Goal: Book appointment/travel/reservation

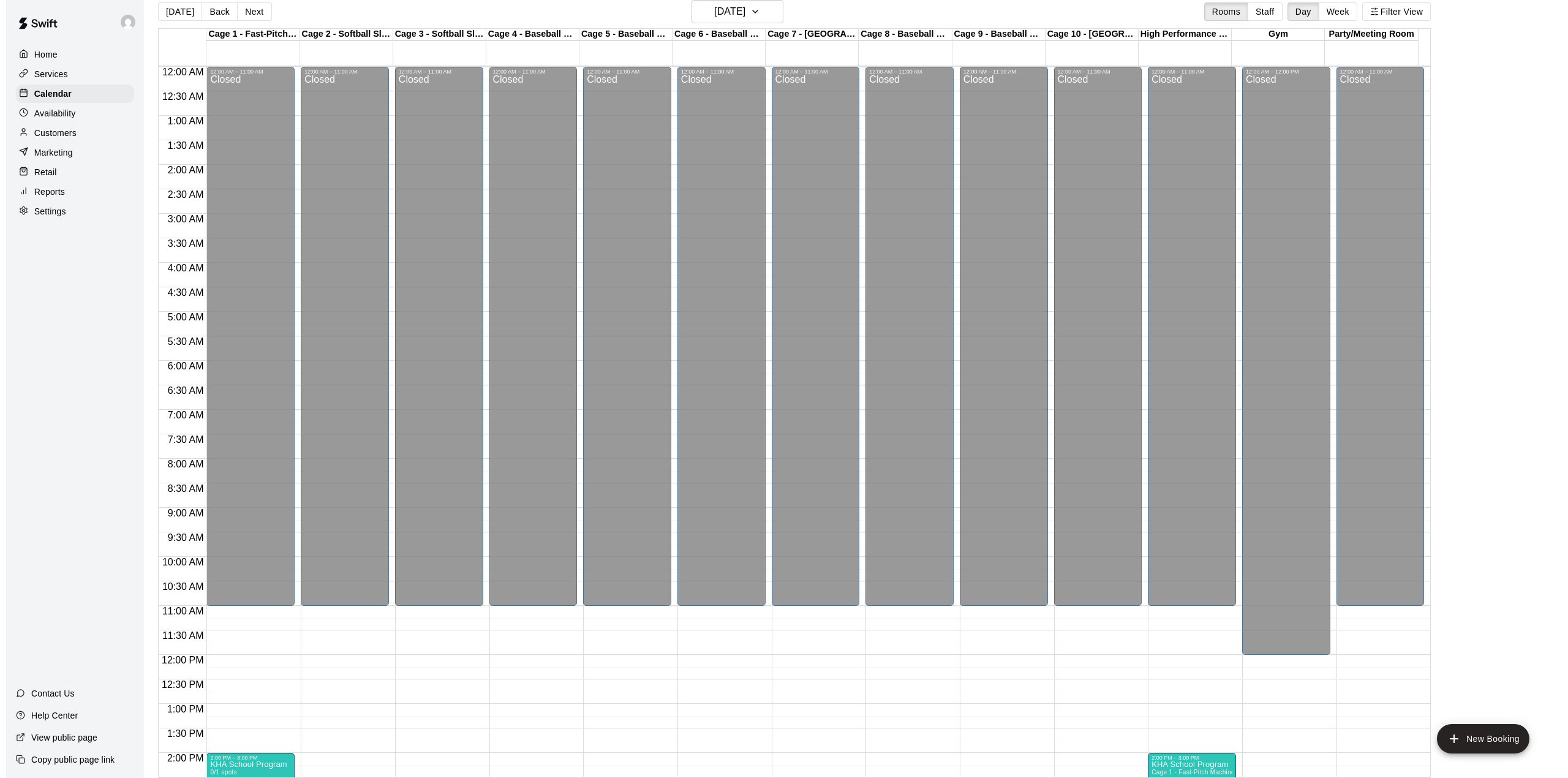
scroll to position [467, 0]
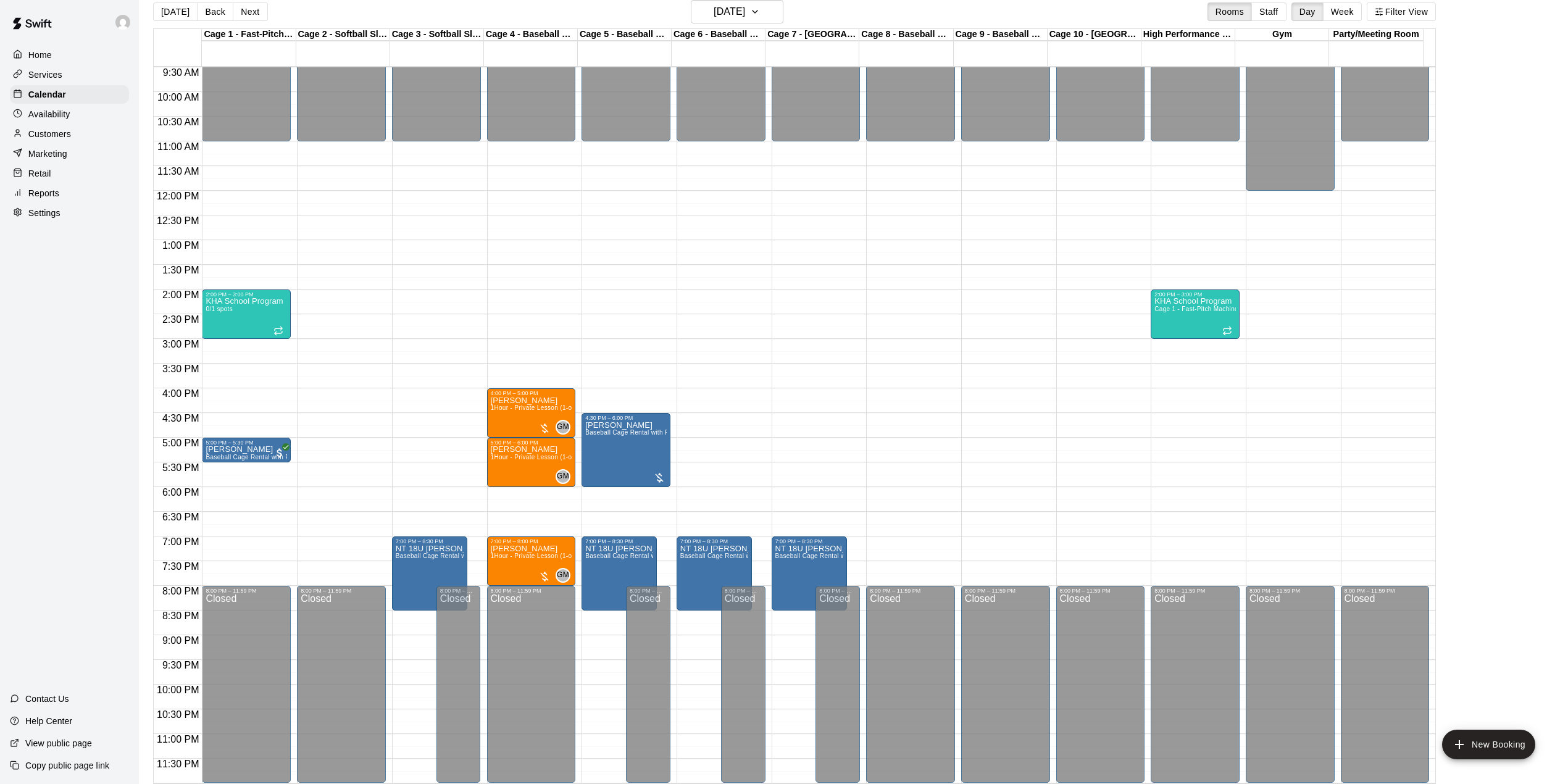
click at [317, 216] on div "12:00 AM – 11:00 AM Closed 8:00 PM – 11:59 PM Closed" at bounding box center [341, 191] width 89 height 1185
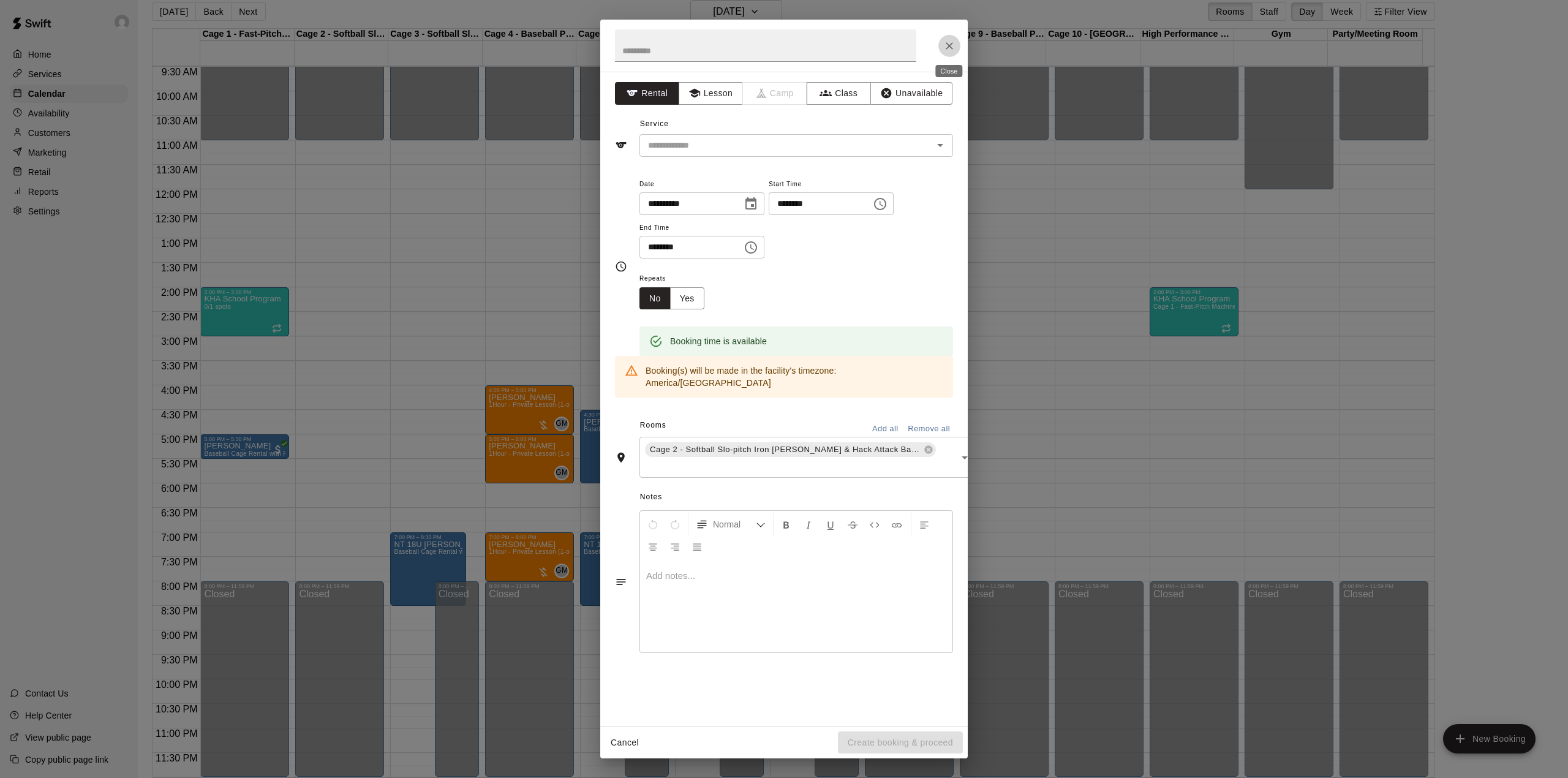
click at [947, 41] on icon "Close" at bounding box center [949, 46] width 12 height 12
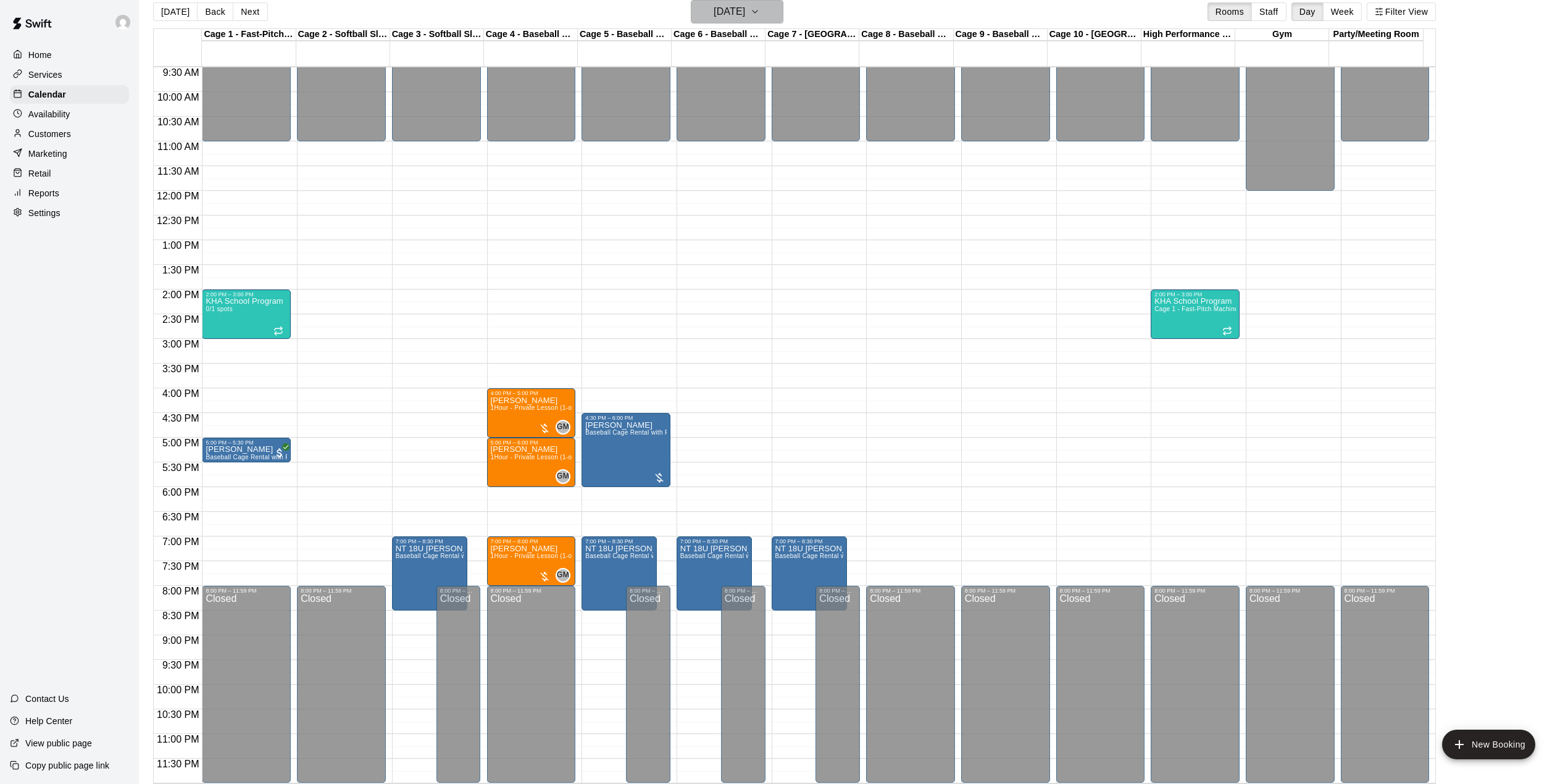
click at [734, 8] on h6 "[DATE]" at bounding box center [728, 12] width 32 height 17
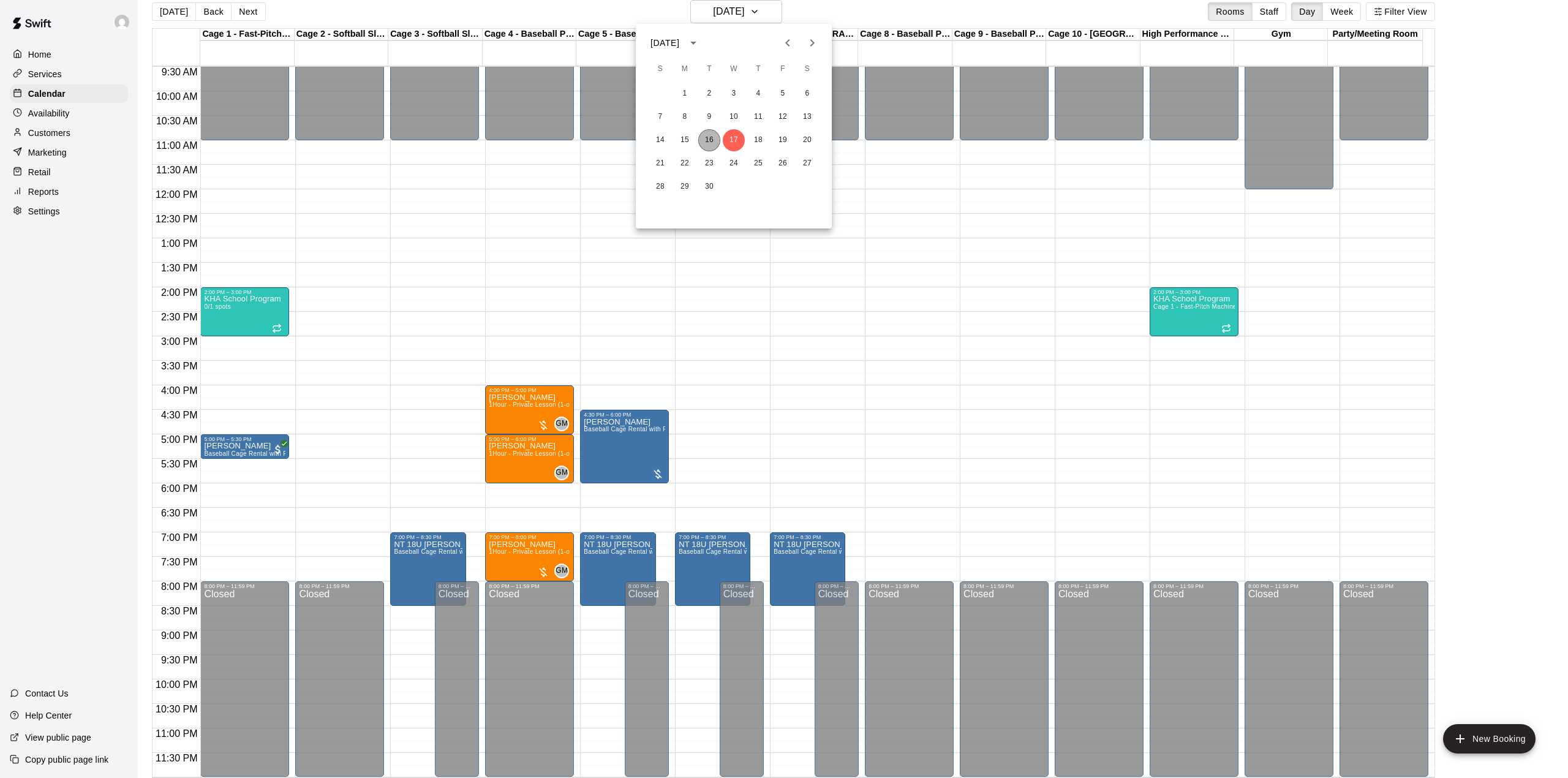
click at [706, 140] on button "16" at bounding box center [708, 140] width 22 height 22
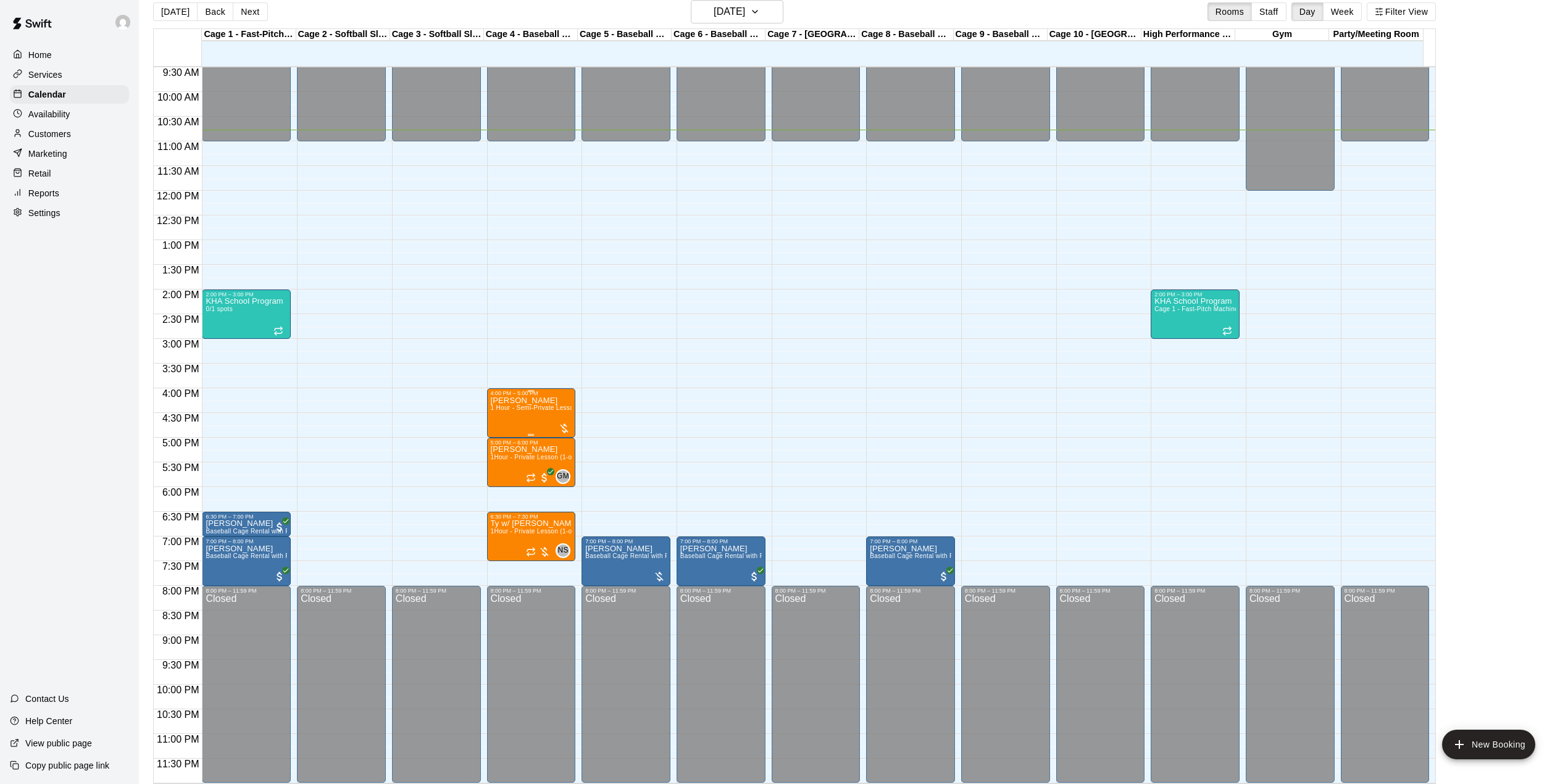
click at [537, 410] on span "1 Hour - Semi-Private Lesson (2-on-1)" at bounding box center [546, 407] width 112 height 7
click at [502, 445] on img "edit" at bounding box center [501, 447] width 14 height 14
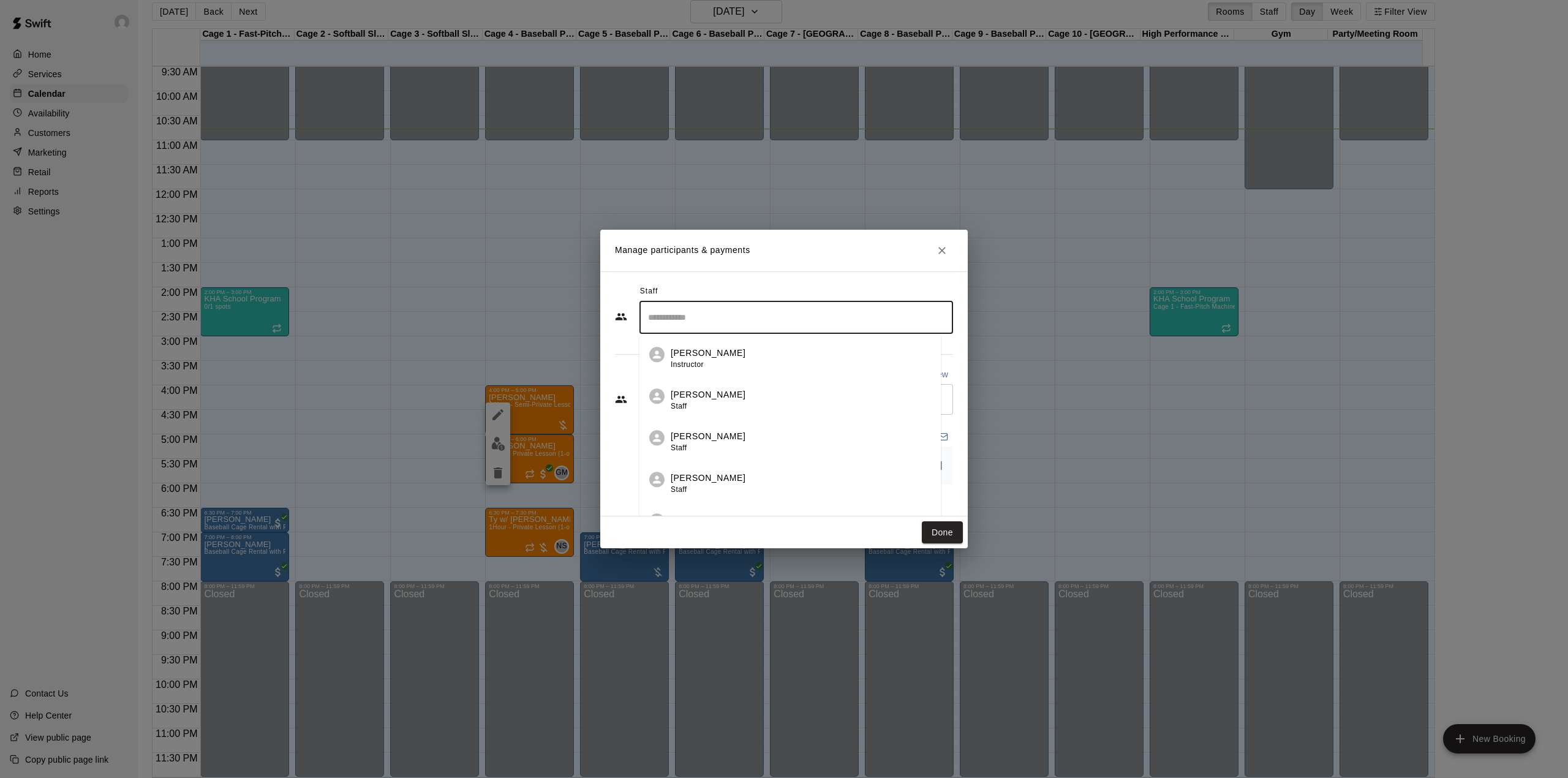
click at [718, 311] on input "Search staff" at bounding box center [796, 318] width 302 height 22
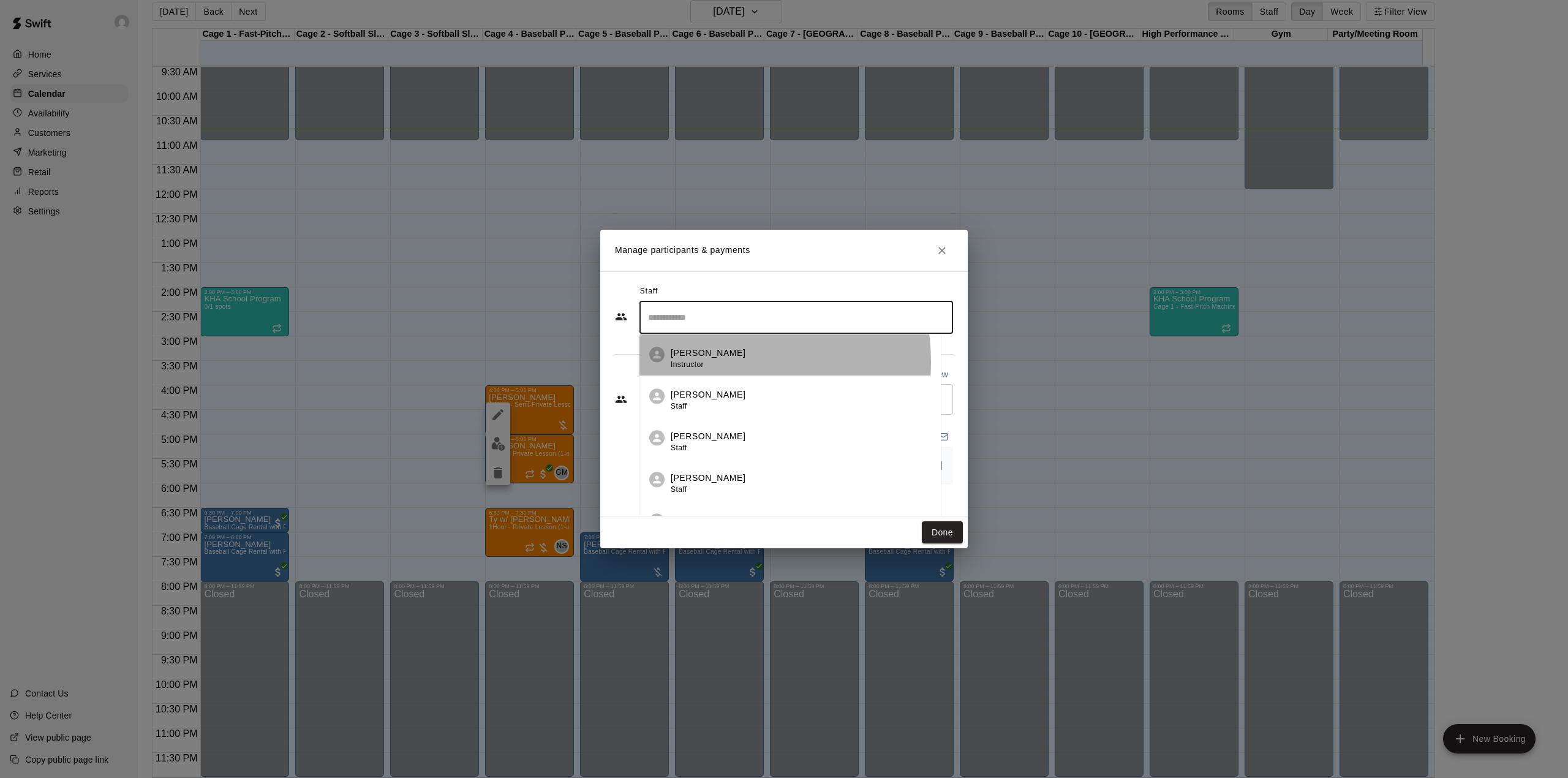
click at [703, 362] on span "Instructor" at bounding box center [687, 364] width 33 height 9
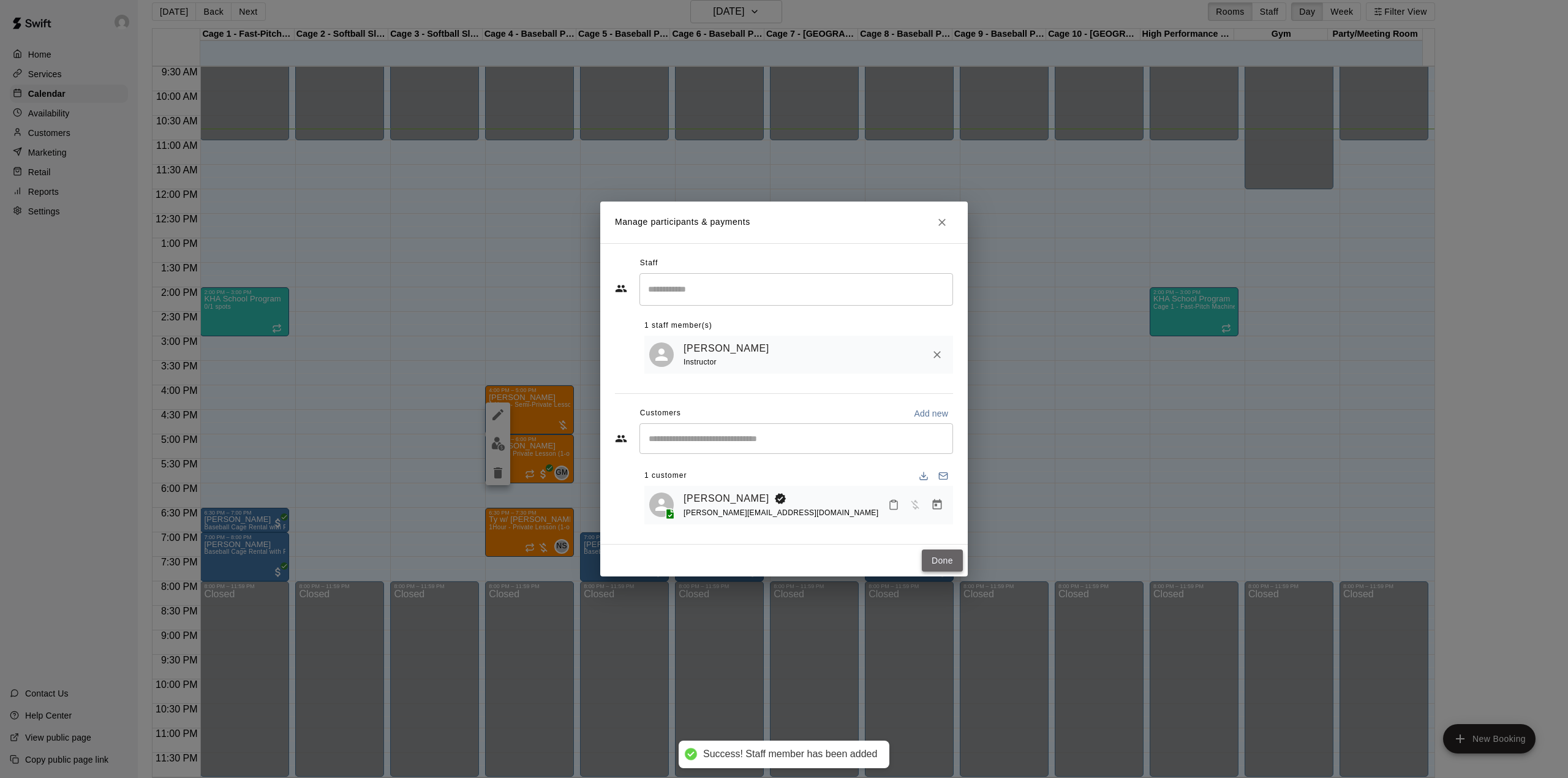
click at [932, 564] on button "Done" at bounding box center [941, 561] width 41 height 23
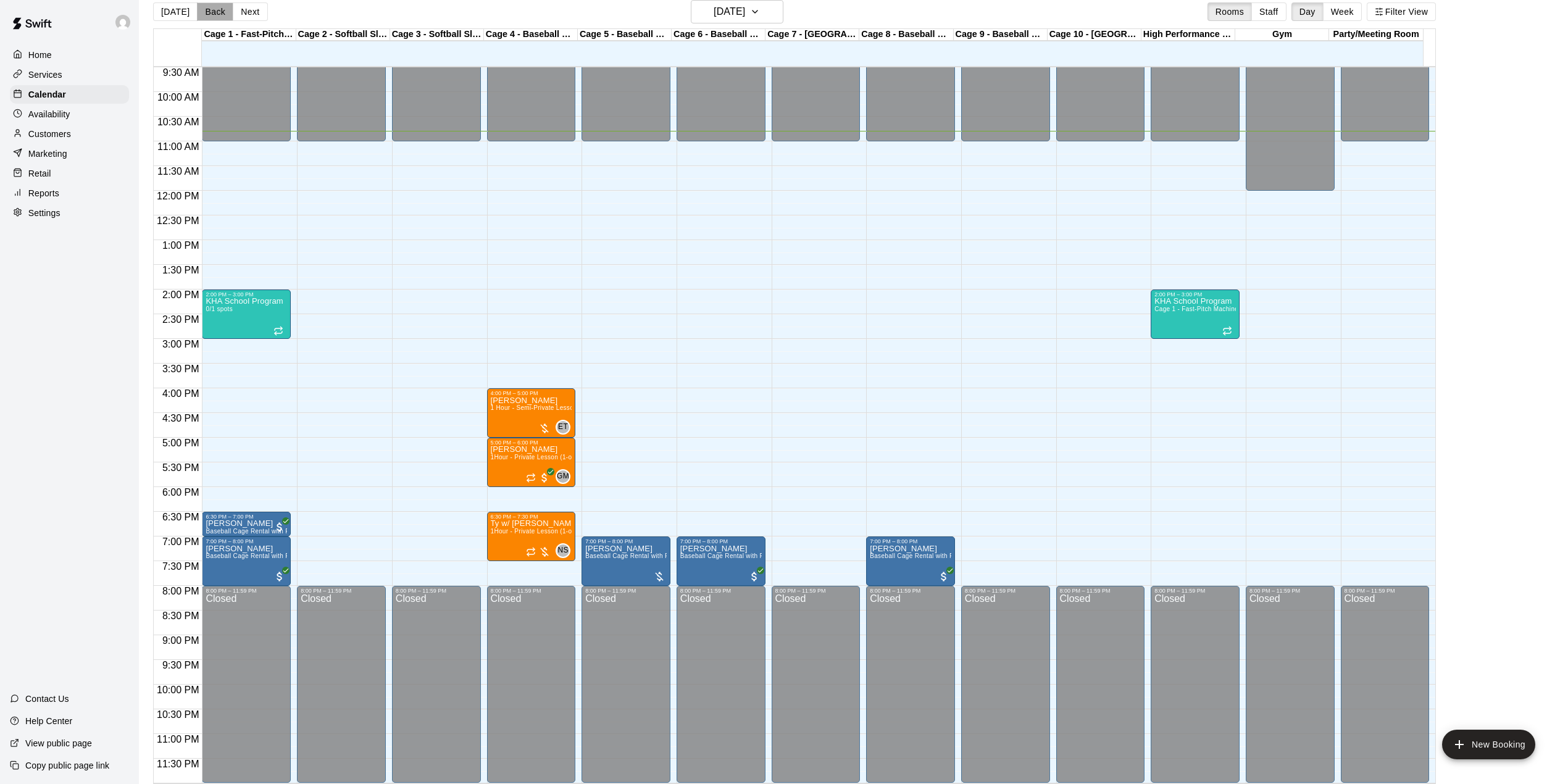
click at [203, 10] on button "Back" at bounding box center [215, 12] width 36 height 18
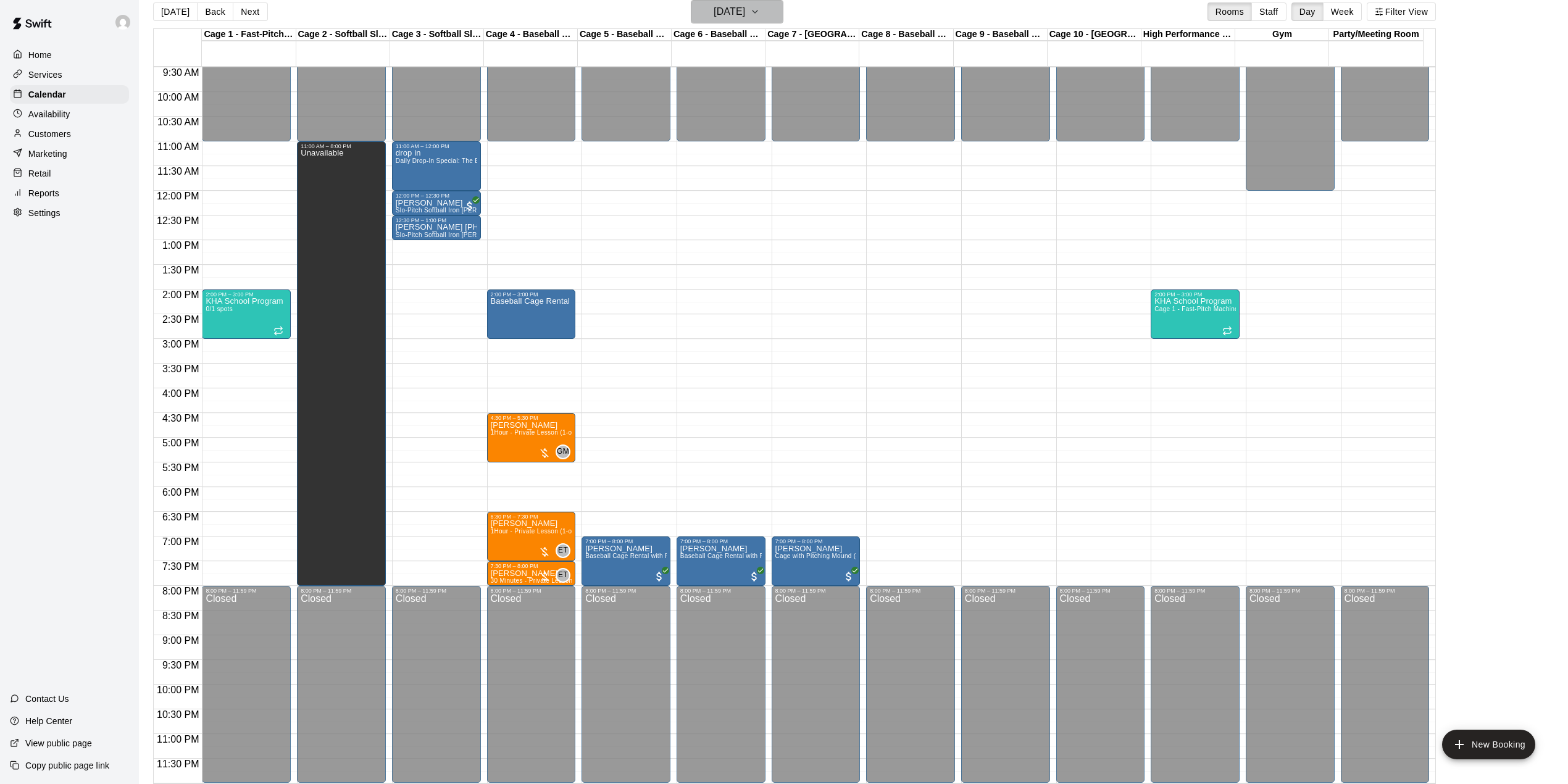
click at [745, 12] on h6 "[DATE]" at bounding box center [728, 12] width 32 height 17
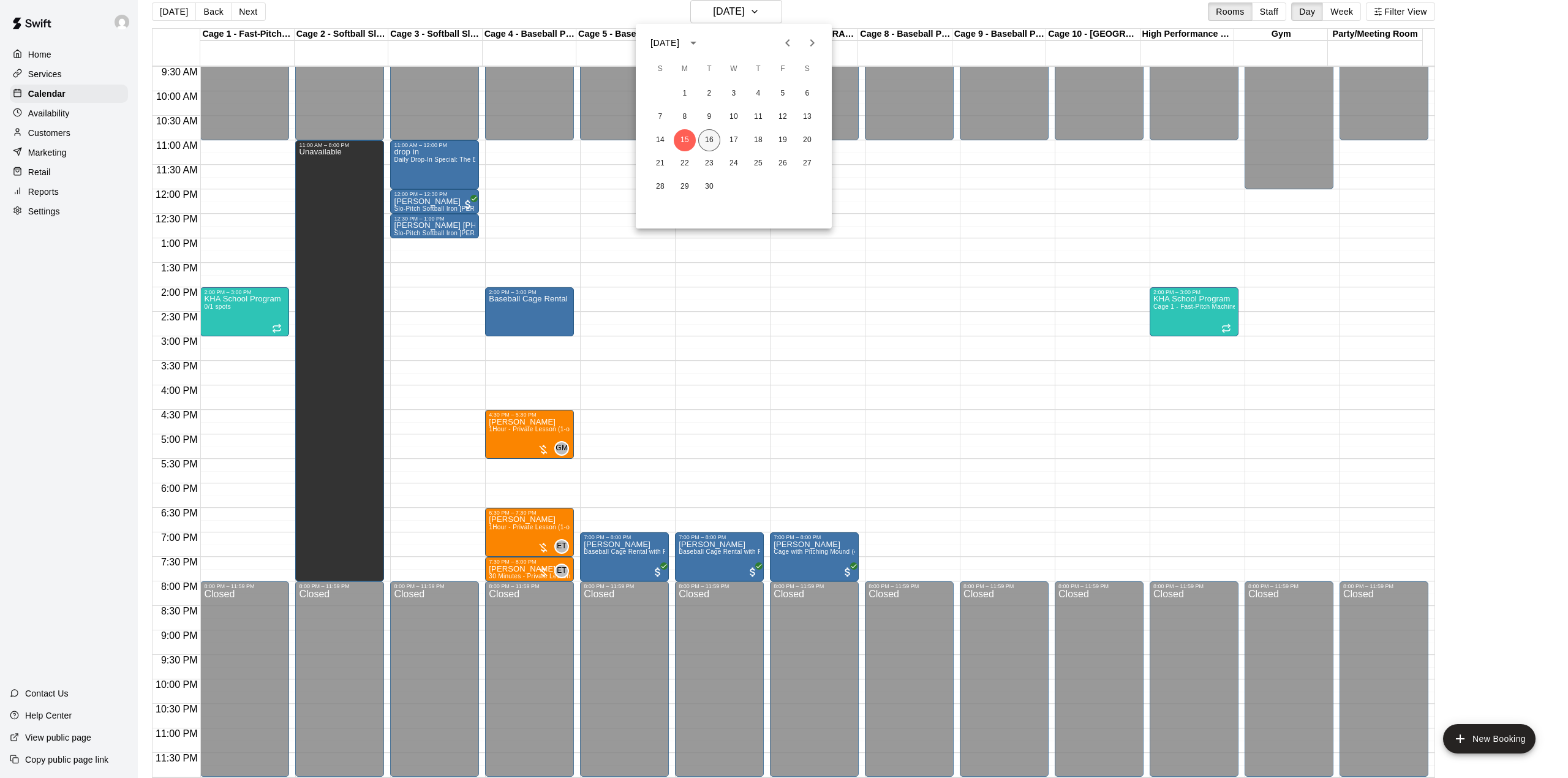
click at [707, 131] on button "16" at bounding box center [708, 140] width 22 height 22
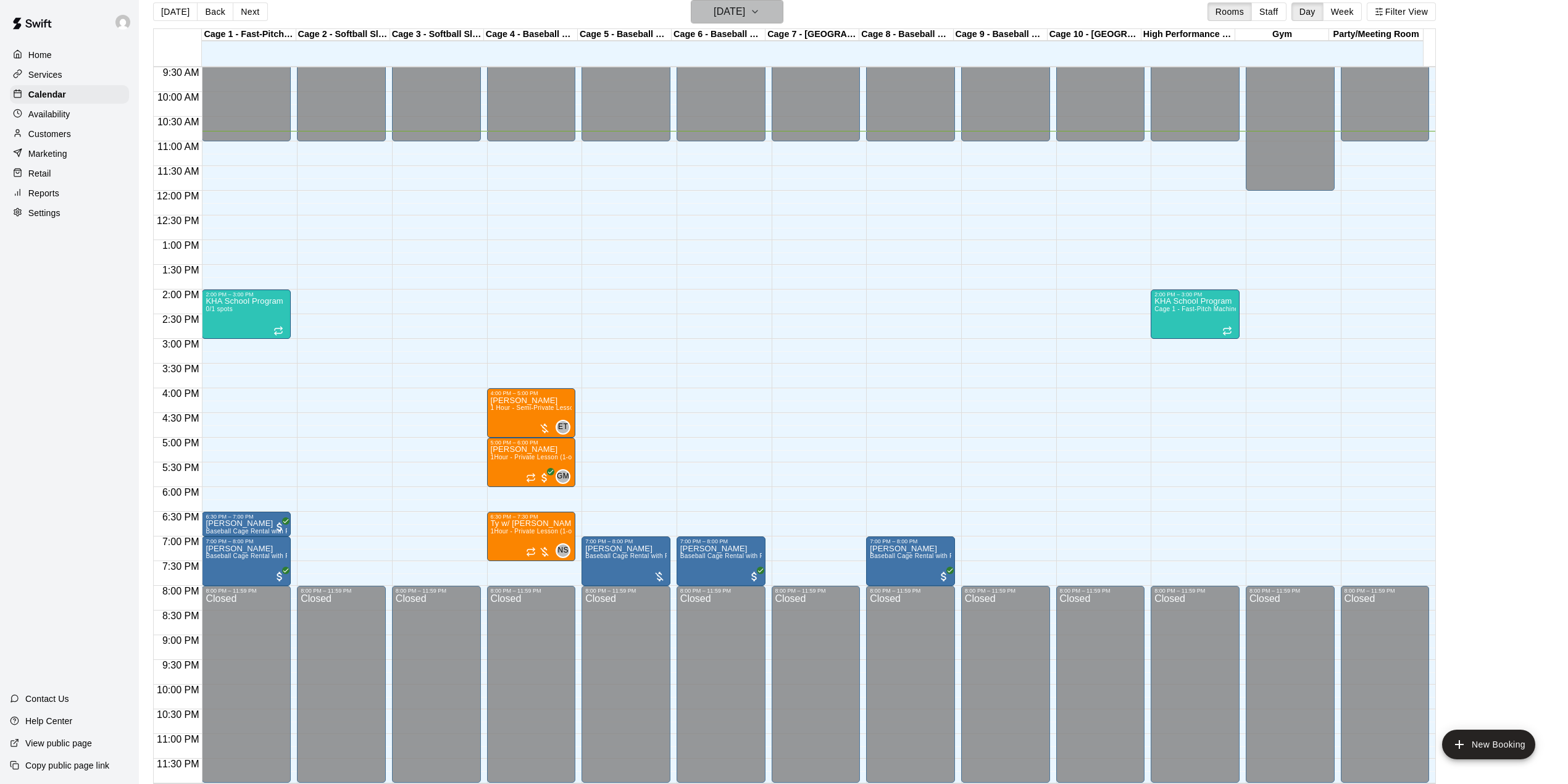
click at [745, 5] on h6 "[DATE]" at bounding box center [728, 12] width 32 height 17
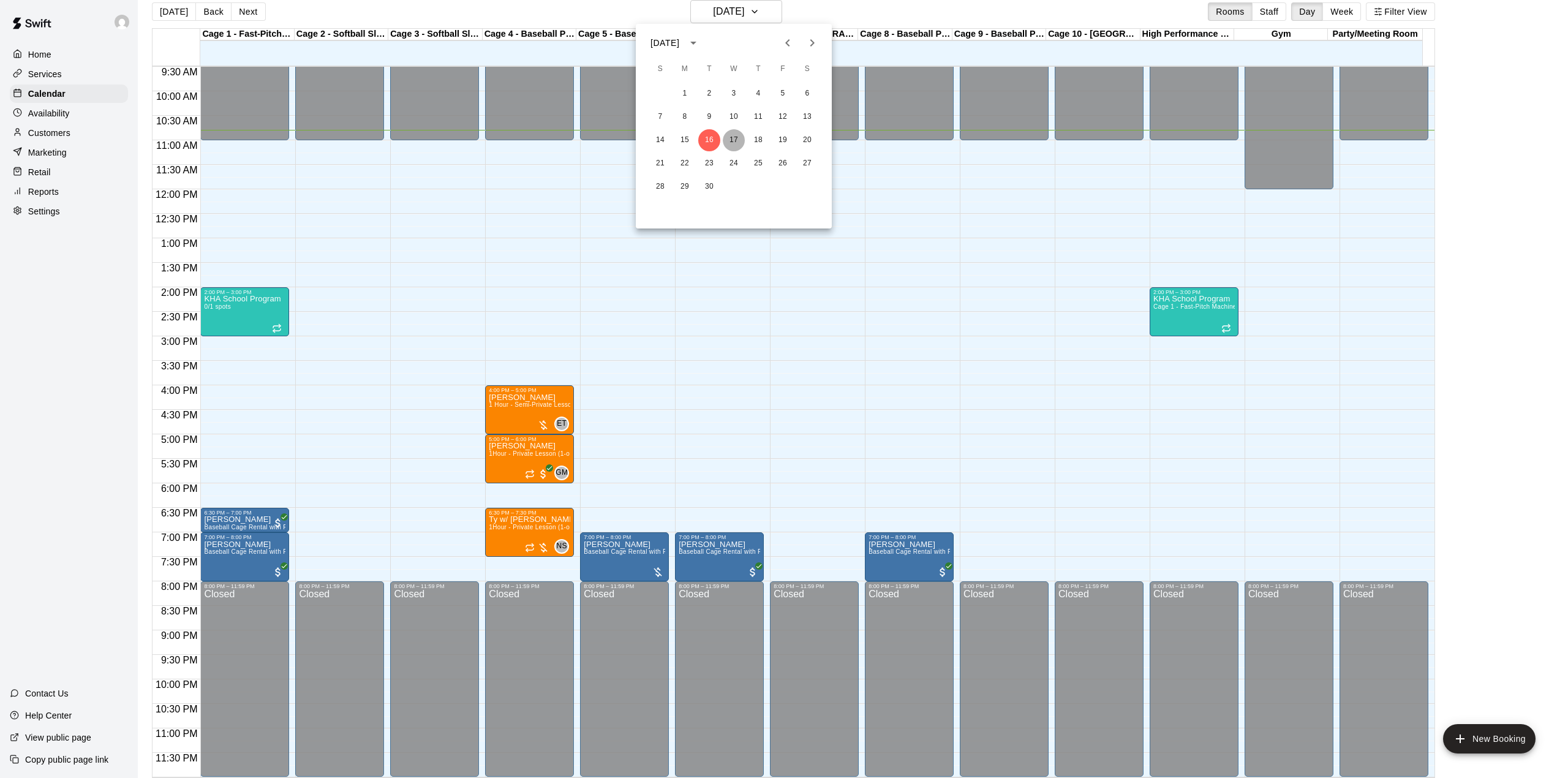
click at [730, 140] on button "17" at bounding box center [733, 140] width 22 height 22
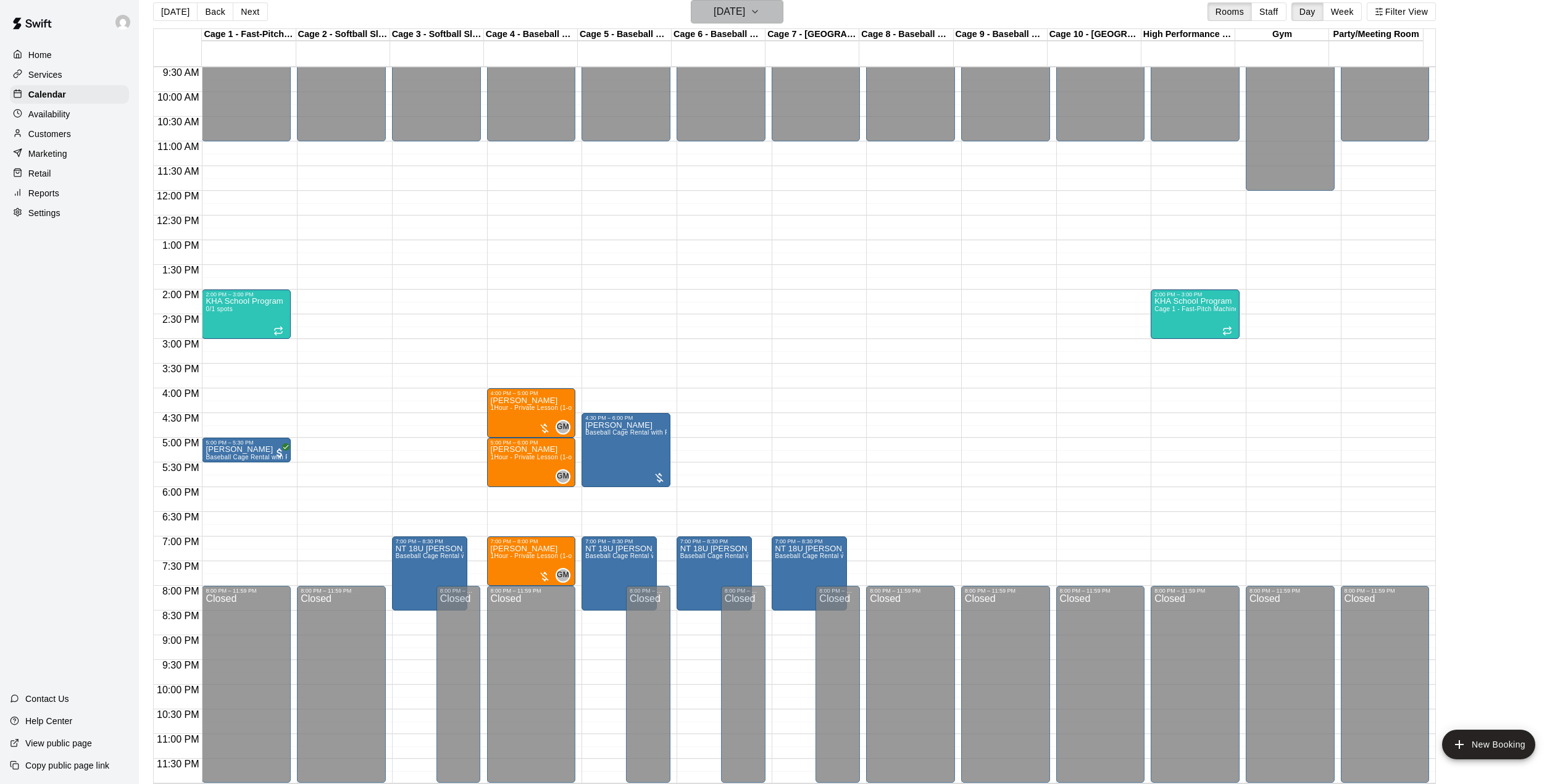
click at [760, 12] on icon "button" at bounding box center [754, 12] width 10 height 14
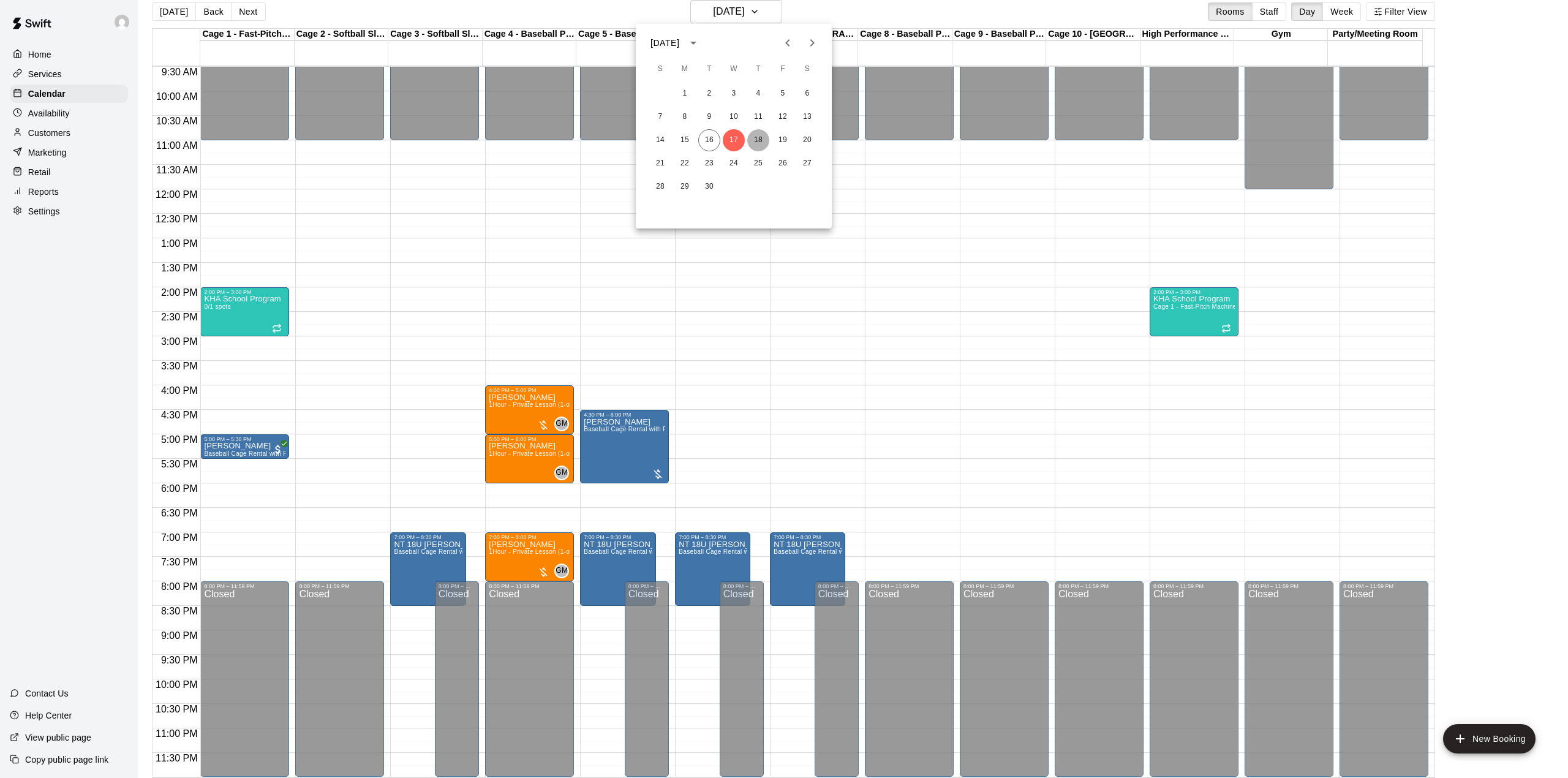
click at [758, 138] on button "18" at bounding box center [758, 140] width 22 height 22
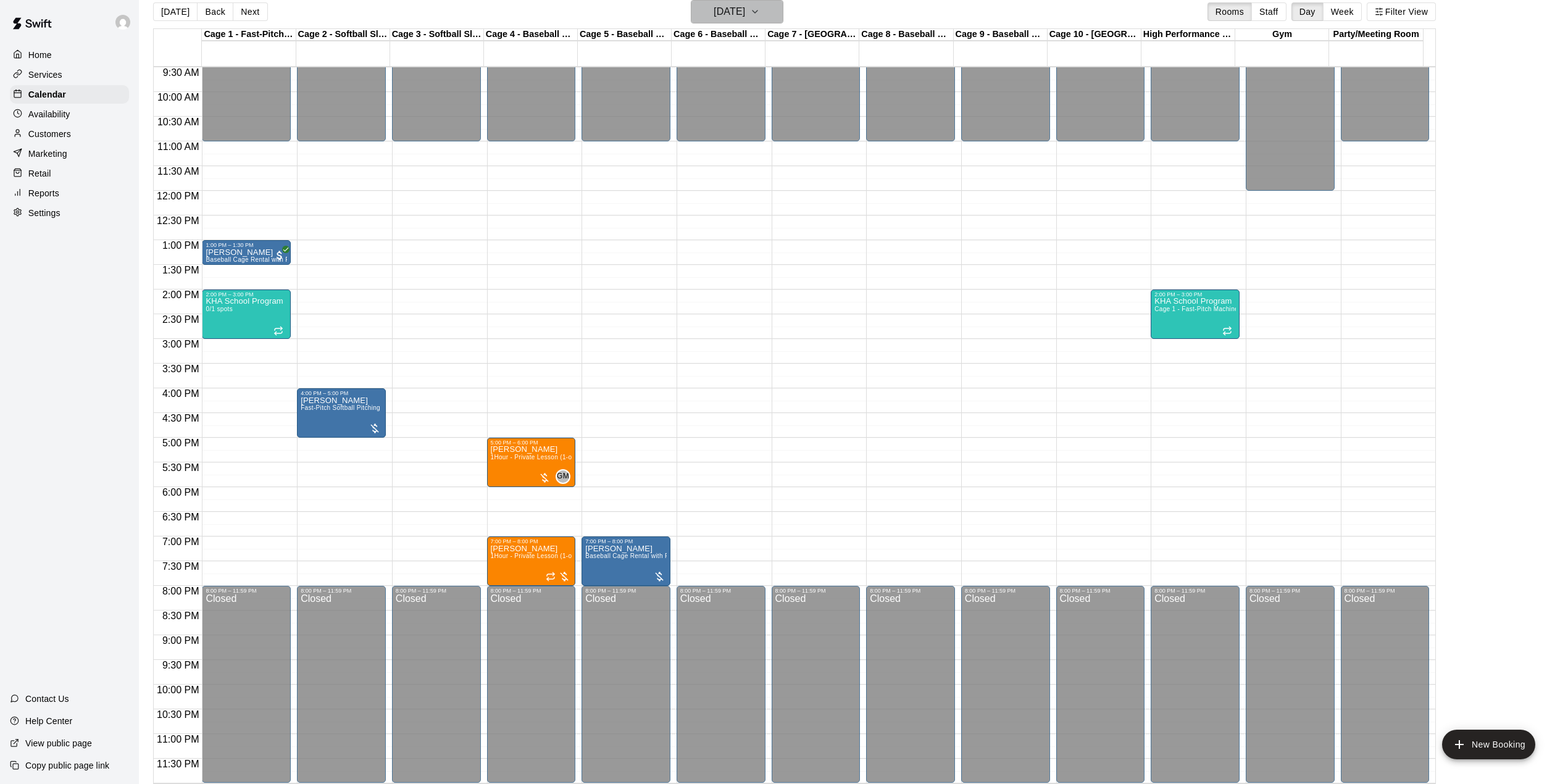
click at [731, 16] on h6 "[DATE]" at bounding box center [728, 12] width 32 height 17
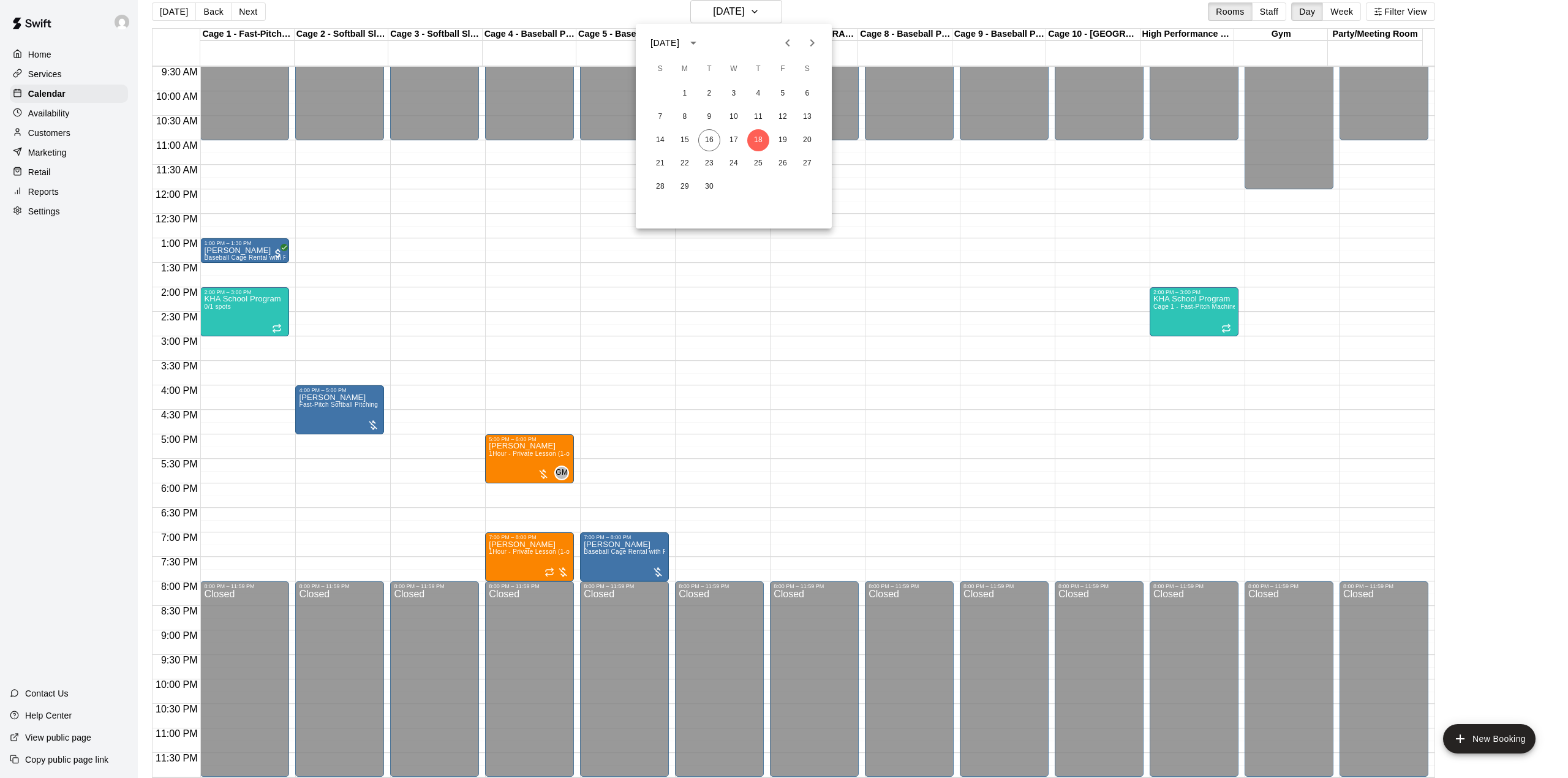
click at [519, 559] on div at bounding box center [784, 389] width 1568 height 778
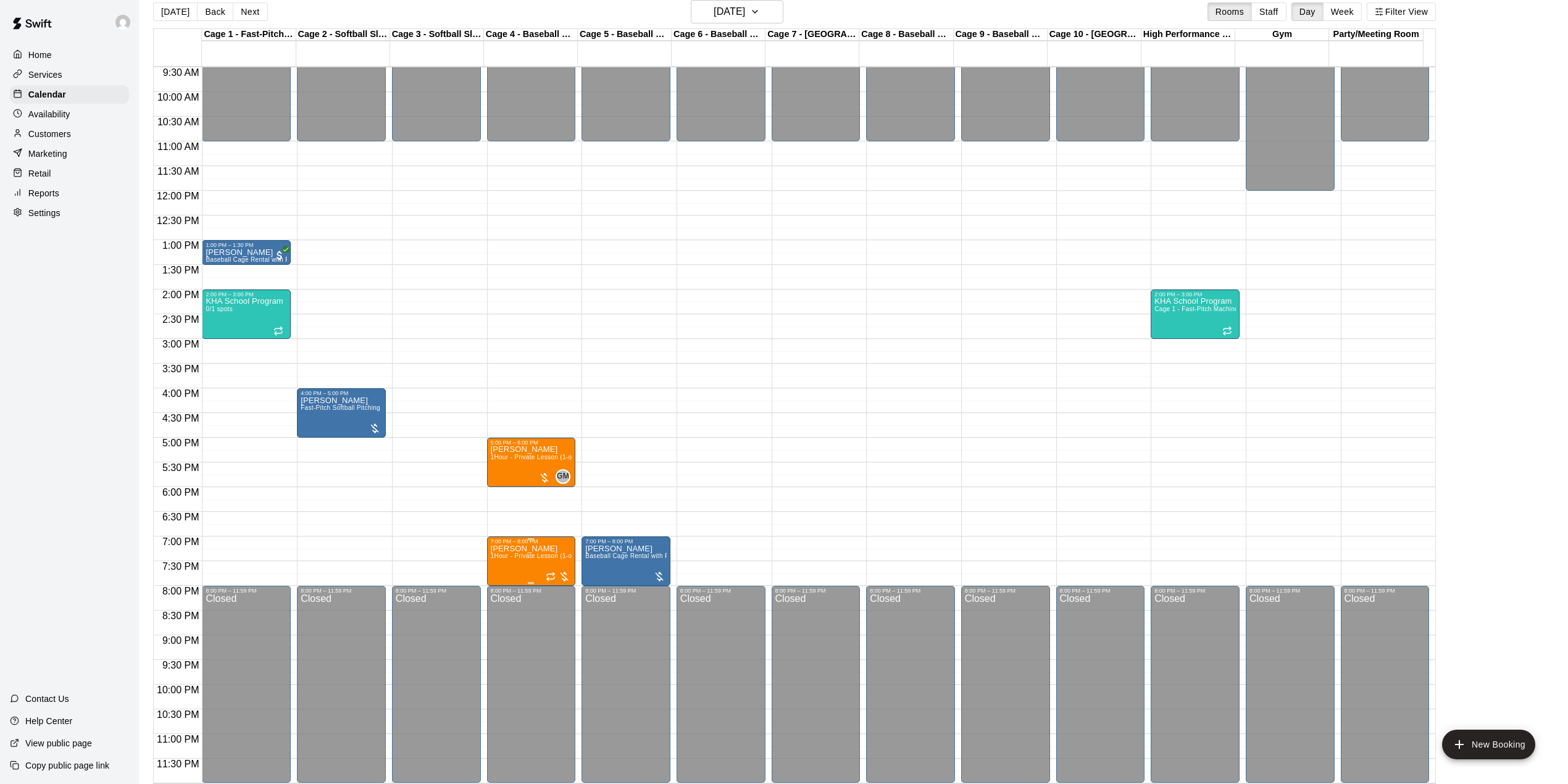
click at [490, 582] on button "edit" at bounding box center [502, 588] width 25 height 24
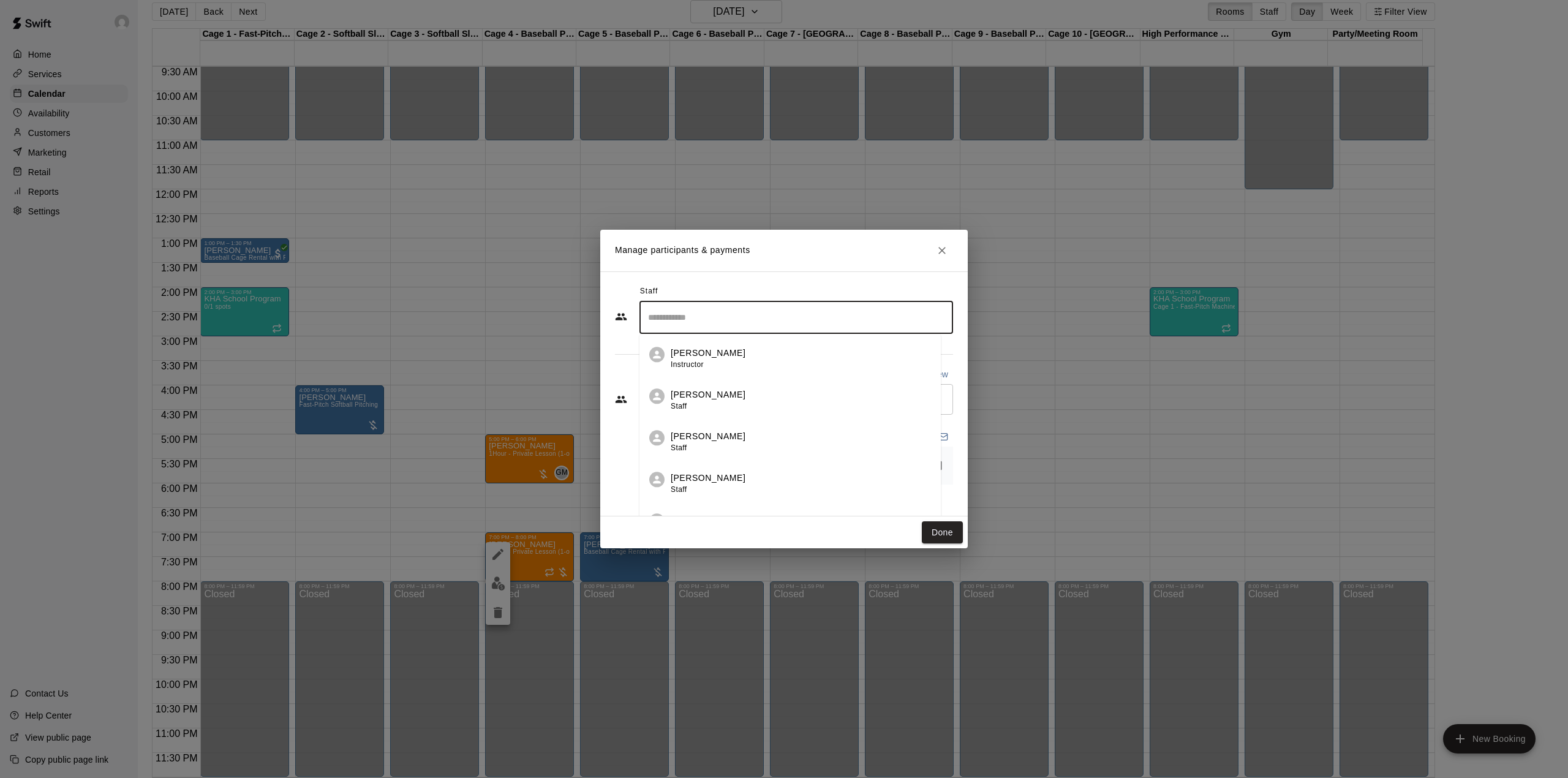
click at [726, 318] on input "Search staff" at bounding box center [796, 318] width 302 height 22
click at [699, 356] on p "[PERSON_NAME]" at bounding box center [707, 354] width 75 height 13
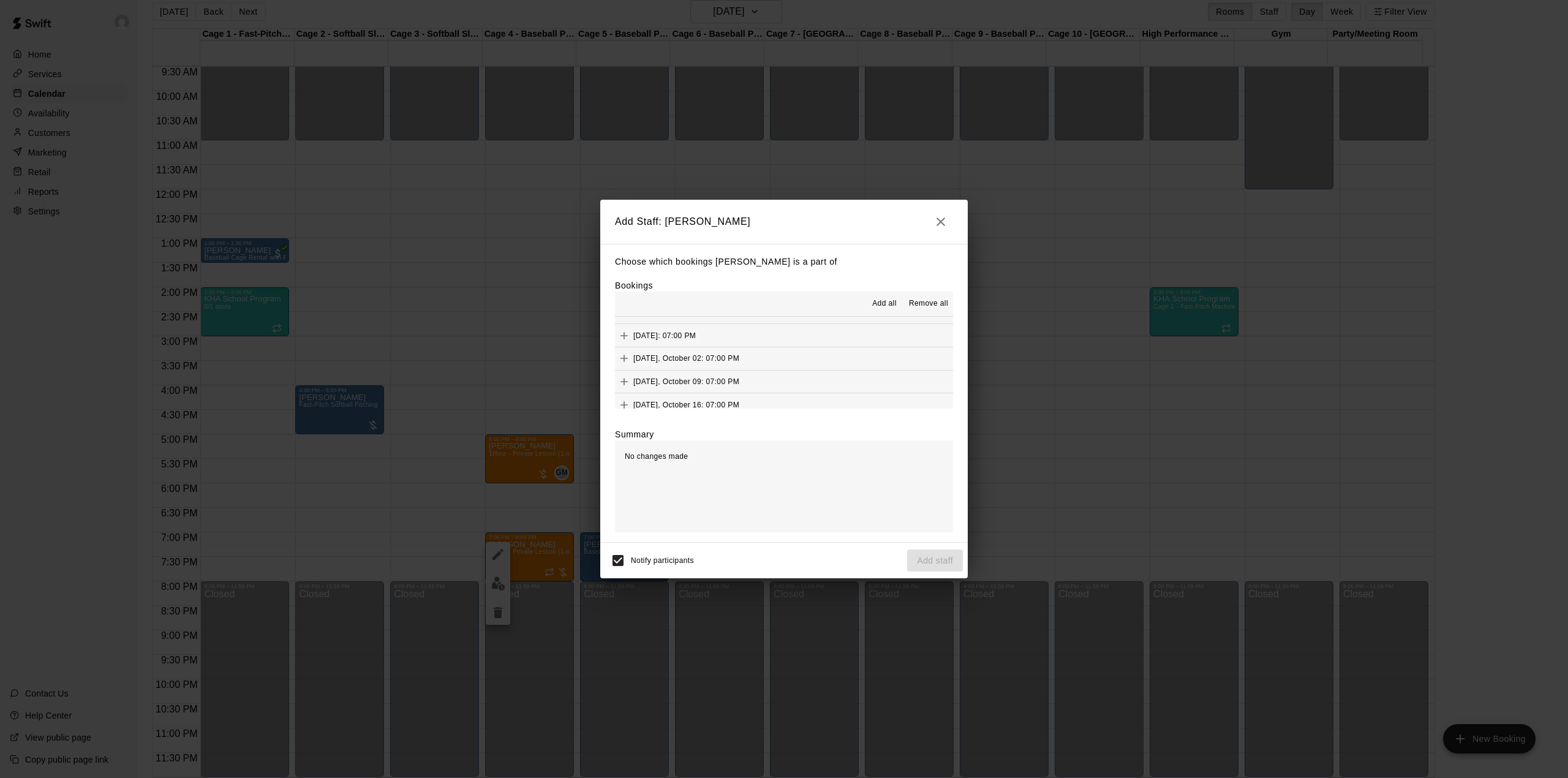
scroll to position [9, 0]
click at [885, 303] on span "Add all" at bounding box center [884, 303] width 25 height 12
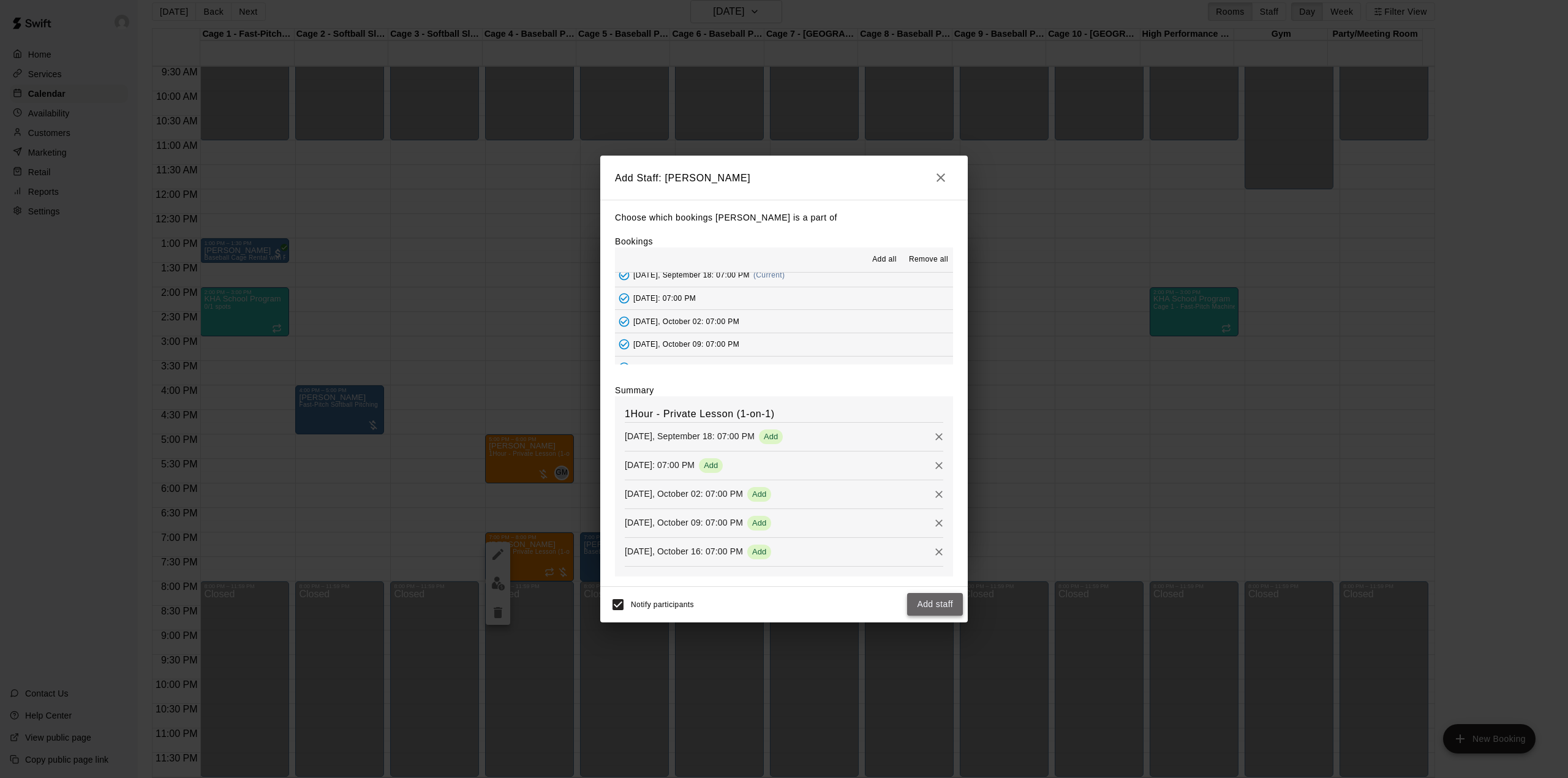
click at [929, 600] on button "Add staff" at bounding box center [935, 604] width 56 height 23
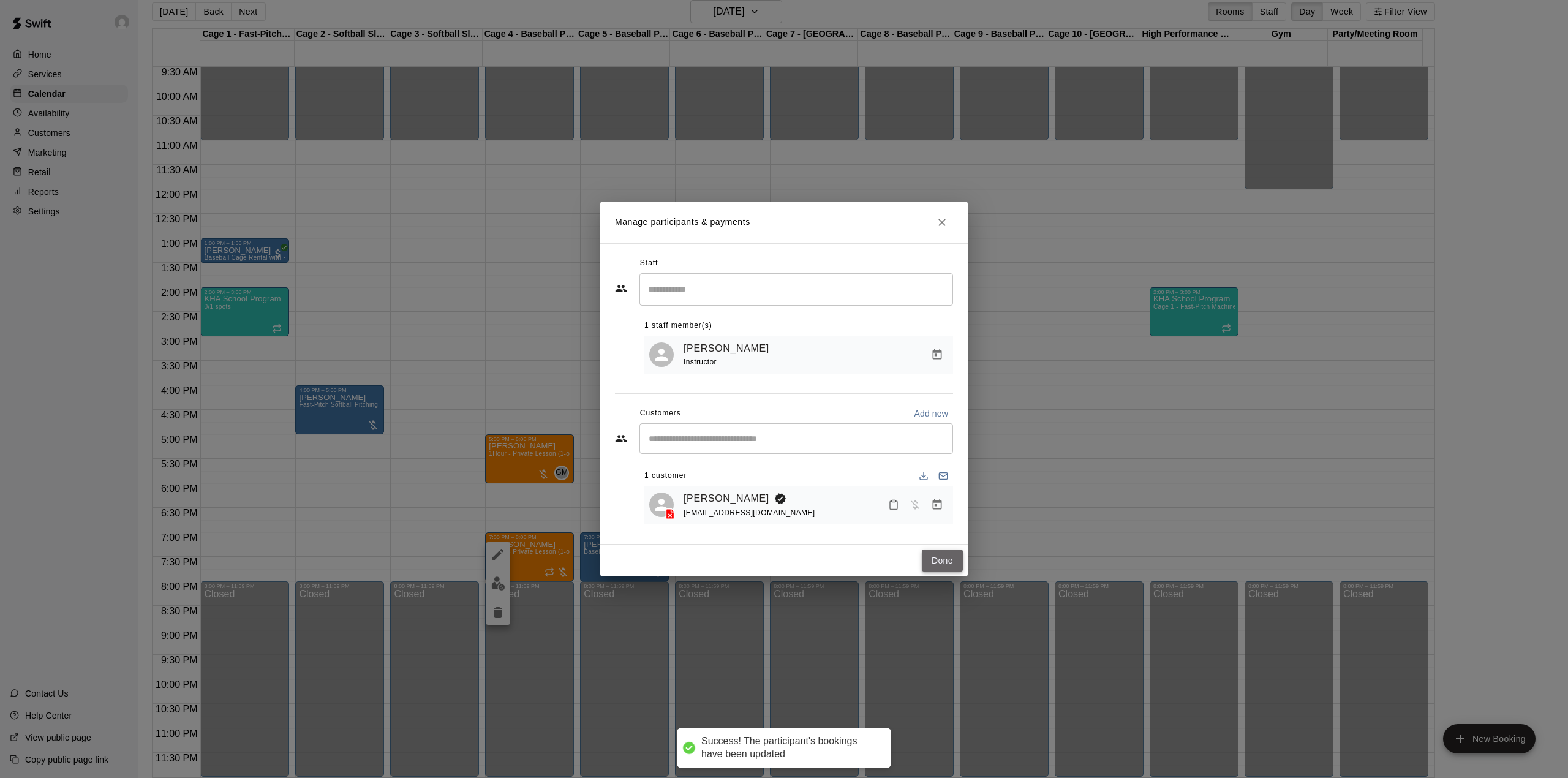
click at [941, 560] on button "Done" at bounding box center [941, 561] width 41 height 23
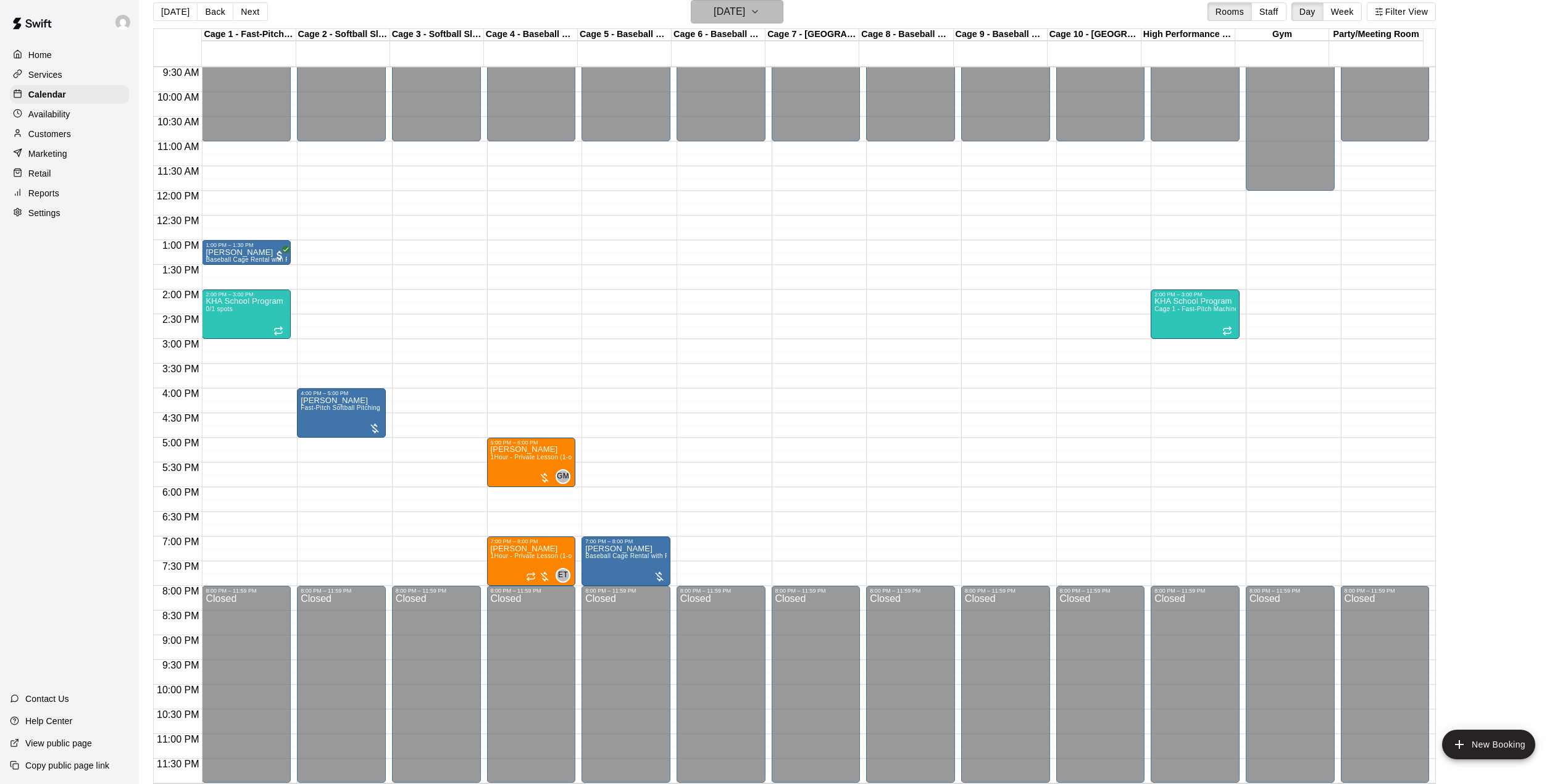
click at [745, 8] on h6 "[DATE]" at bounding box center [728, 12] width 32 height 17
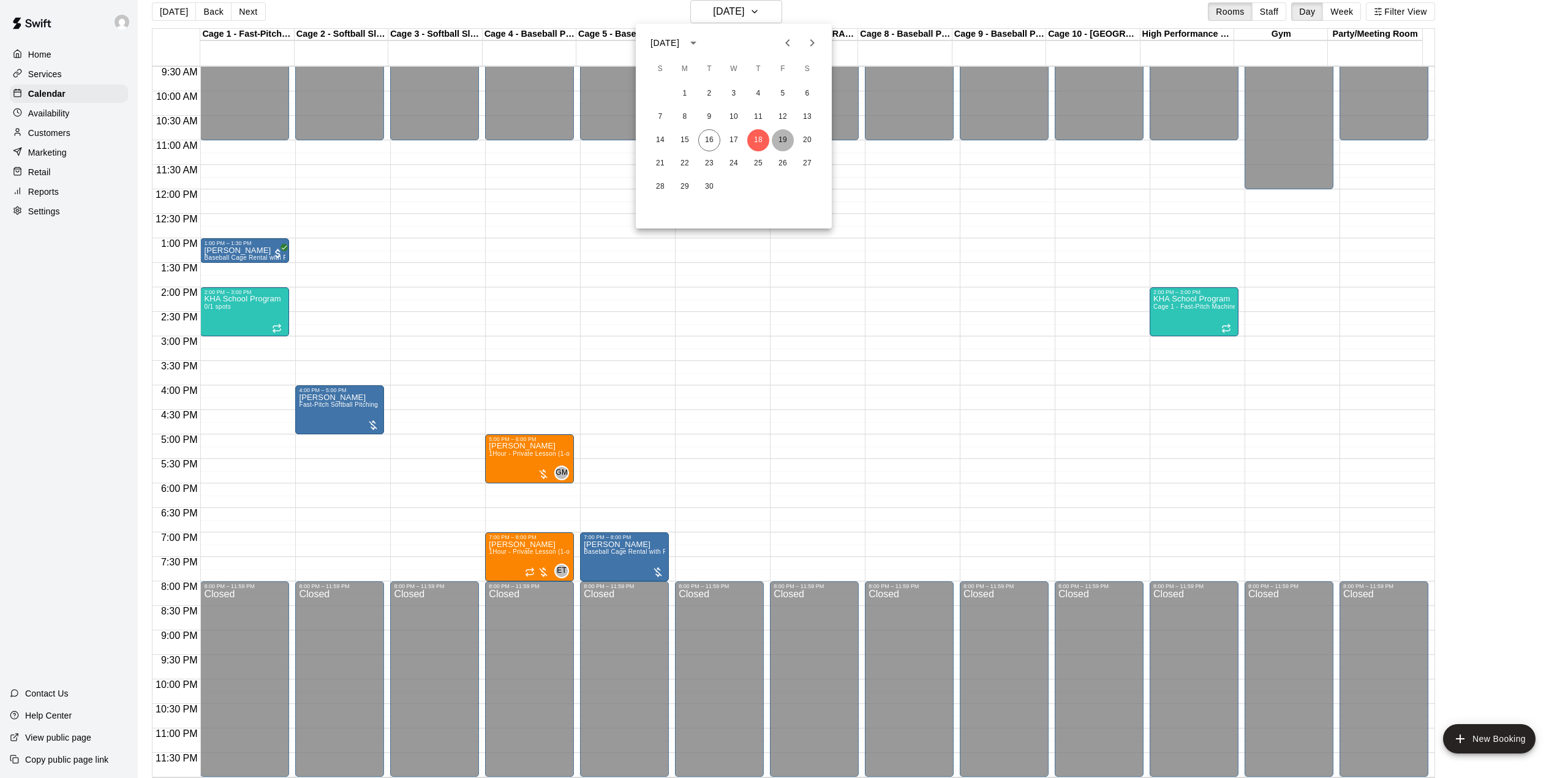
click at [779, 138] on button "19" at bounding box center [782, 140] width 22 height 22
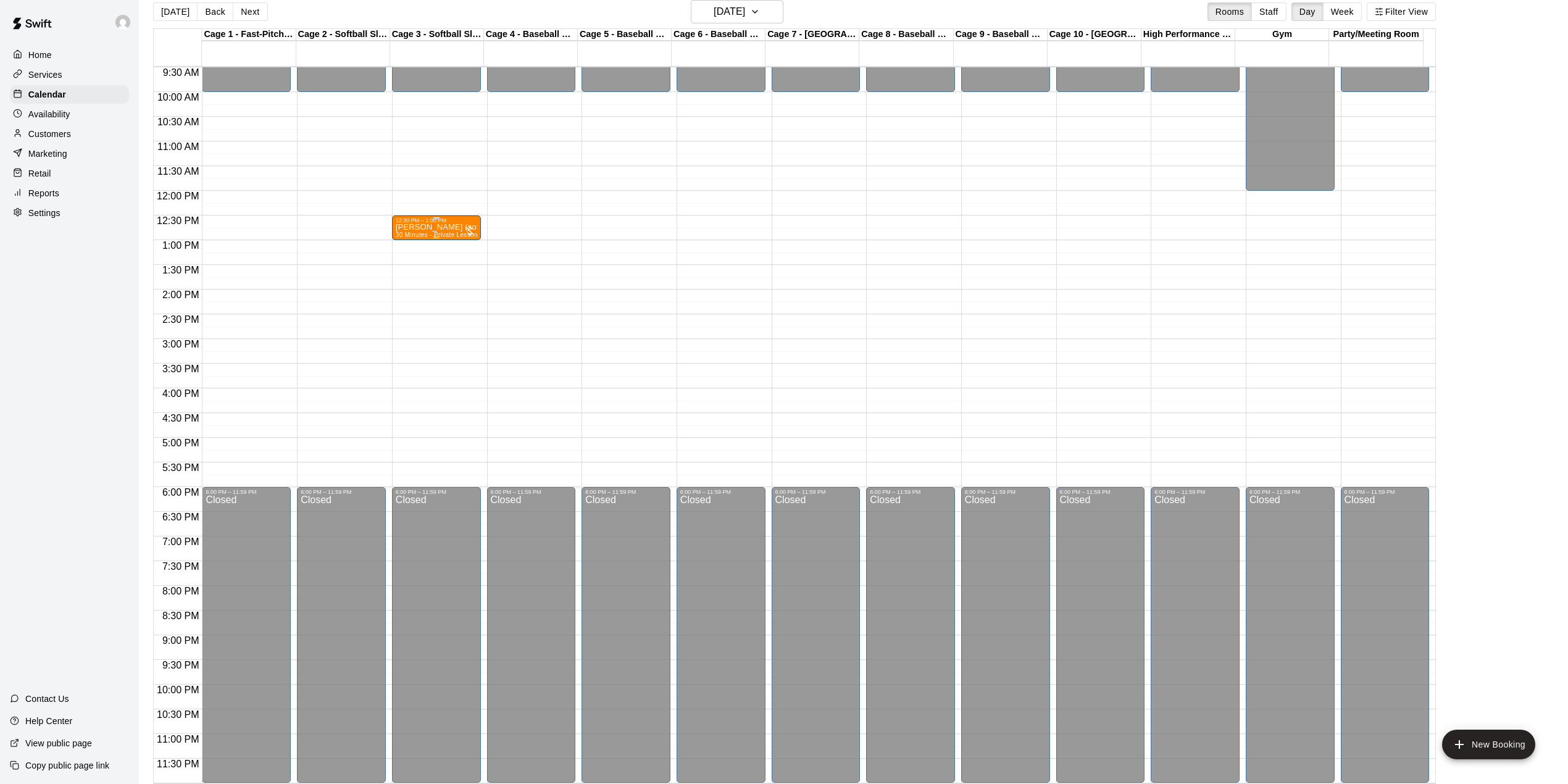
click at [449, 227] on p "[PERSON_NAME] (softball)" at bounding box center [436, 227] width 81 height 0
click at [404, 269] on img "edit" at bounding box center [407, 270] width 14 height 14
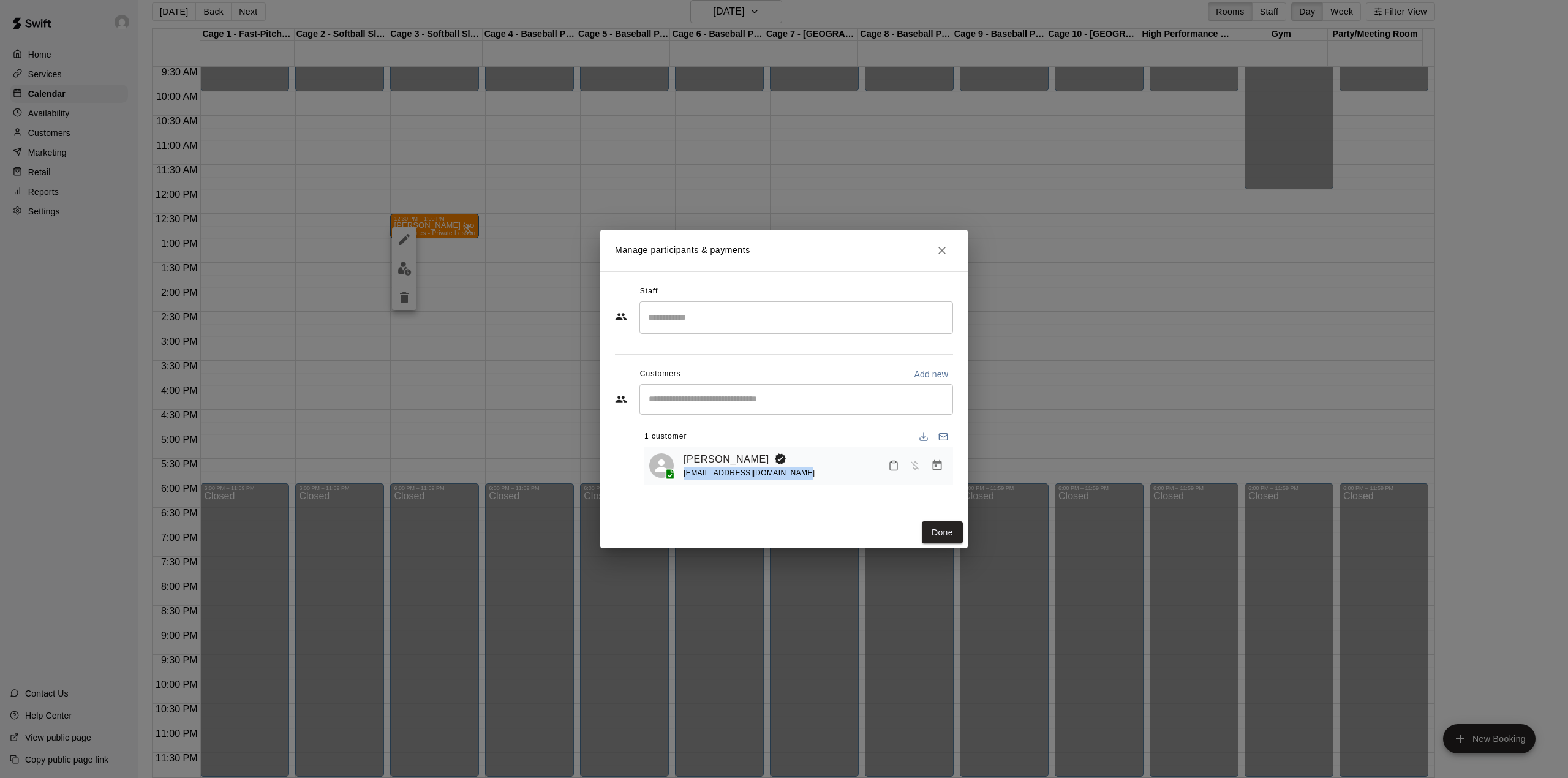
drag, startPoint x: 794, startPoint y: 476, endPoint x: 677, endPoint y: 481, distance: 117.1
click at [677, 480] on div "[PERSON_NAME] [EMAIL_ADDRESS][DOMAIN_NAME]" at bounding box center [799, 466] width 299 height 29
drag, startPoint x: 735, startPoint y: 476, endPoint x: 728, endPoint y: 476, distance: 7.0
copy span "[EMAIL_ADDRESS][DOMAIN_NAME]"
click at [933, 525] on button "Done" at bounding box center [941, 533] width 41 height 23
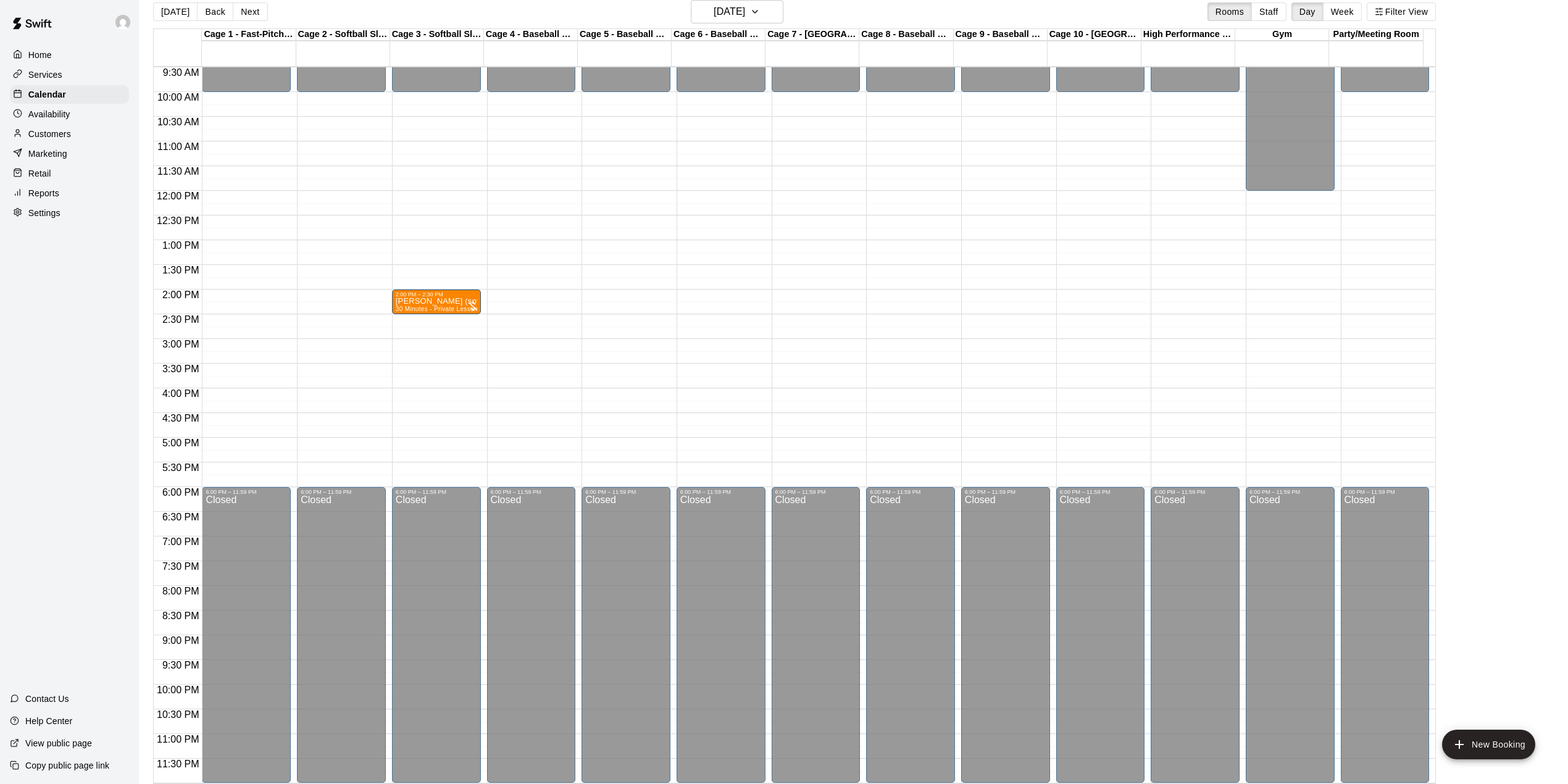
drag, startPoint x: 435, startPoint y: 225, endPoint x: 445, endPoint y: 301, distance: 76.7
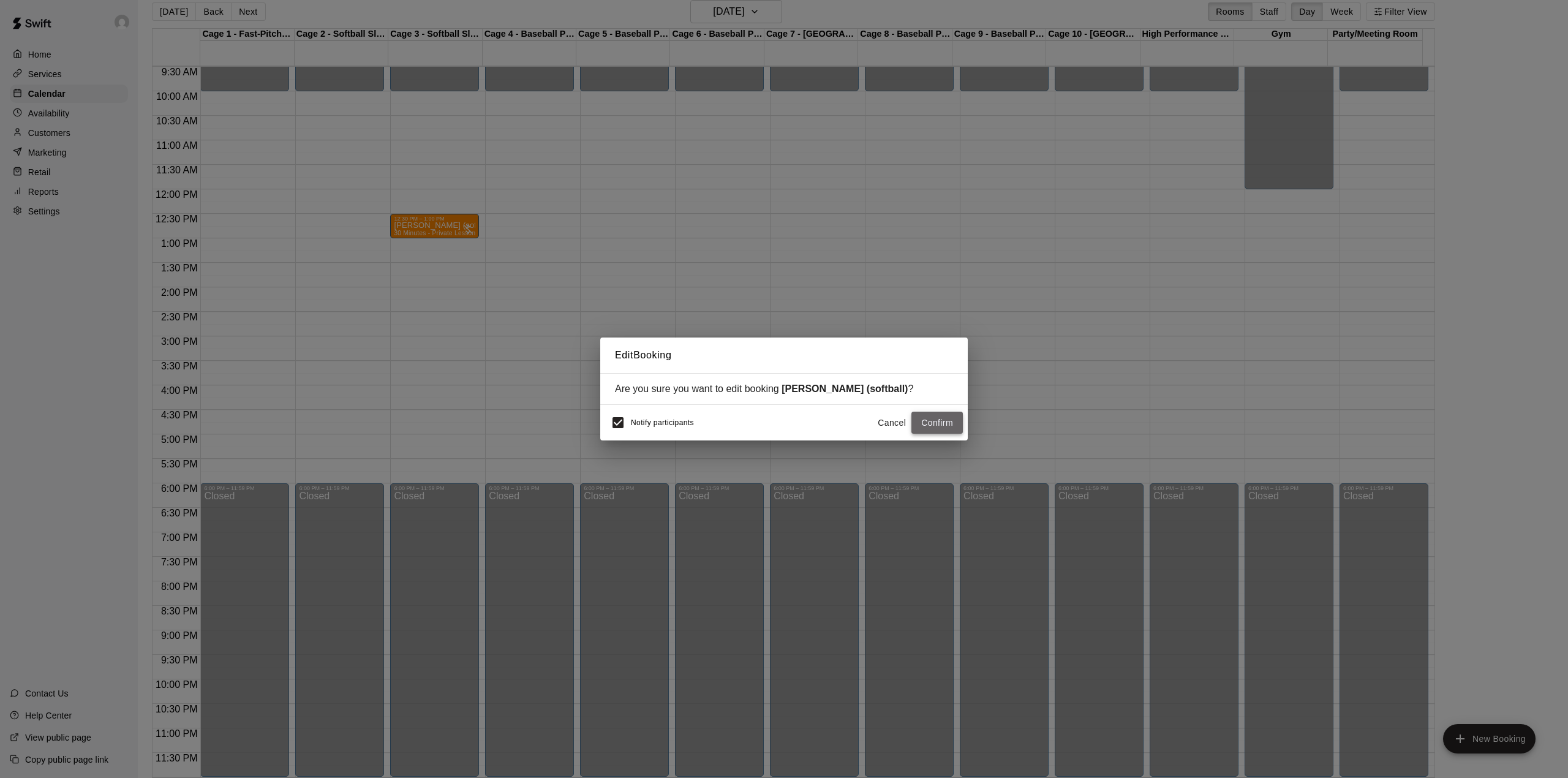
click at [940, 420] on button "Confirm" at bounding box center [937, 423] width 51 height 23
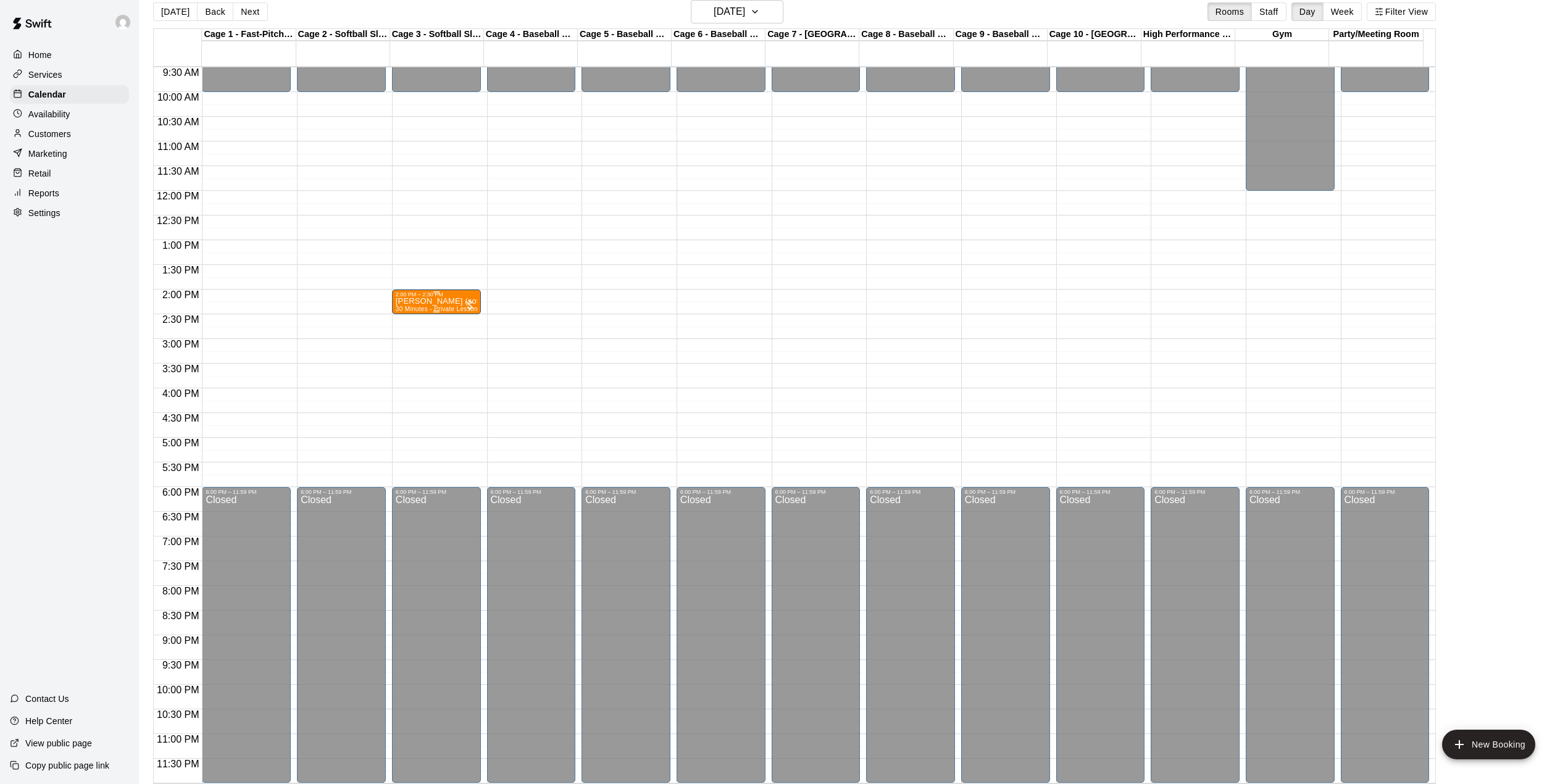
click at [441, 301] on p "[PERSON_NAME] (softball)" at bounding box center [436, 301] width 81 height 0
click at [403, 351] on img "edit" at bounding box center [407, 344] width 14 height 14
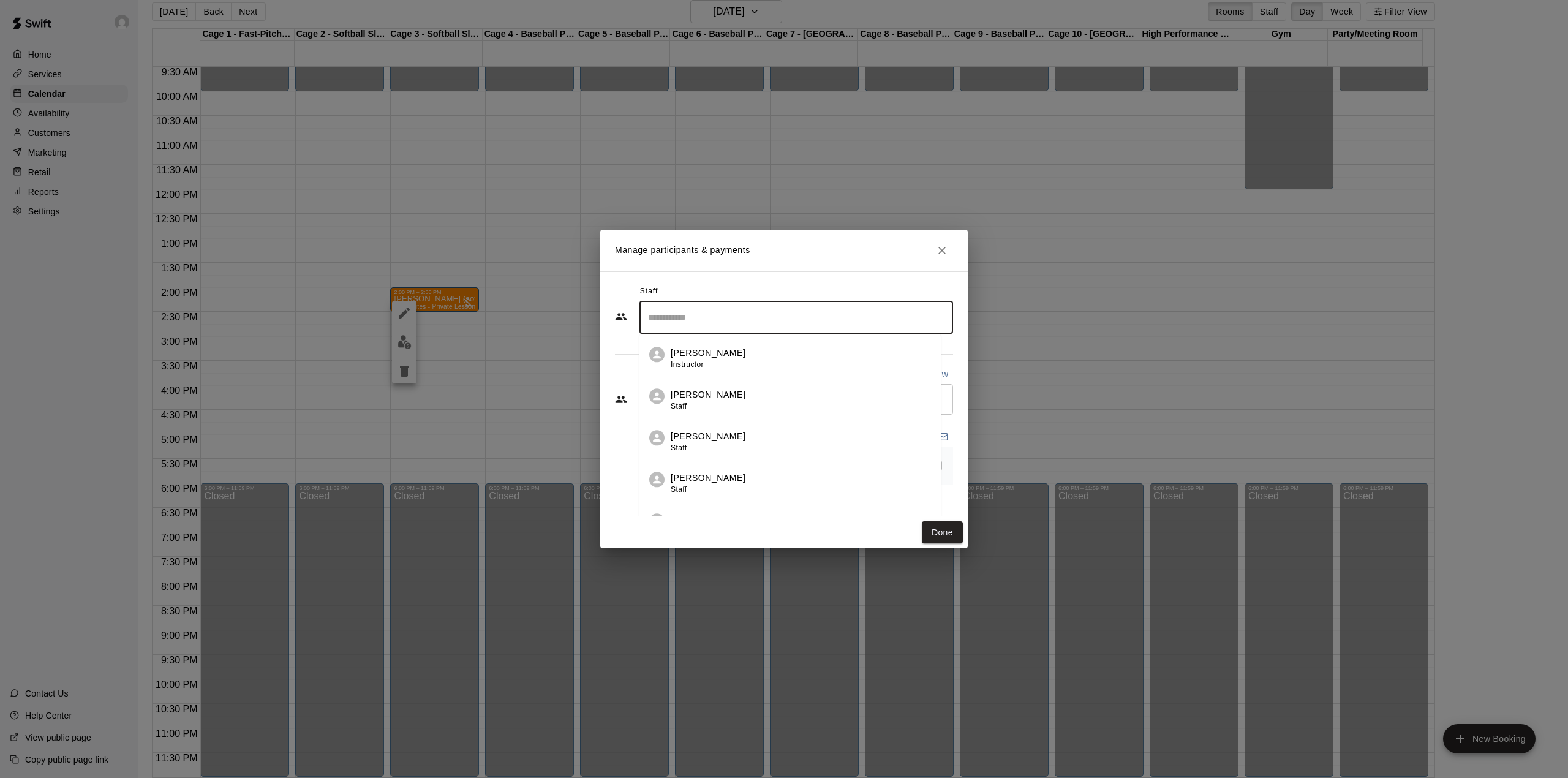
click at [711, 322] on input "Search staff" at bounding box center [796, 318] width 302 height 22
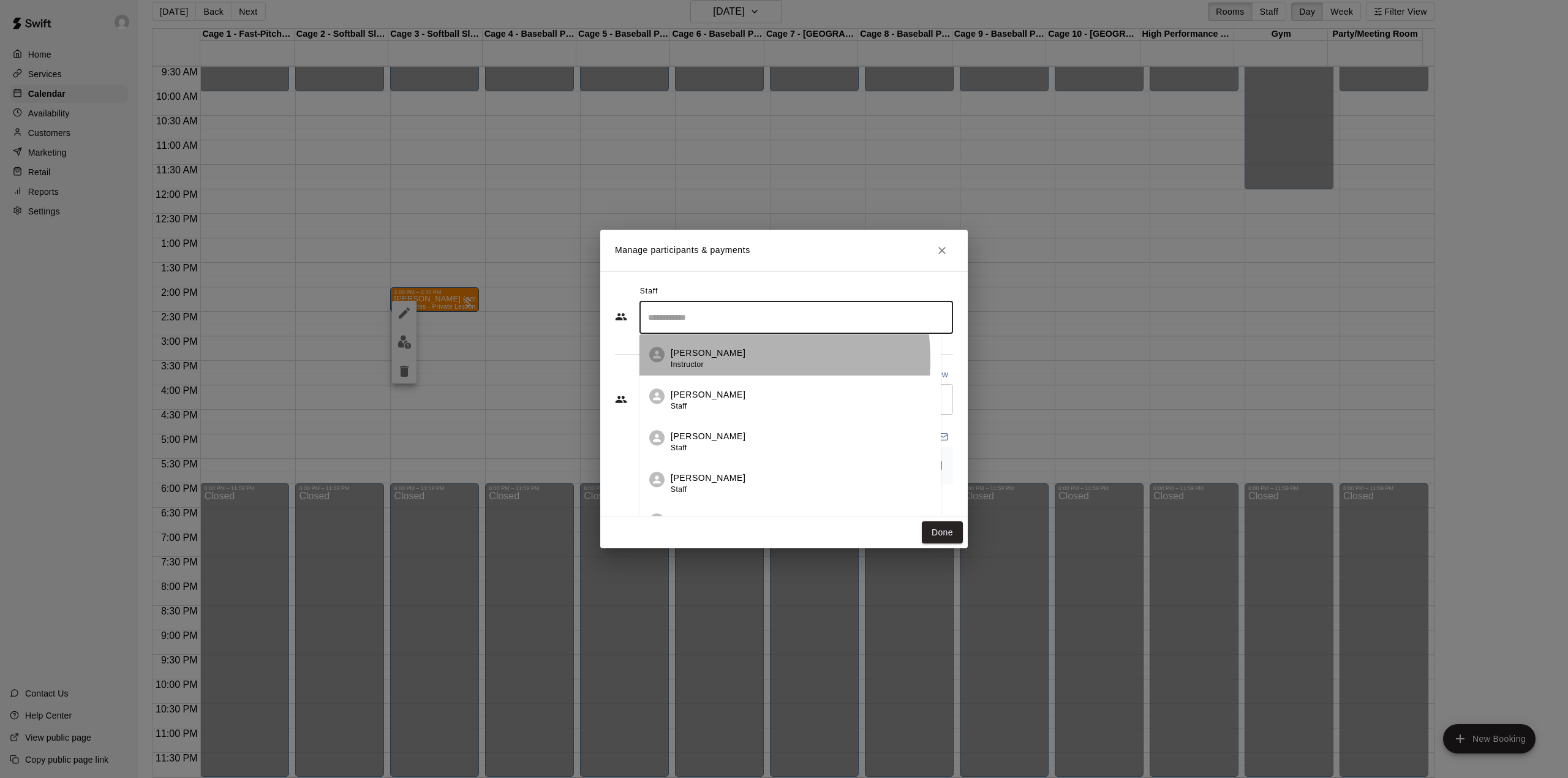
click at [686, 360] on span "Instructor" at bounding box center [687, 364] width 33 height 9
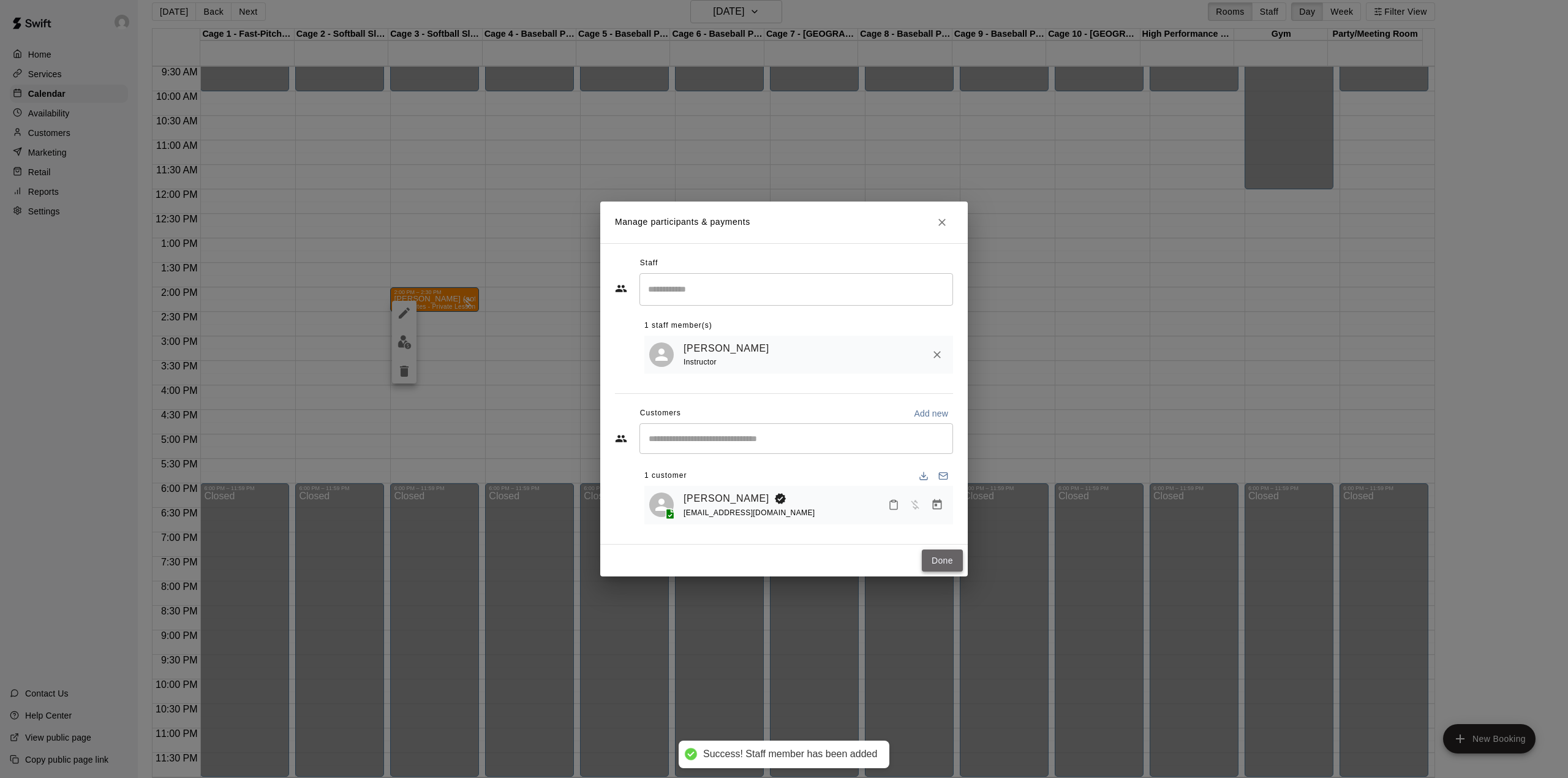
click at [943, 564] on button "Done" at bounding box center [941, 561] width 41 height 23
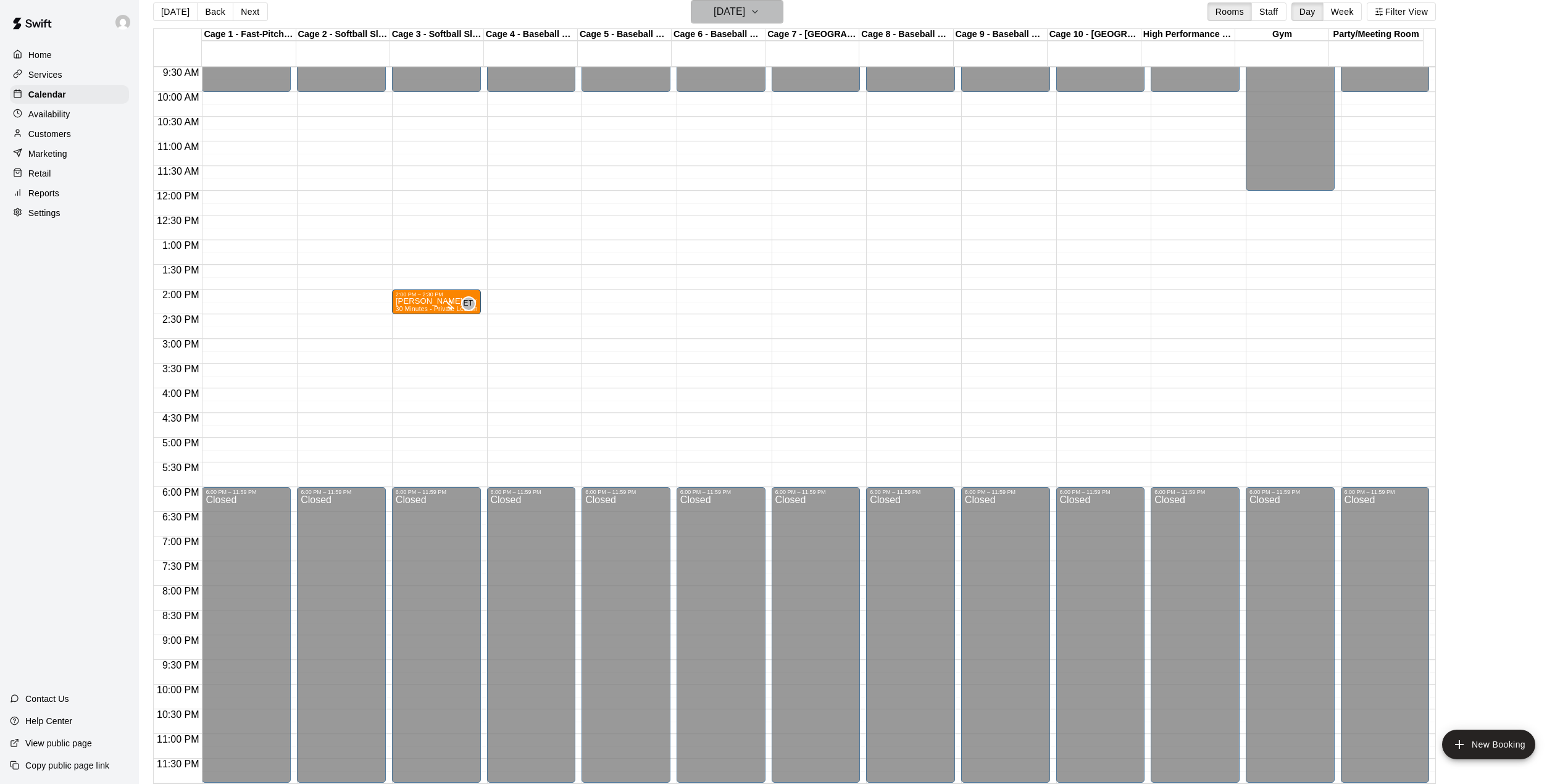
click at [745, 10] on h6 "[DATE]" at bounding box center [728, 12] width 32 height 17
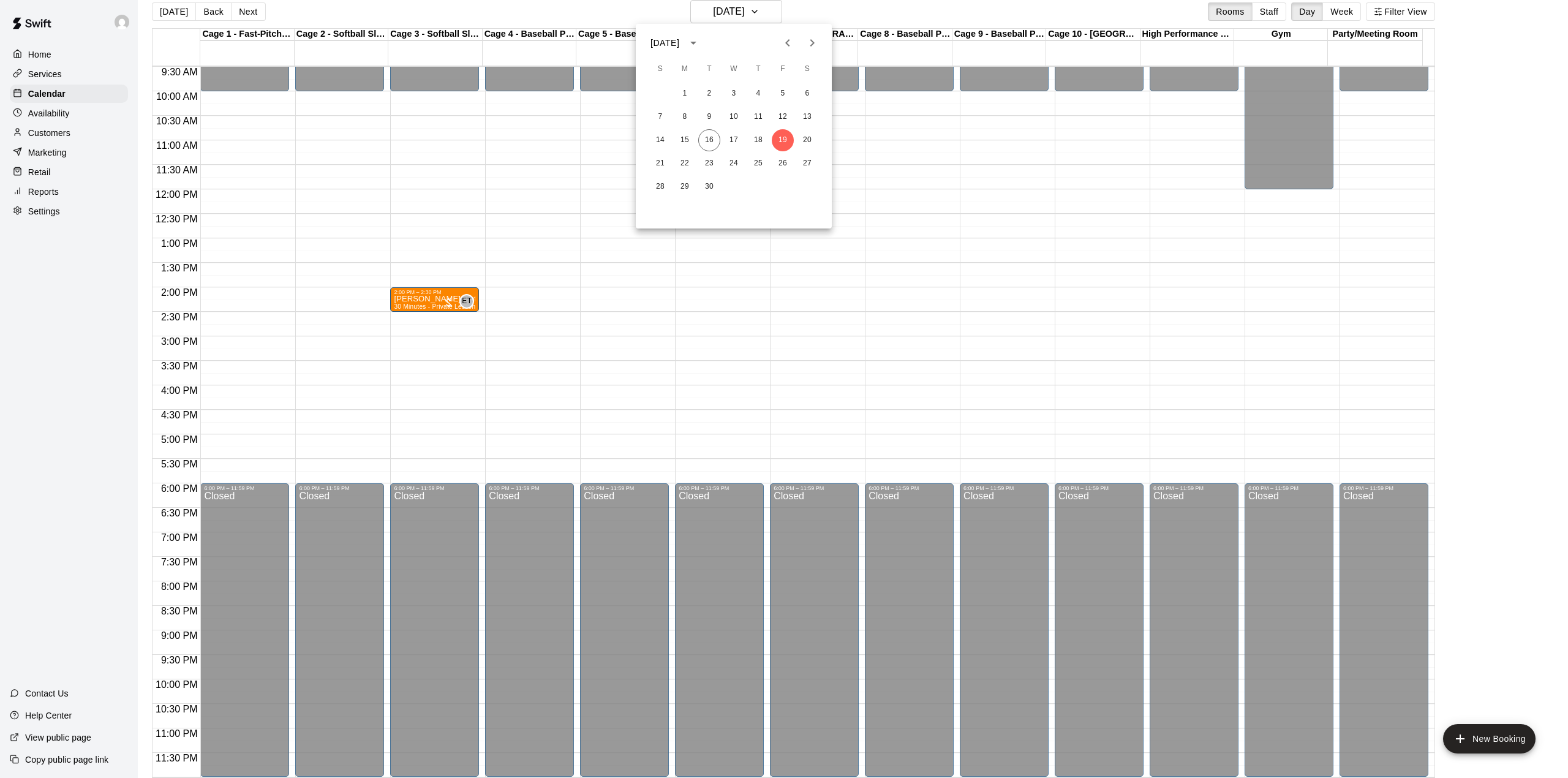
click at [816, 43] on icon "Next month" at bounding box center [811, 42] width 14 height 14
click at [682, 116] on button "5" at bounding box center [684, 116] width 22 height 22
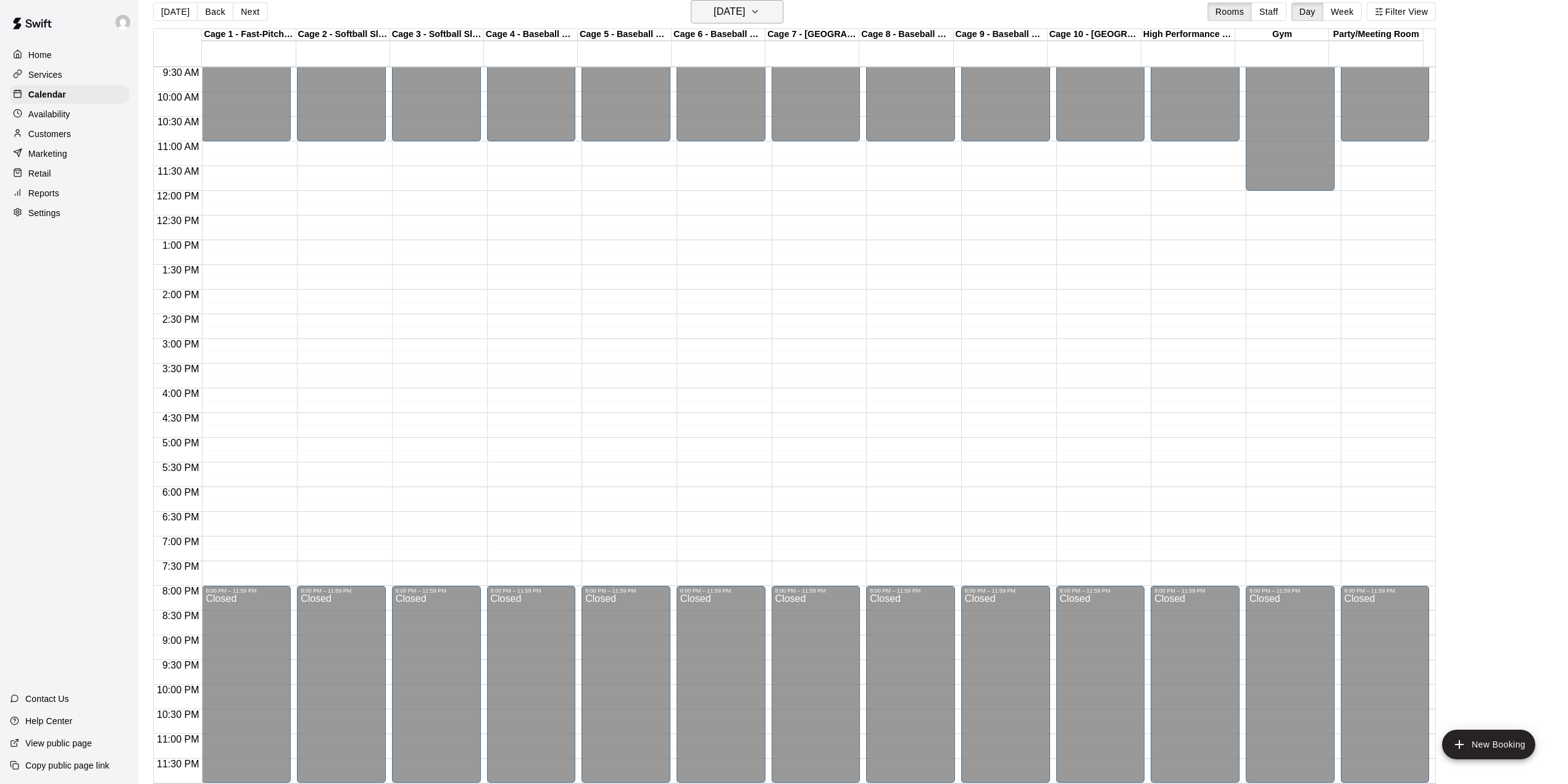
click at [760, 8] on icon "button" at bounding box center [754, 12] width 10 height 14
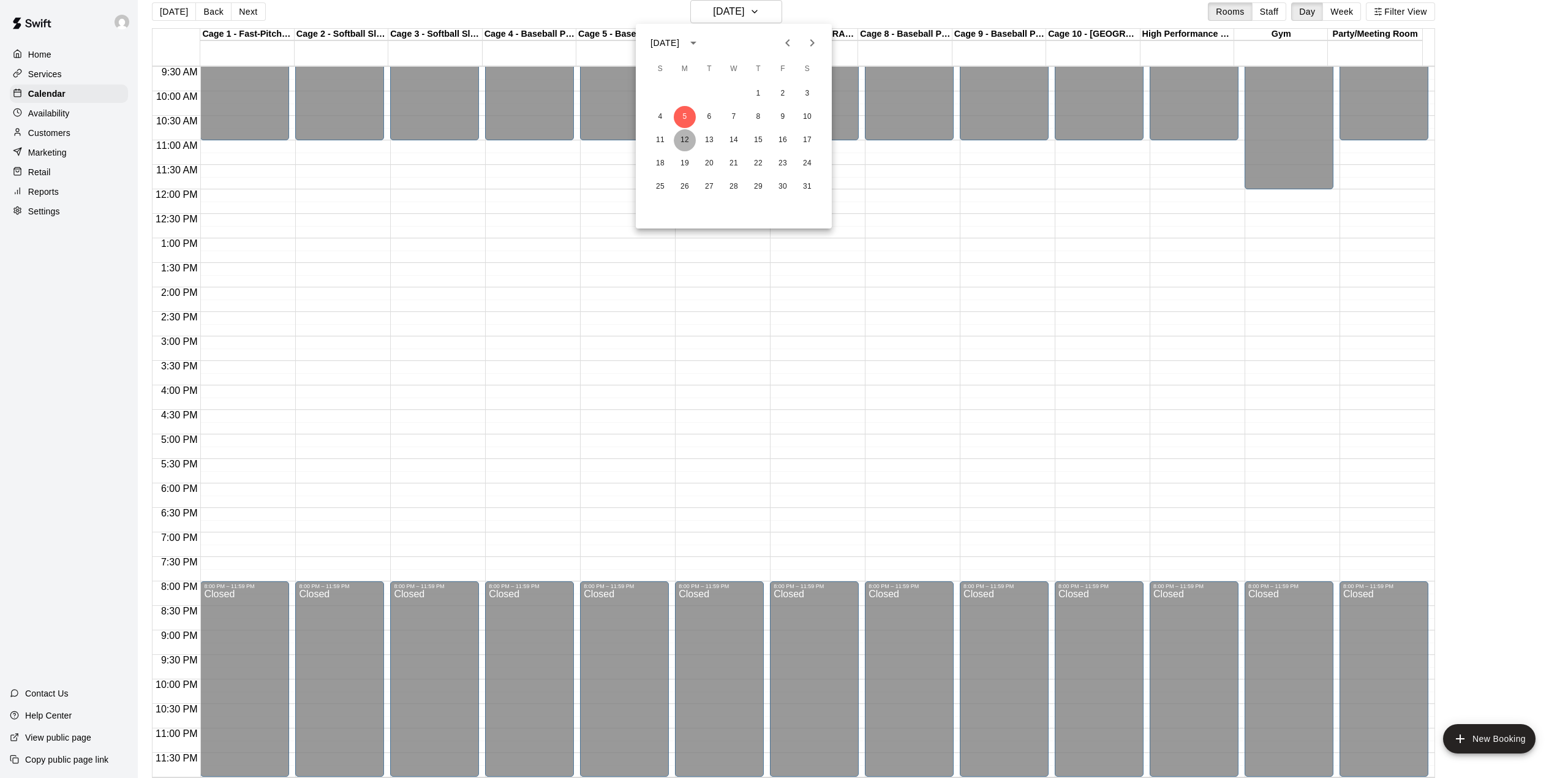
click at [688, 139] on button "12" at bounding box center [684, 140] width 22 height 22
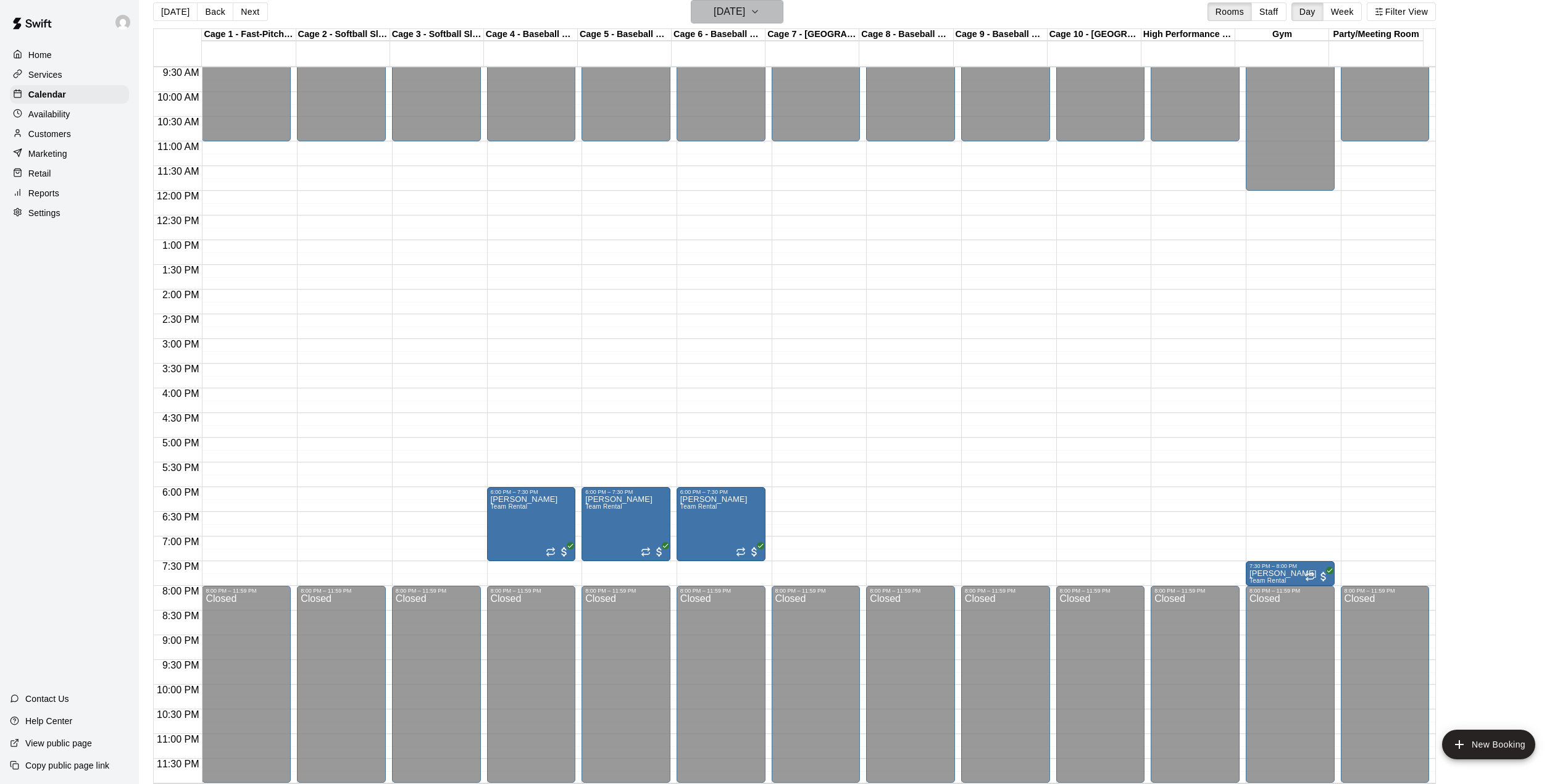
click at [760, 9] on icon "button" at bounding box center [754, 12] width 10 height 14
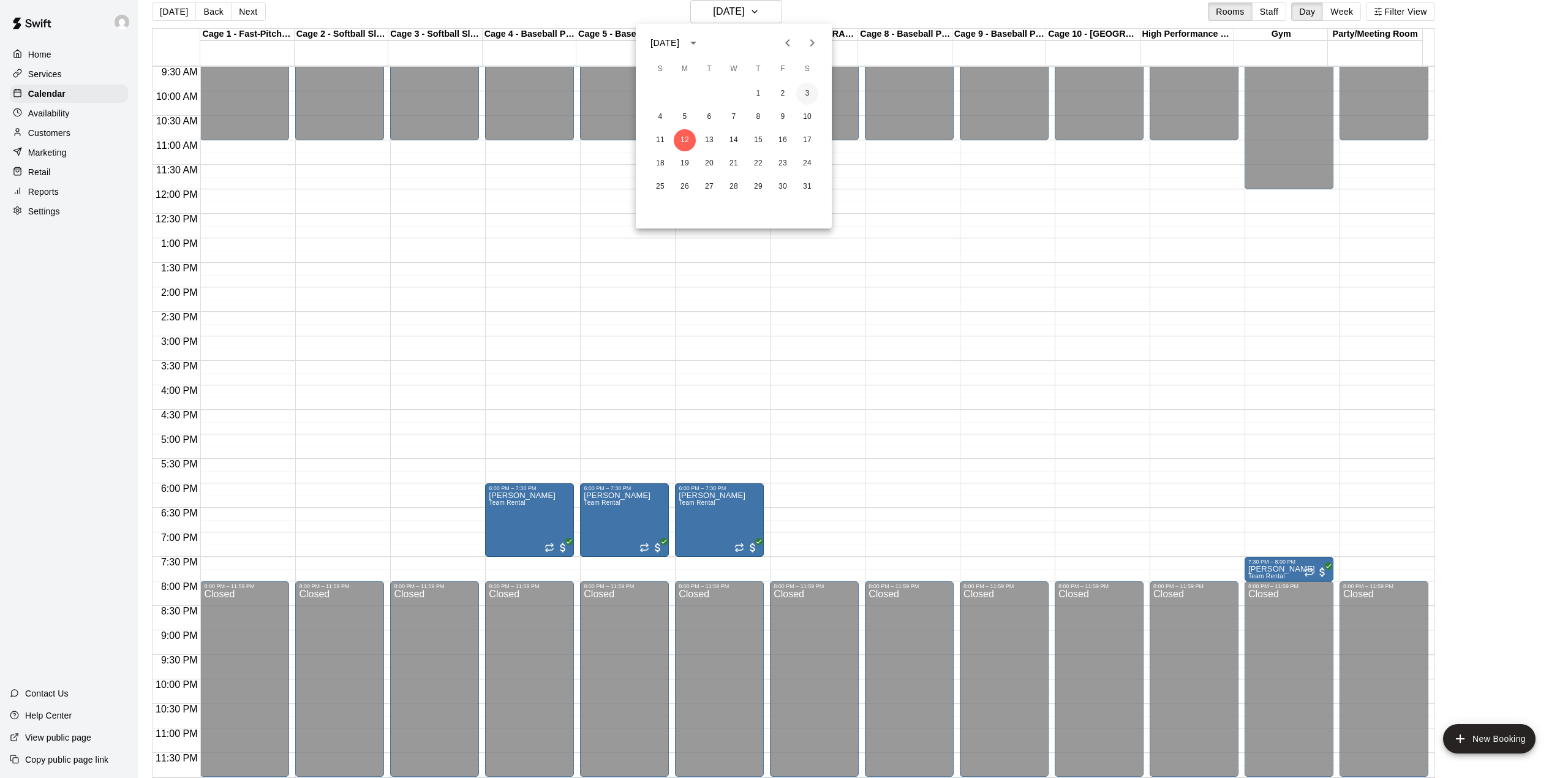
click at [808, 94] on button "3" at bounding box center [806, 93] width 22 height 22
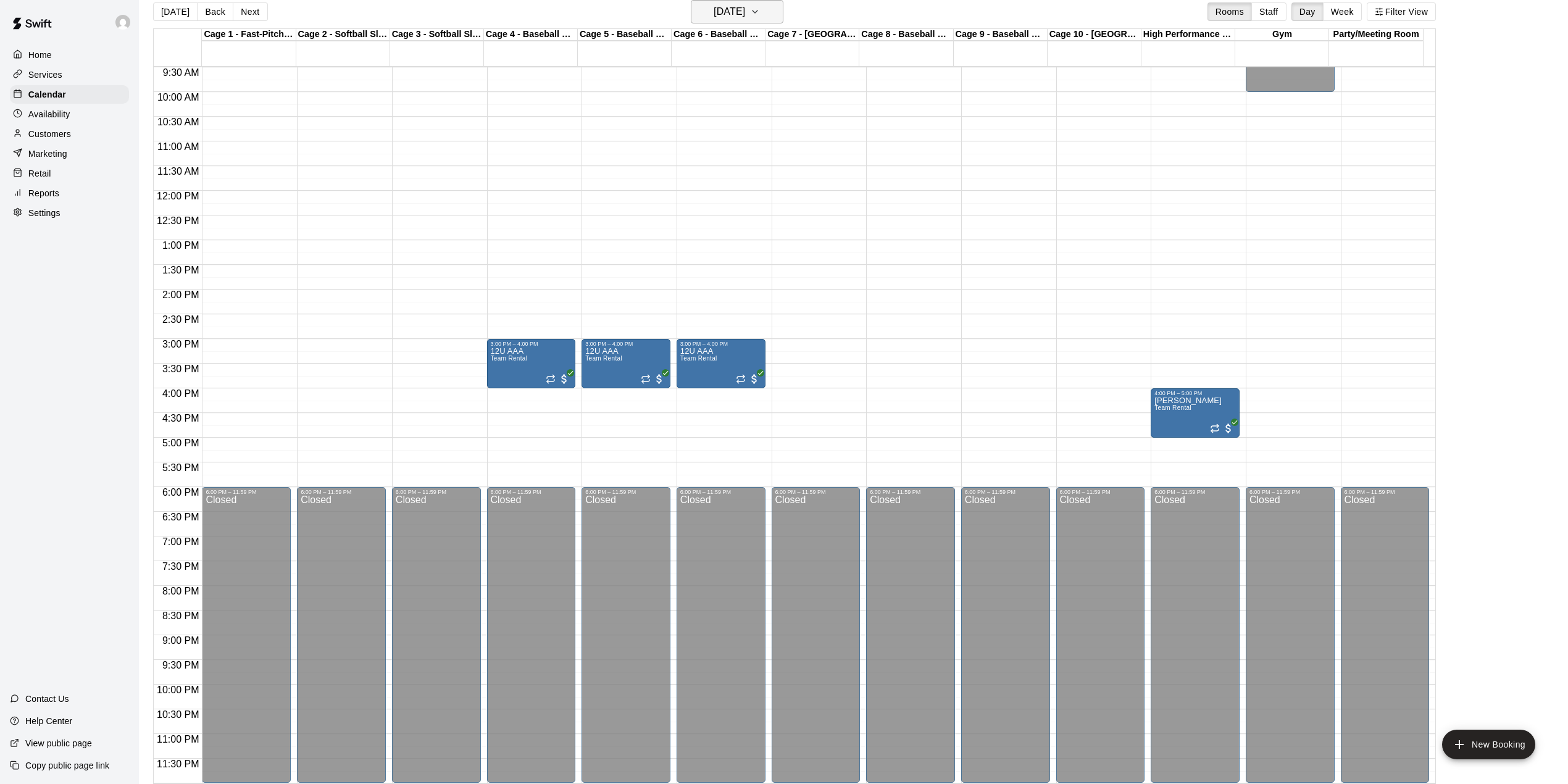
click at [771, 8] on button "[DATE]" at bounding box center [737, 12] width 93 height 23
click at [691, 116] on button "5" at bounding box center [689, 117] width 22 height 22
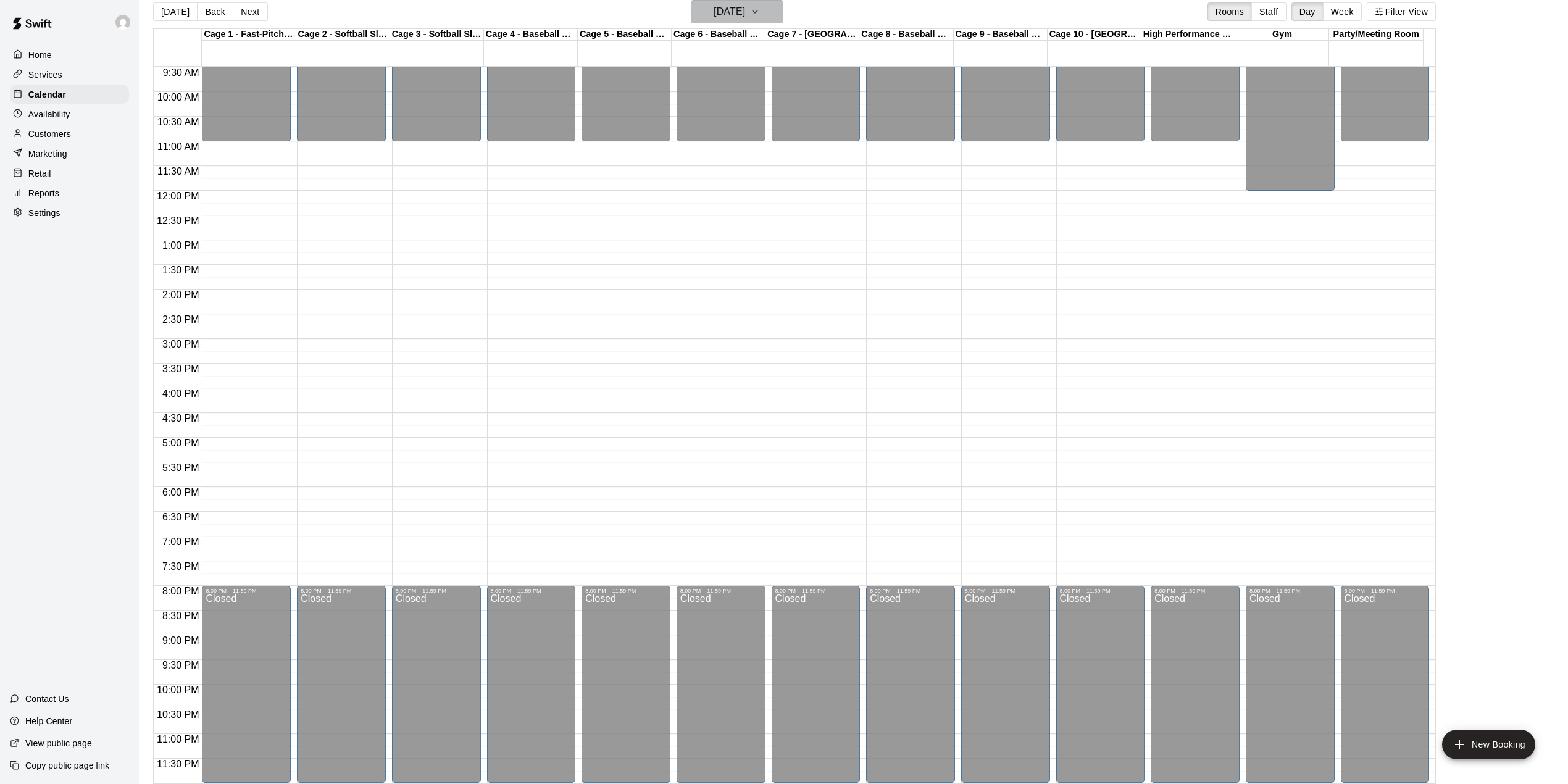
click at [760, 9] on icon "button" at bounding box center [754, 12] width 10 height 14
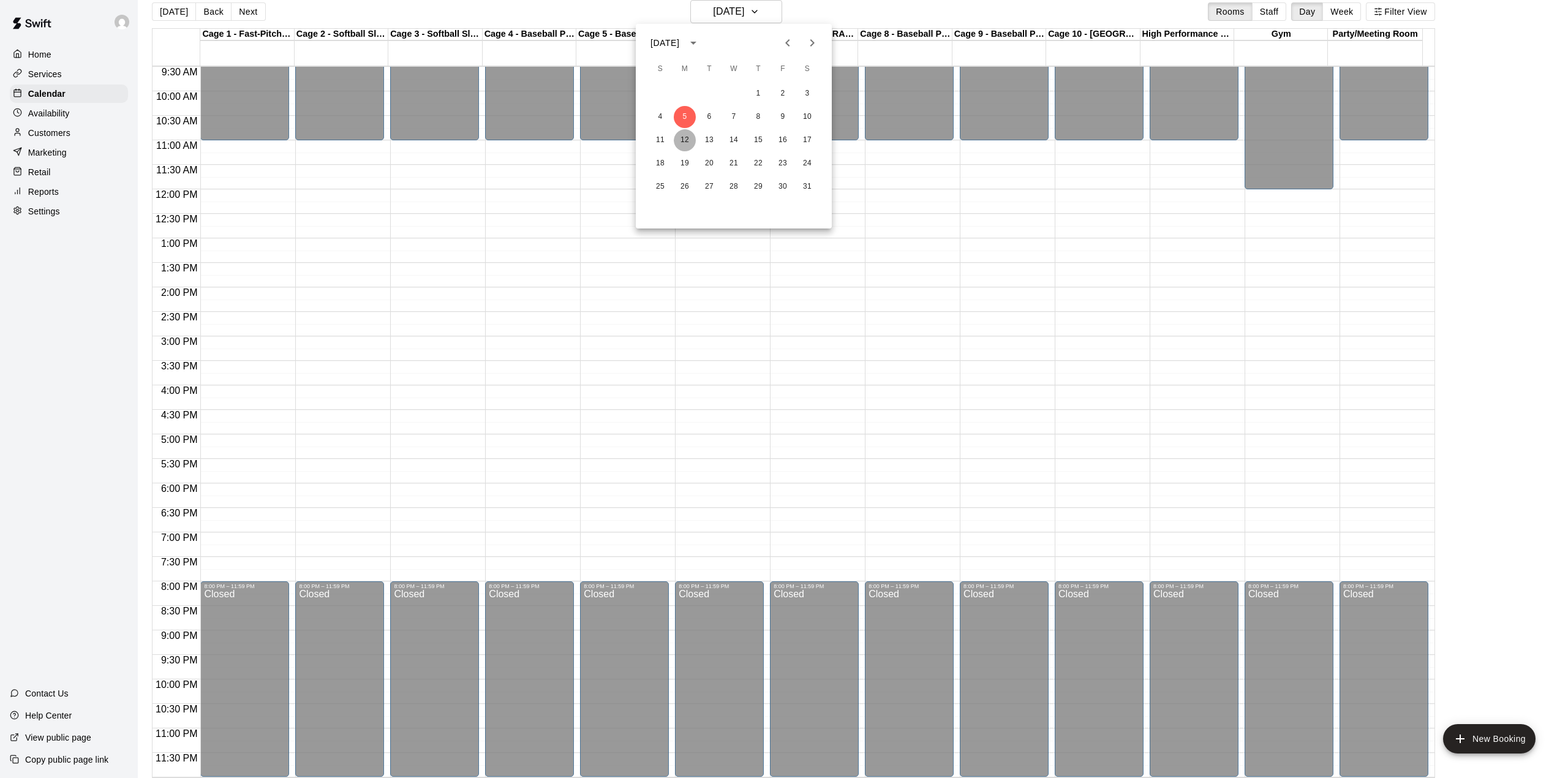
click at [687, 140] on button "12" at bounding box center [684, 140] width 22 height 22
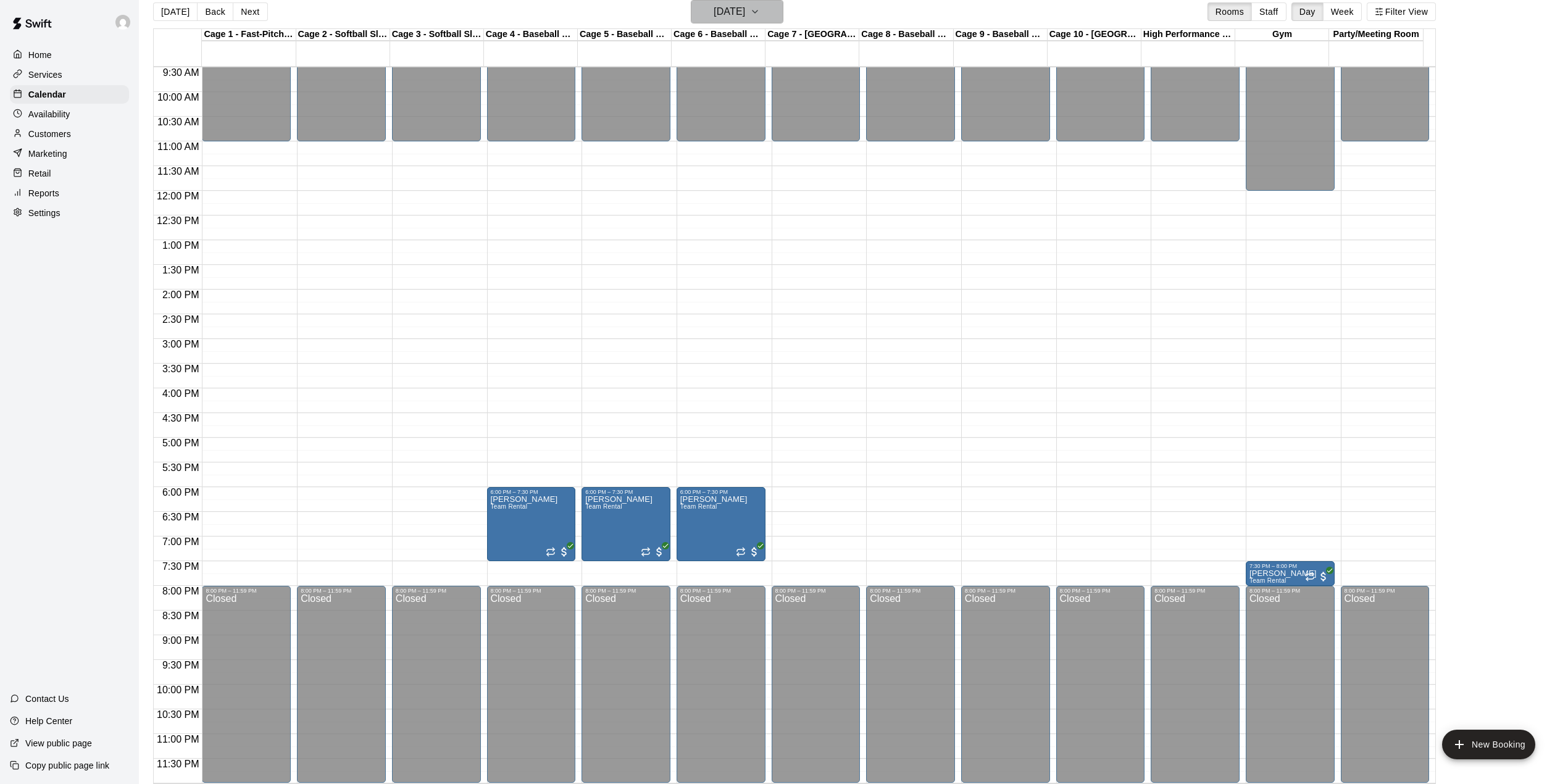
click at [760, 11] on icon "button" at bounding box center [754, 12] width 10 height 14
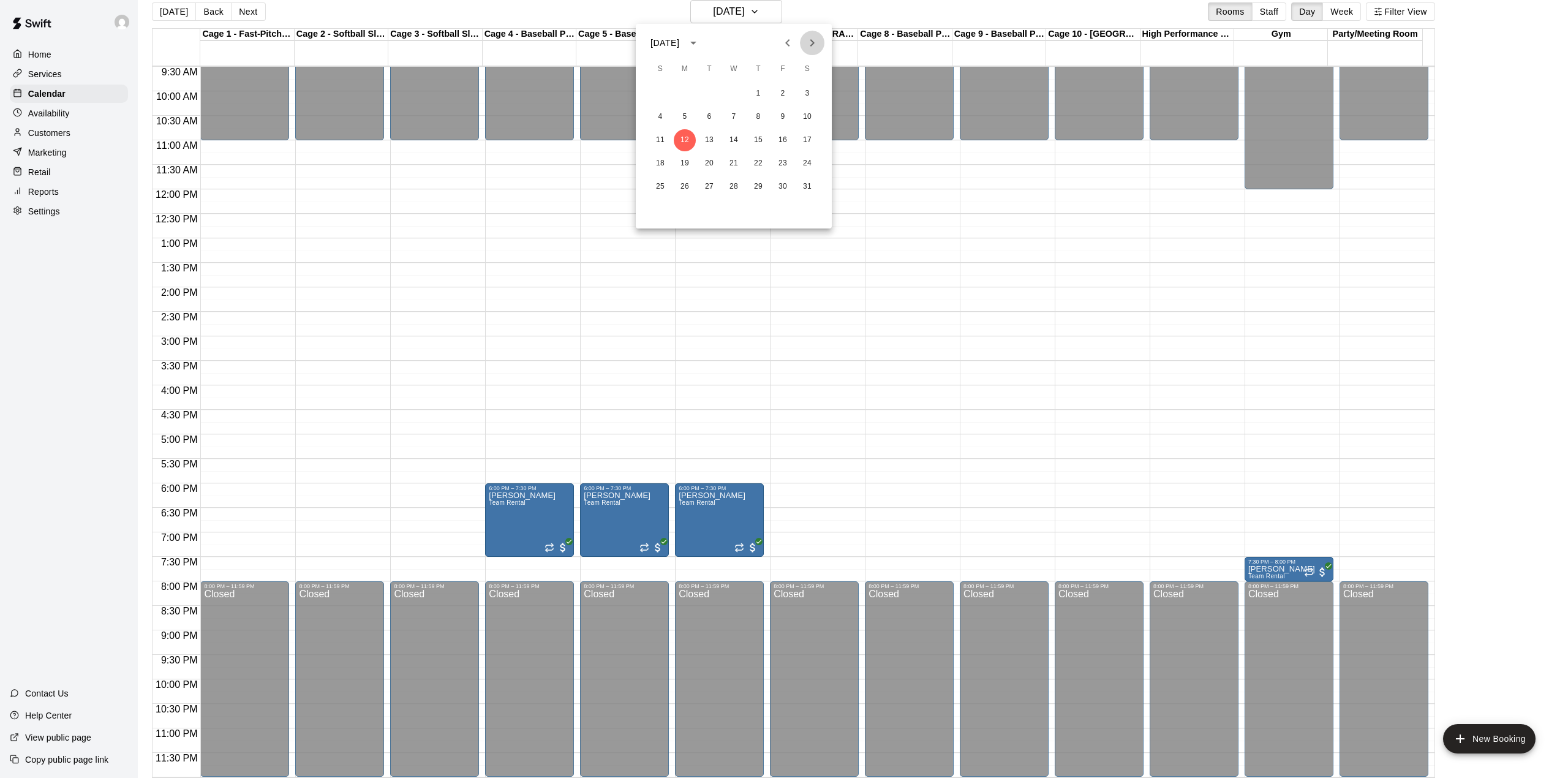
click at [808, 44] on icon "Next month" at bounding box center [811, 42] width 14 height 14
click at [681, 186] on button "27" at bounding box center [684, 186] width 22 height 22
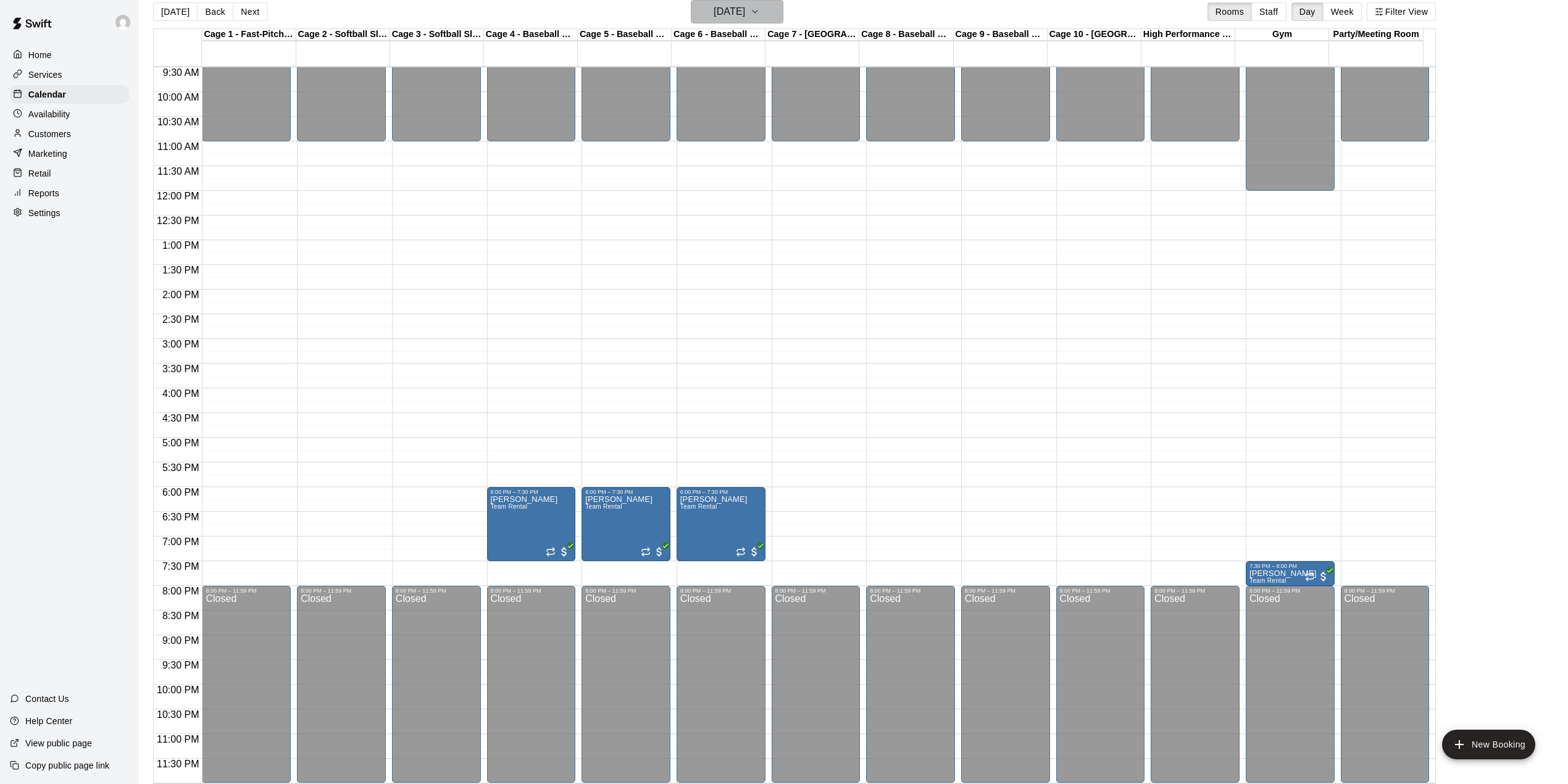
click at [736, 12] on h6 "[DATE]" at bounding box center [728, 12] width 32 height 17
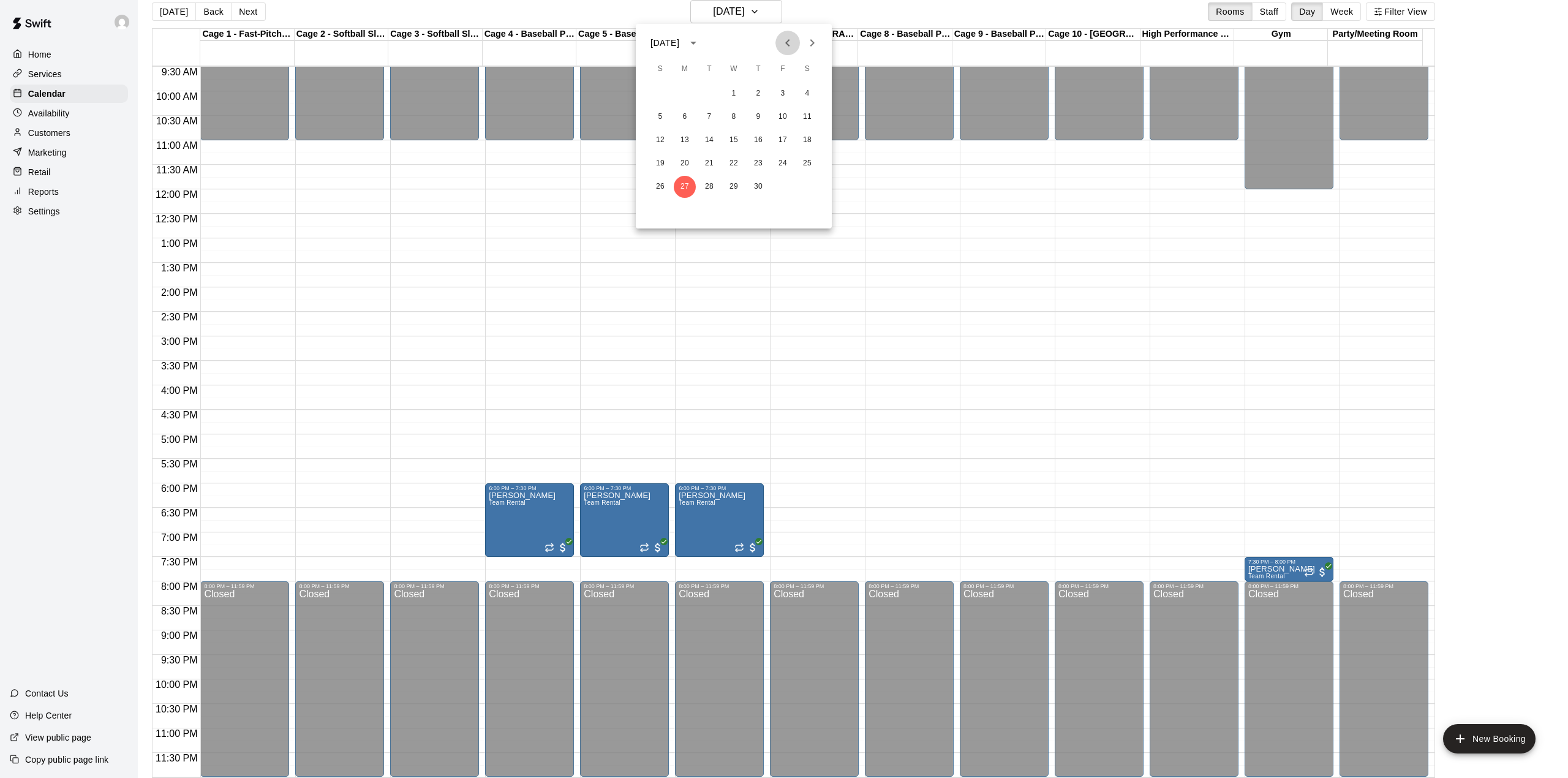
click at [782, 39] on icon "Previous month" at bounding box center [786, 42] width 14 height 14
click at [677, 116] on button "5" at bounding box center [684, 116] width 22 height 22
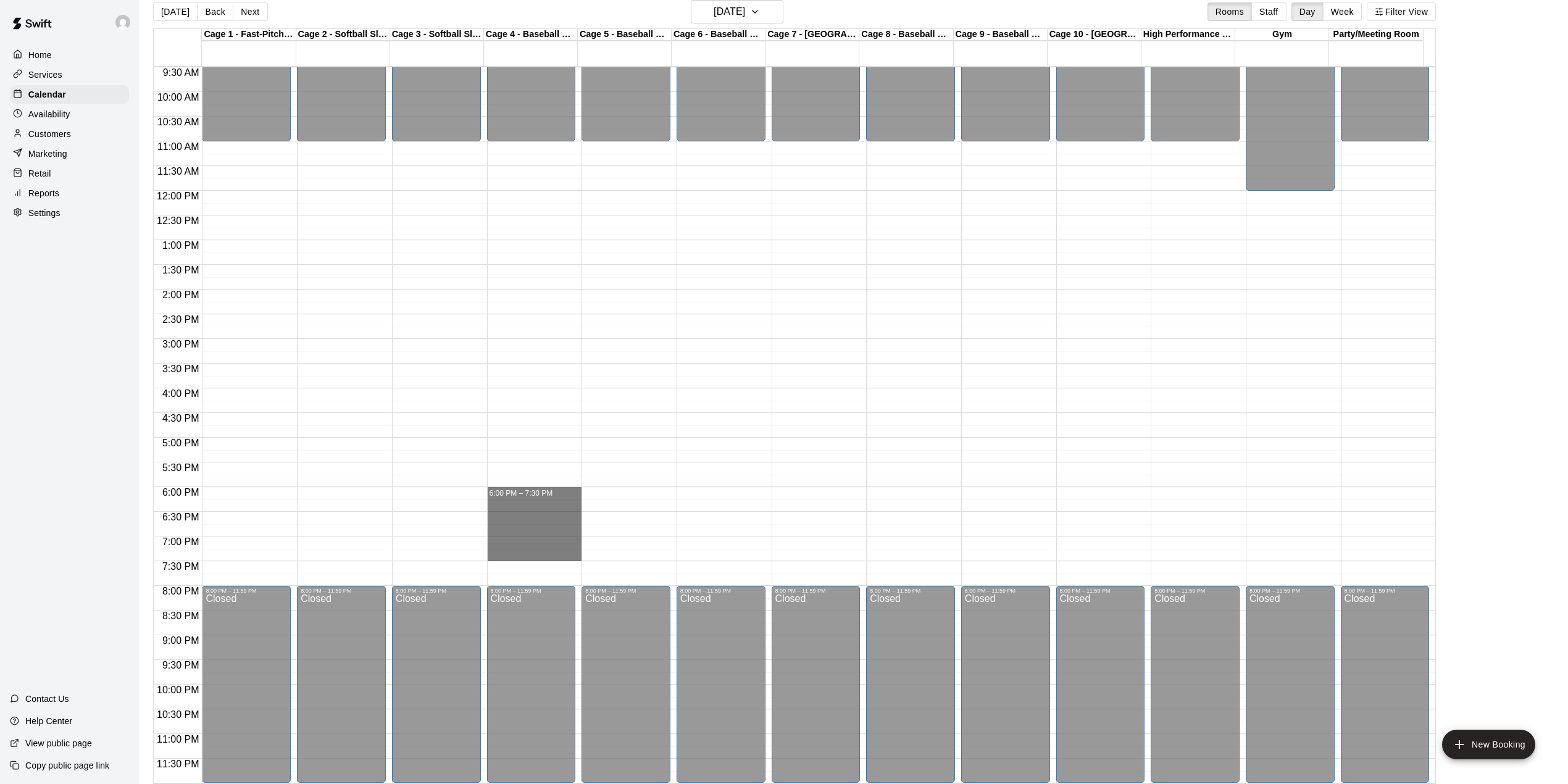
drag, startPoint x: 524, startPoint y: 495, endPoint x: 527, endPoint y: 551, distance: 56.1
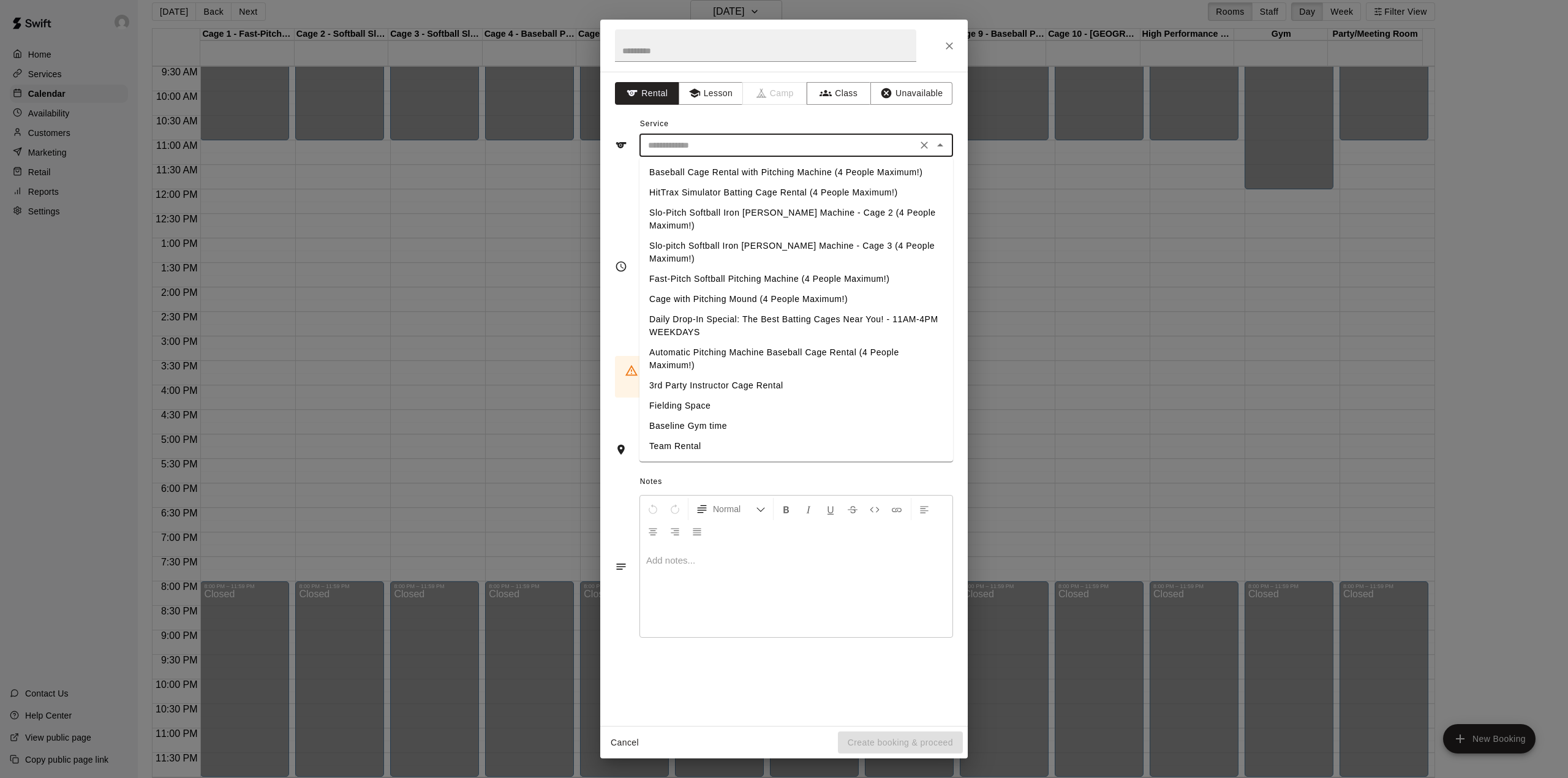
click at [734, 146] on input "text" at bounding box center [778, 146] width 270 height 15
click at [677, 437] on li "Team Rental" at bounding box center [796, 446] width 314 height 20
type input "**********"
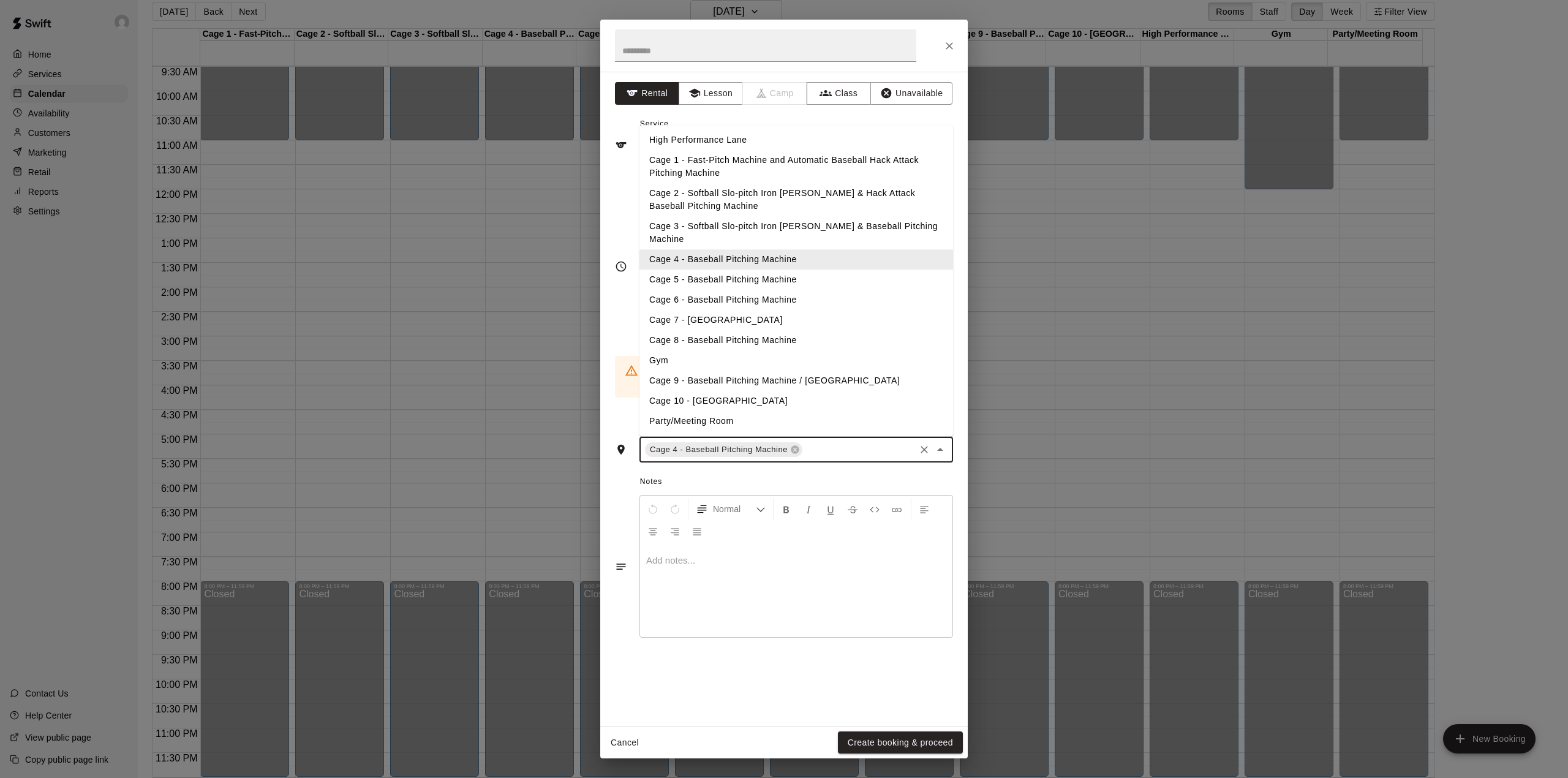
click at [823, 442] on input "text" at bounding box center [859, 450] width 109 height 15
click at [751, 270] on li "Cage 5 - Baseball Pitching Machine" at bounding box center [796, 280] width 314 height 20
click at [823, 460] on input "text" at bounding box center [859, 468] width 109 height 15
click at [758, 290] on li "Cage 6 - Baseball Pitching Machine" at bounding box center [796, 300] width 314 height 20
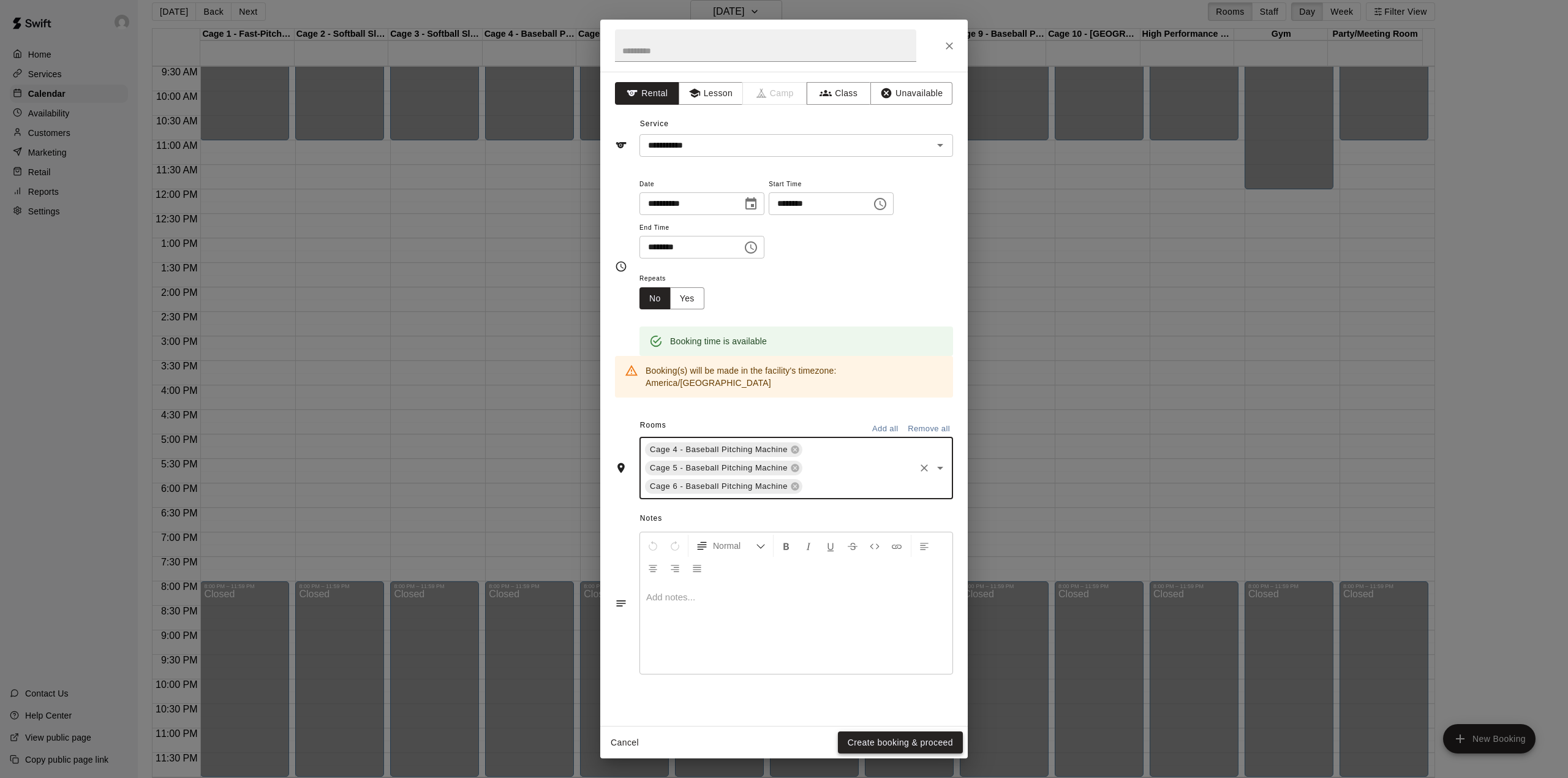
click at [904, 741] on button "Create booking & proceed" at bounding box center [900, 743] width 125 height 23
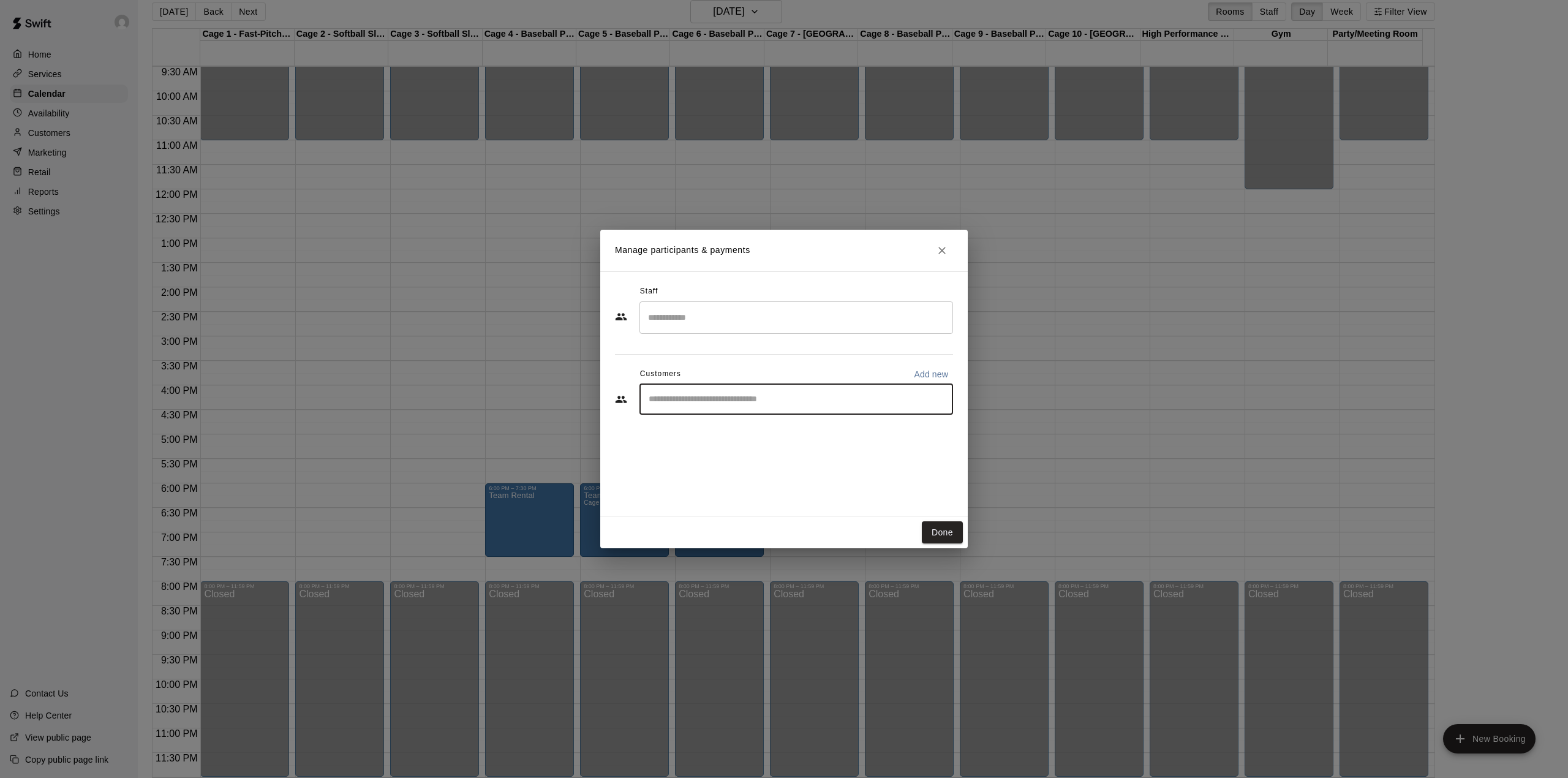
click at [711, 400] on input "Start typing to search customers..." at bounding box center [796, 399] width 302 height 12
type input "*****"
click at [719, 442] on span "[EMAIL_ADDRESS][PERSON_NAME][DOMAIN_NAME]" at bounding box center [770, 440] width 195 height 9
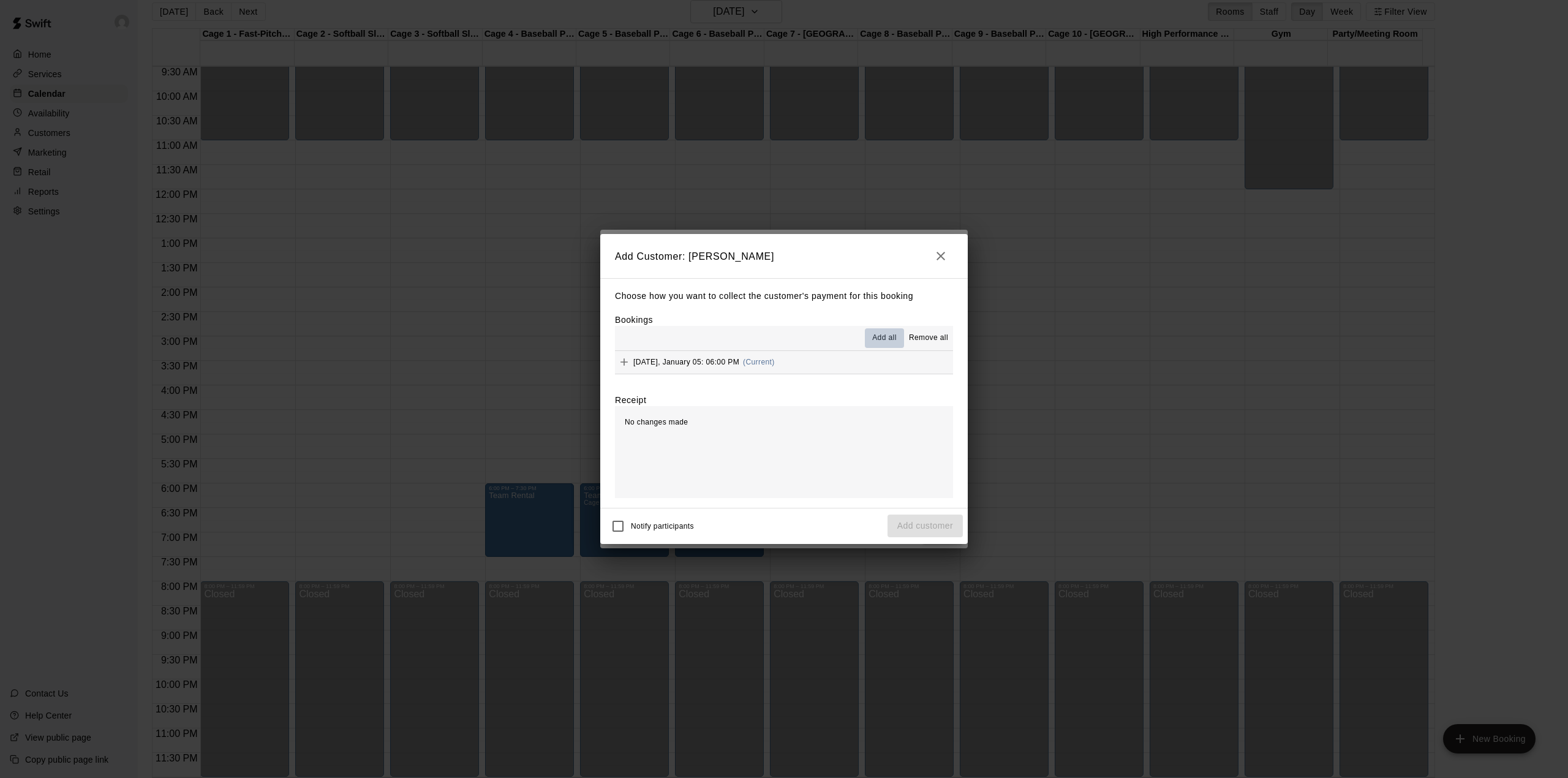
click at [888, 340] on span "Add all" at bounding box center [884, 338] width 25 height 12
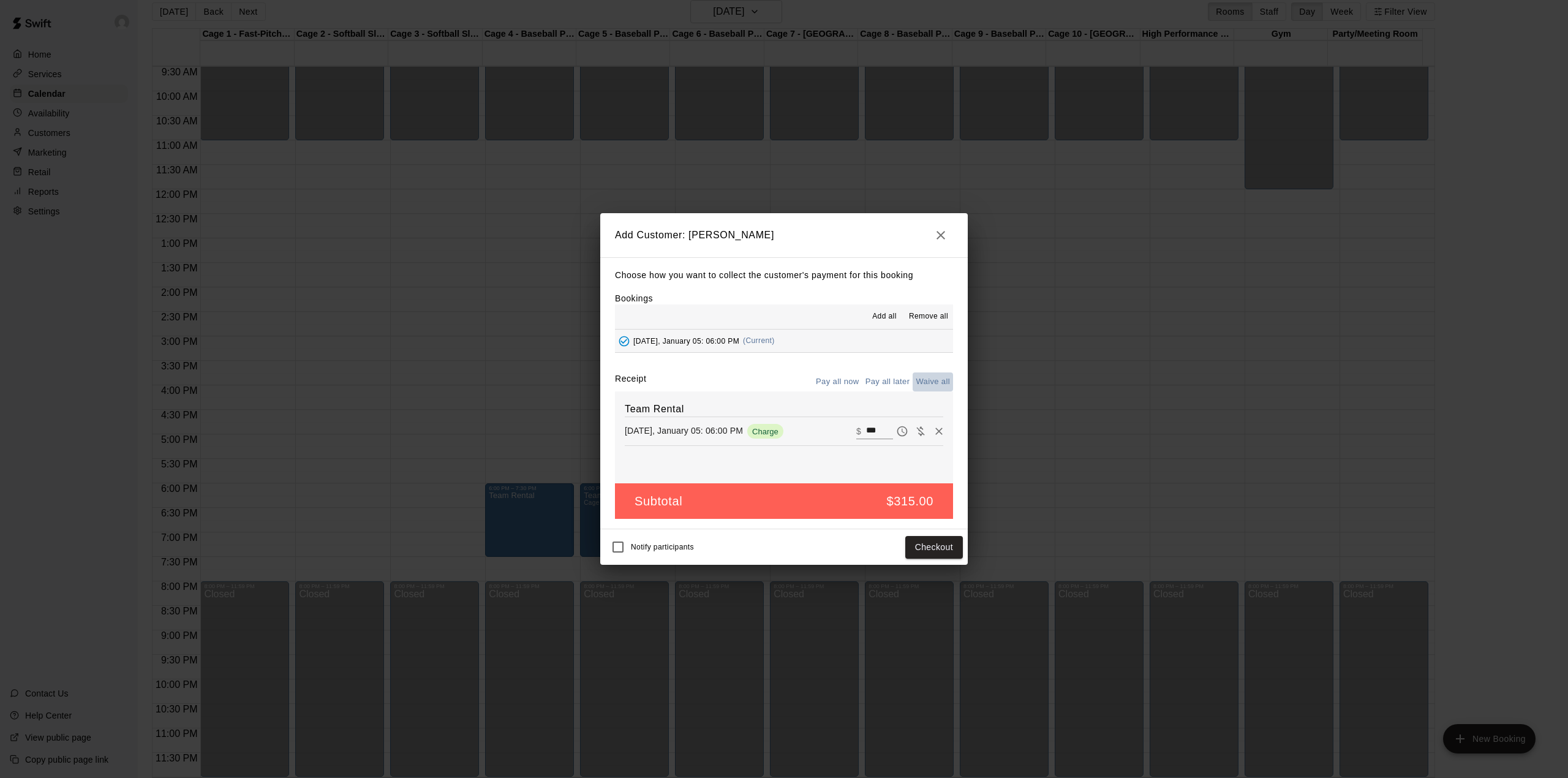
click at [930, 382] on button "Waive all" at bounding box center [933, 382] width 41 height 19
type input "*"
click at [940, 545] on button "Add customer" at bounding box center [924, 547] width 75 height 23
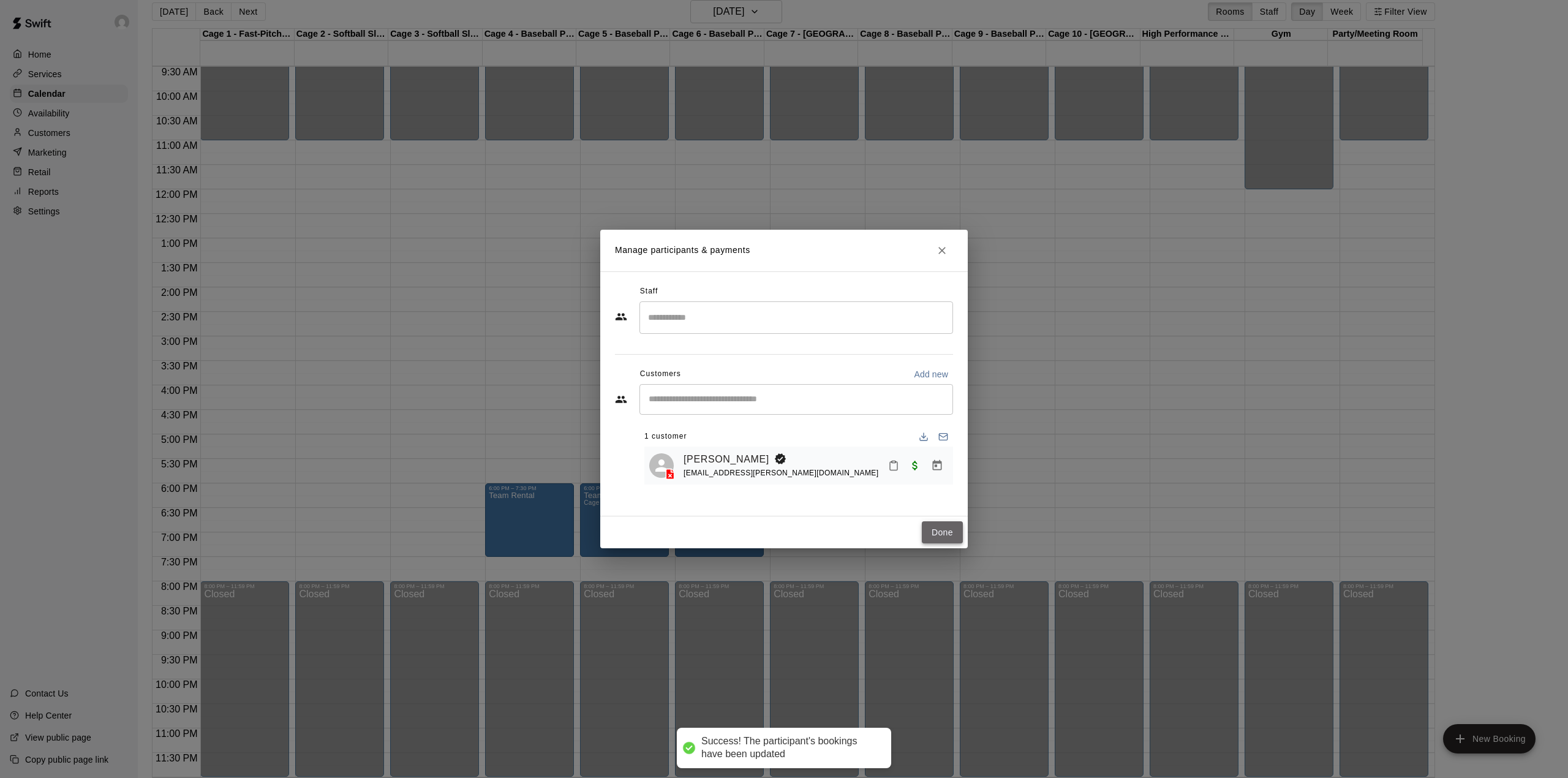
click at [943, 535] on button "Done" at bounding box center [941, 533] width 41 height 23
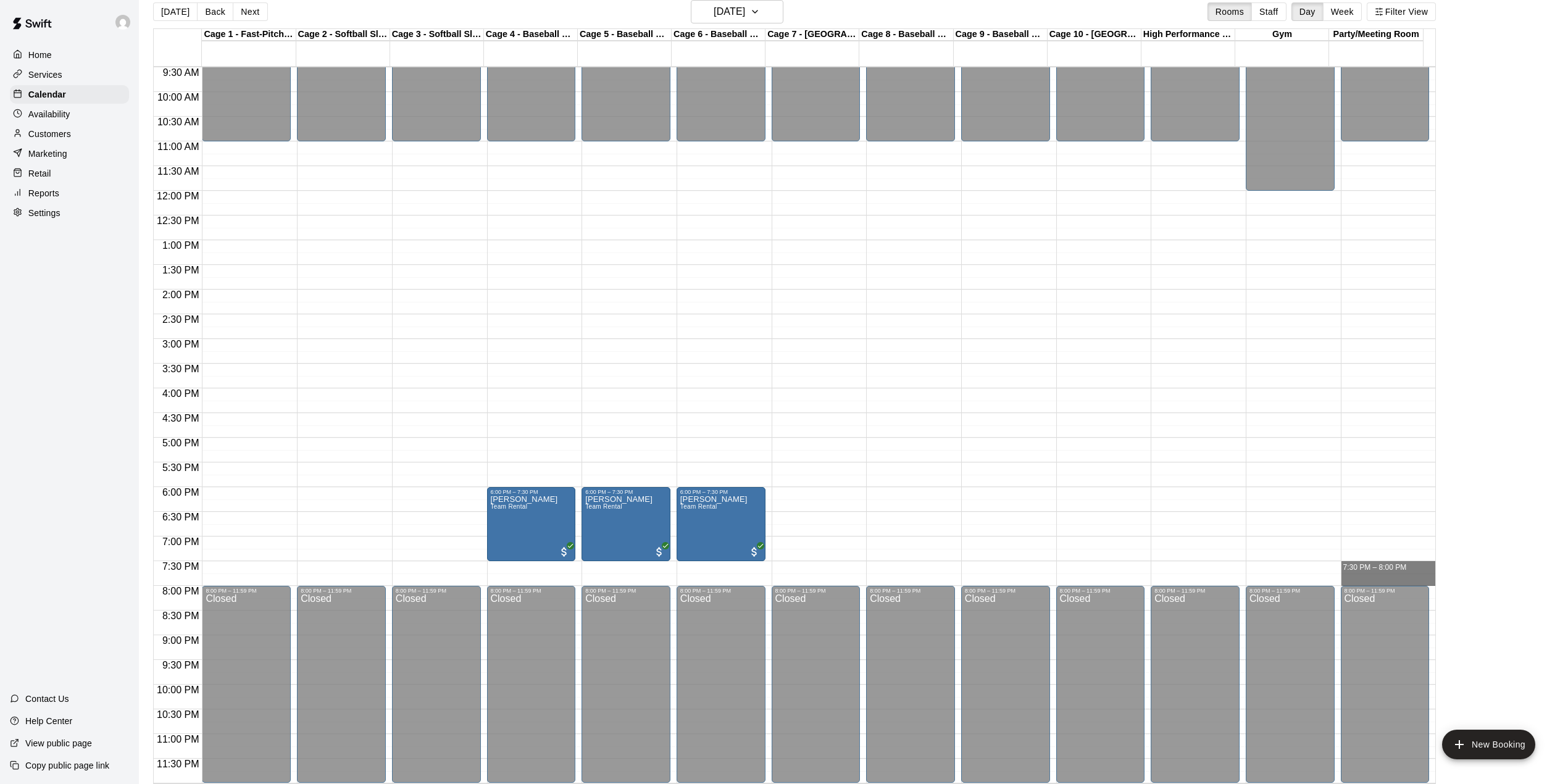
drag, startPoint x: 1367, startPoint y: 565, endPoint x: 1372, endPoint y: 579, distance: 14.9
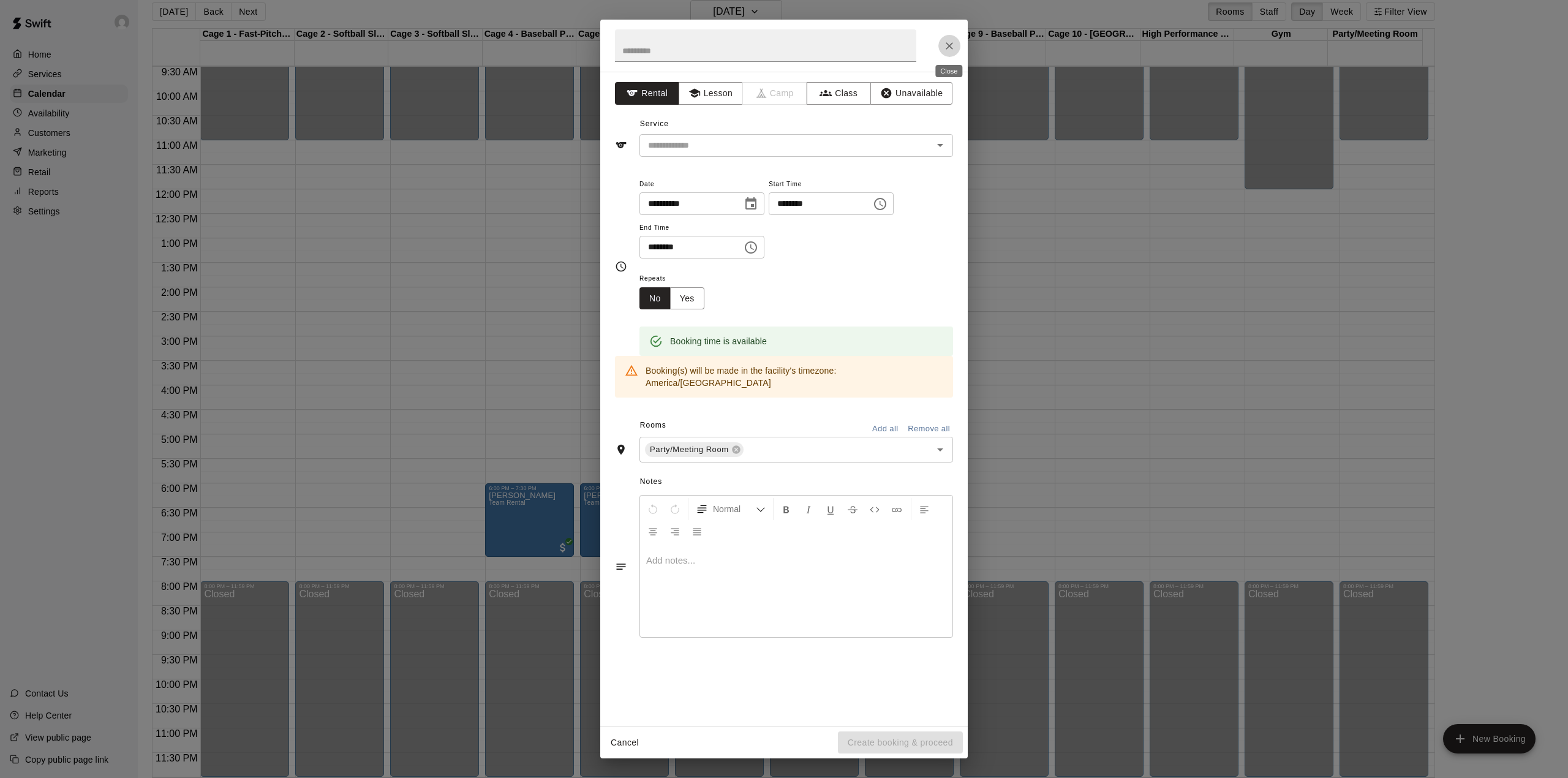
click at [947, 42] on icon "Close" at bounding box center [949, 46] width 12 height 12
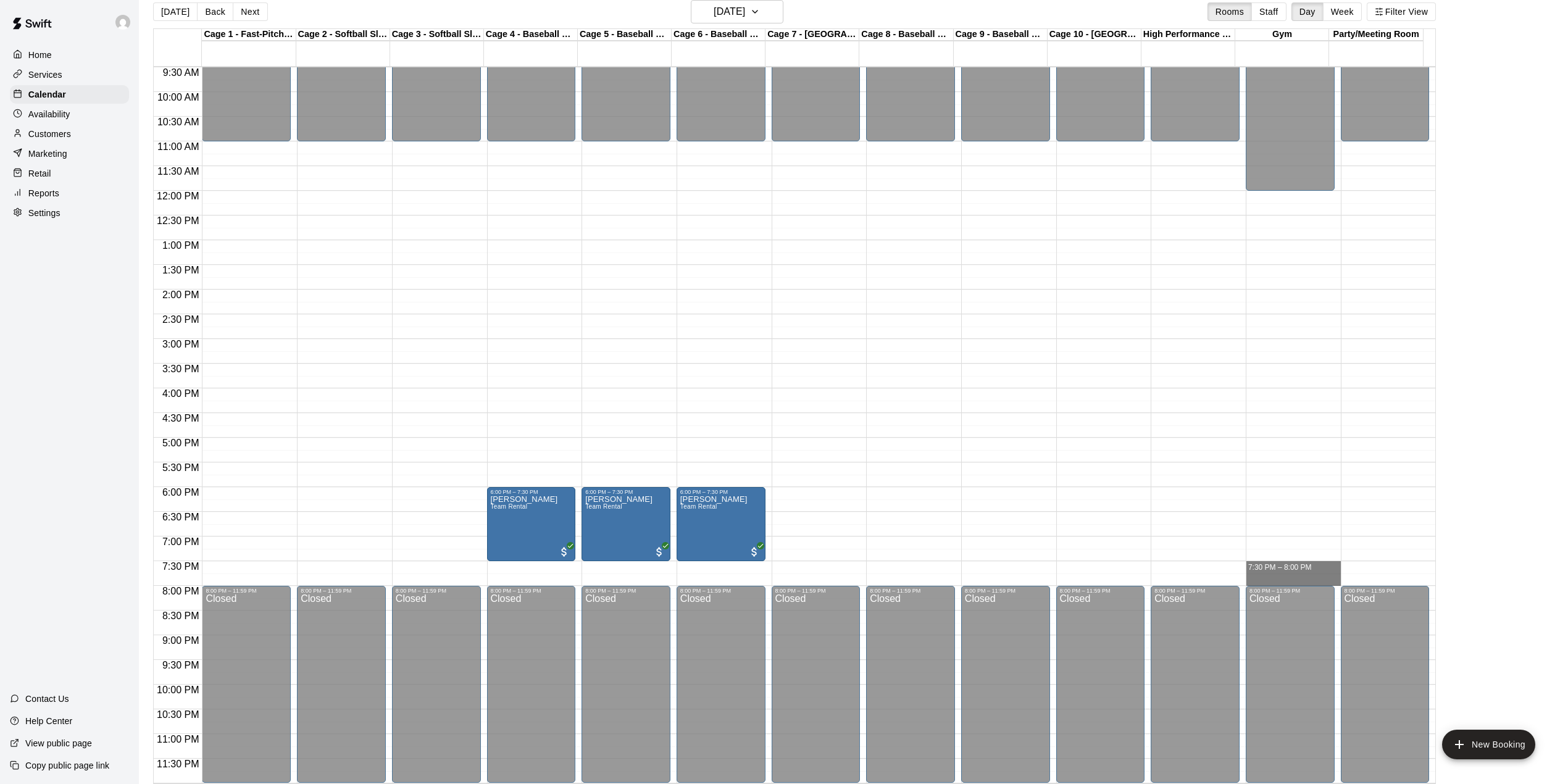
drag, startPoint x: 1278, startPoint y: 562, endPoint x: 1282, endPoint y: 582, distance: 20.4
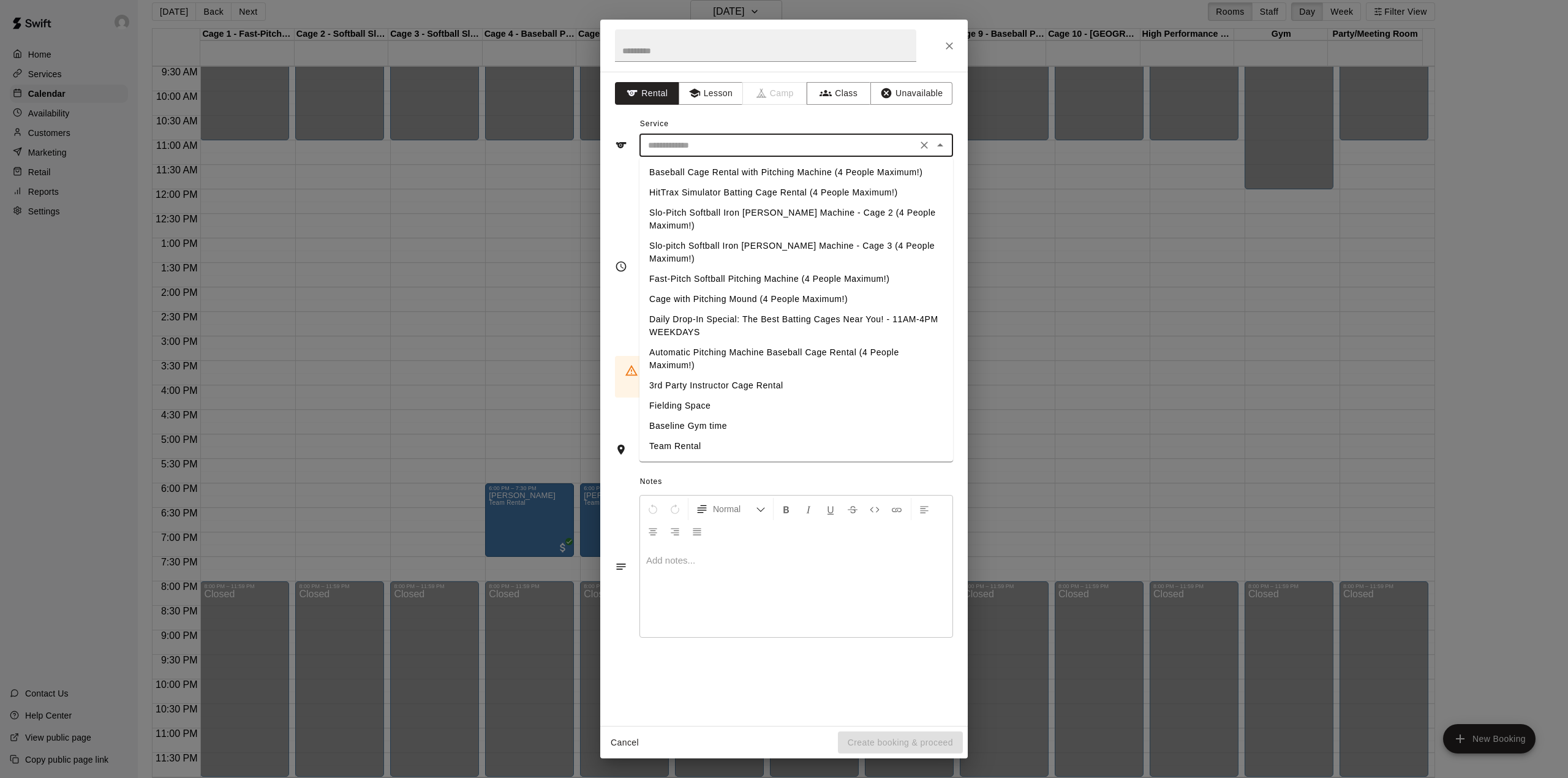
click at [703, 146] on input "text" at bounding box center [778, 146] width 270 height 15
click at [681, 437] on li "Team Rental" at bounding box center [796, 446] width 314 height 20
type input "**********"
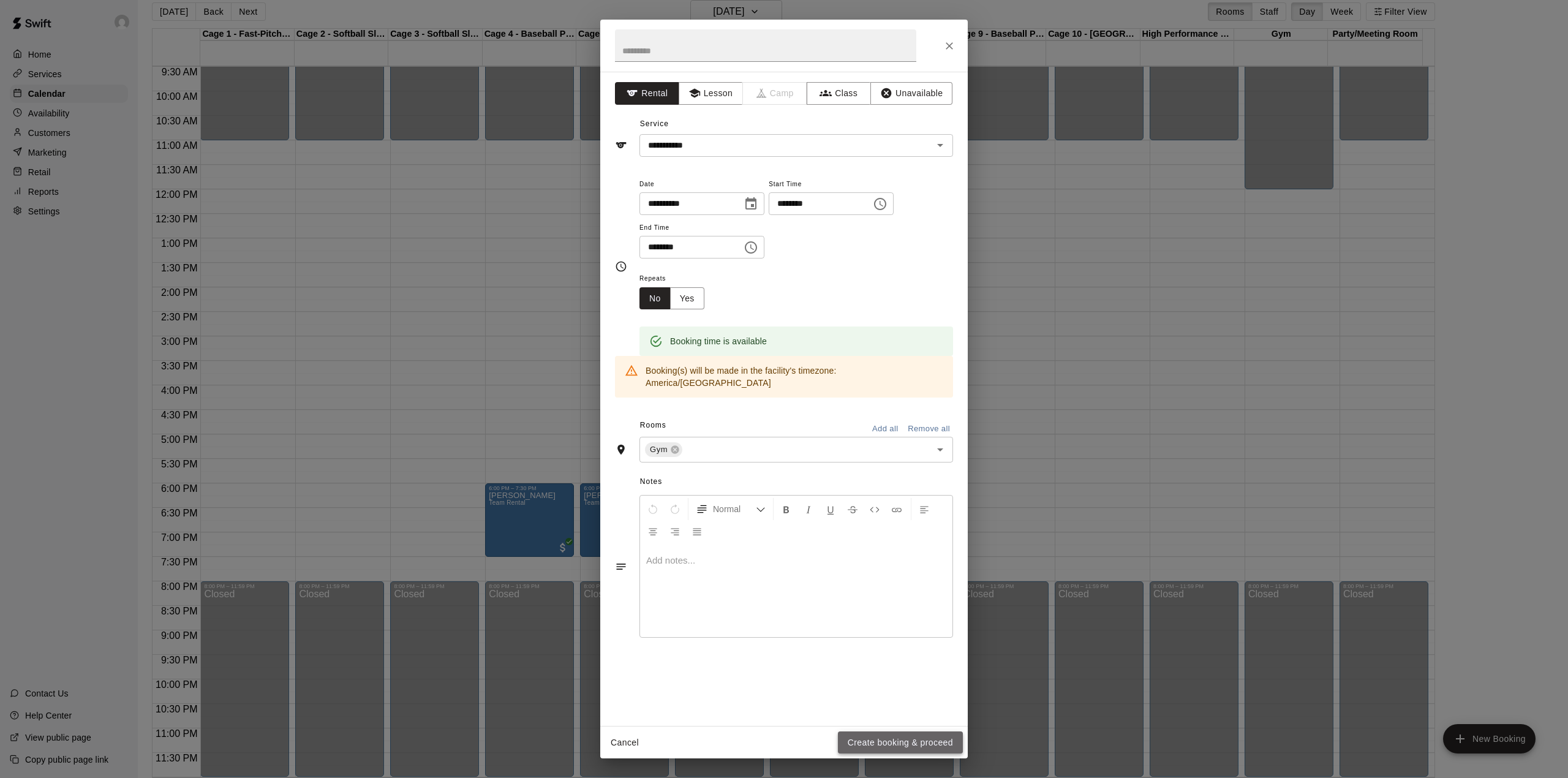
click at [894, 739] on button "Create booking & proceed" at bounding box center [900, 743] width 125 height 23
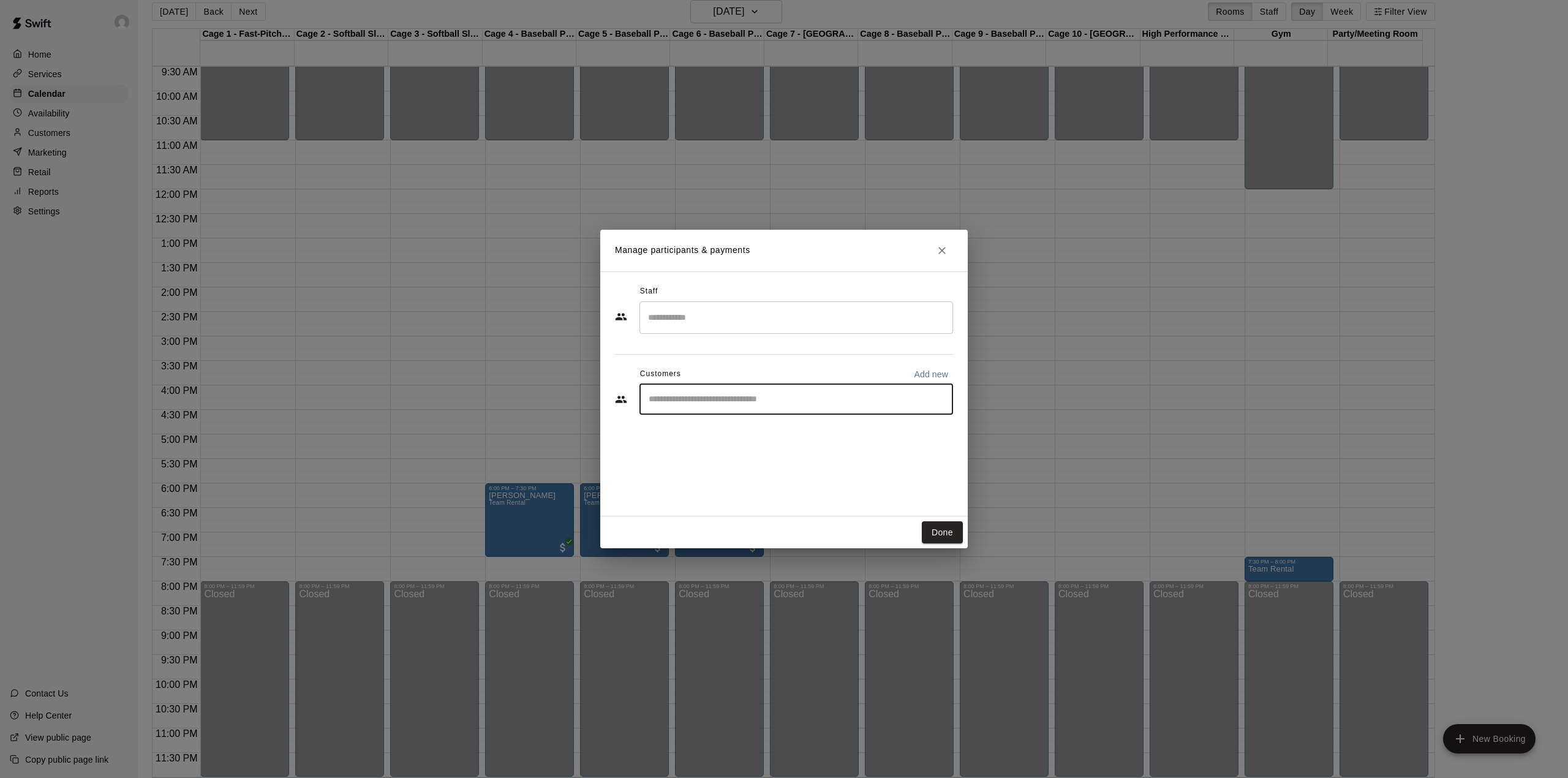
click at [694, 402] on input "Start typing to search customers..." at bounding box center [796, 399] width 302 height 12
type input "****"
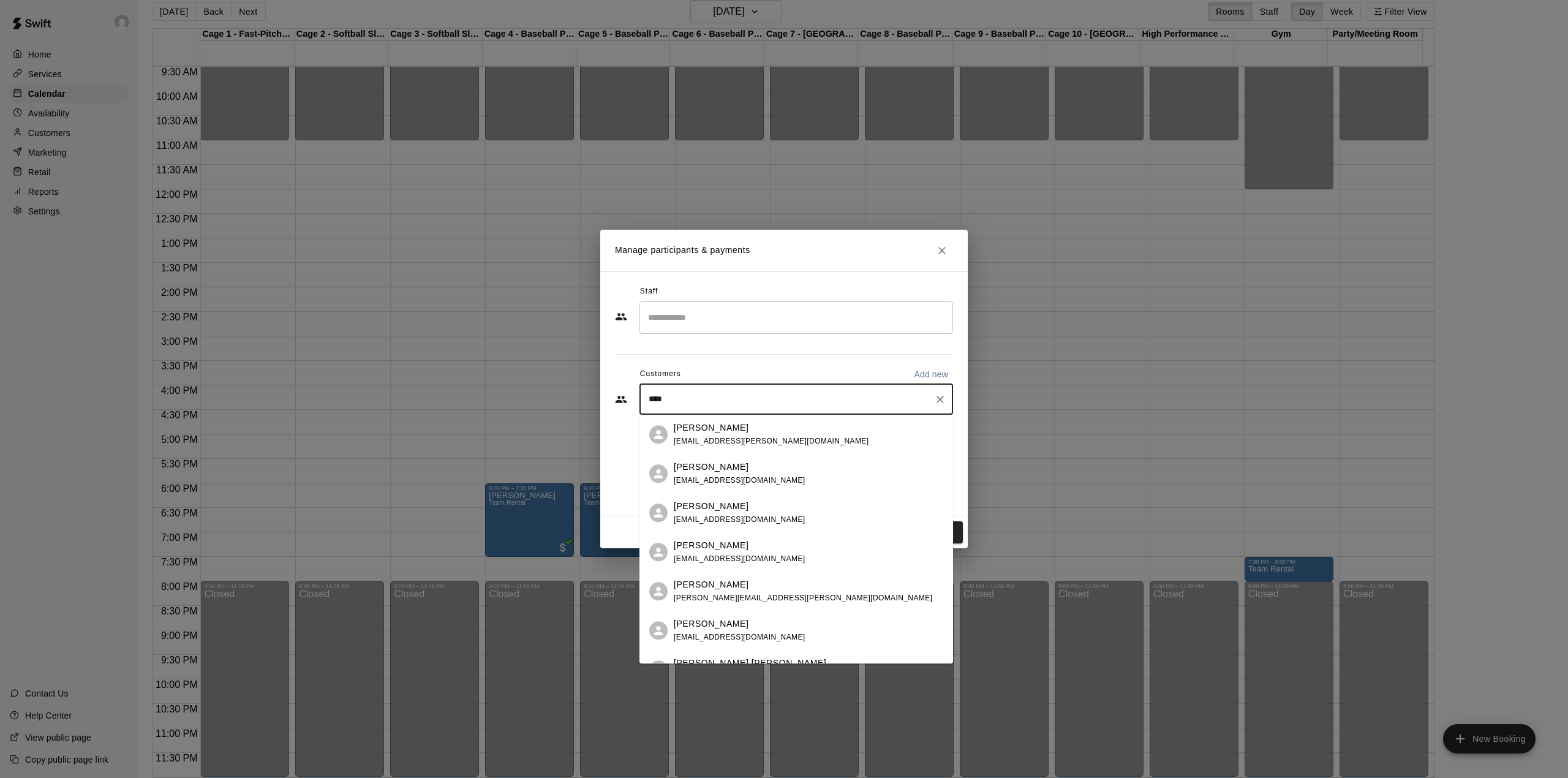
click at [698, 435] on div "[PERSON_NAME] [EMAIL_ADDRESS][PERSON_NAME][DOMAIN_NAME]" at bounding box center [770, 435] width 195 height 27
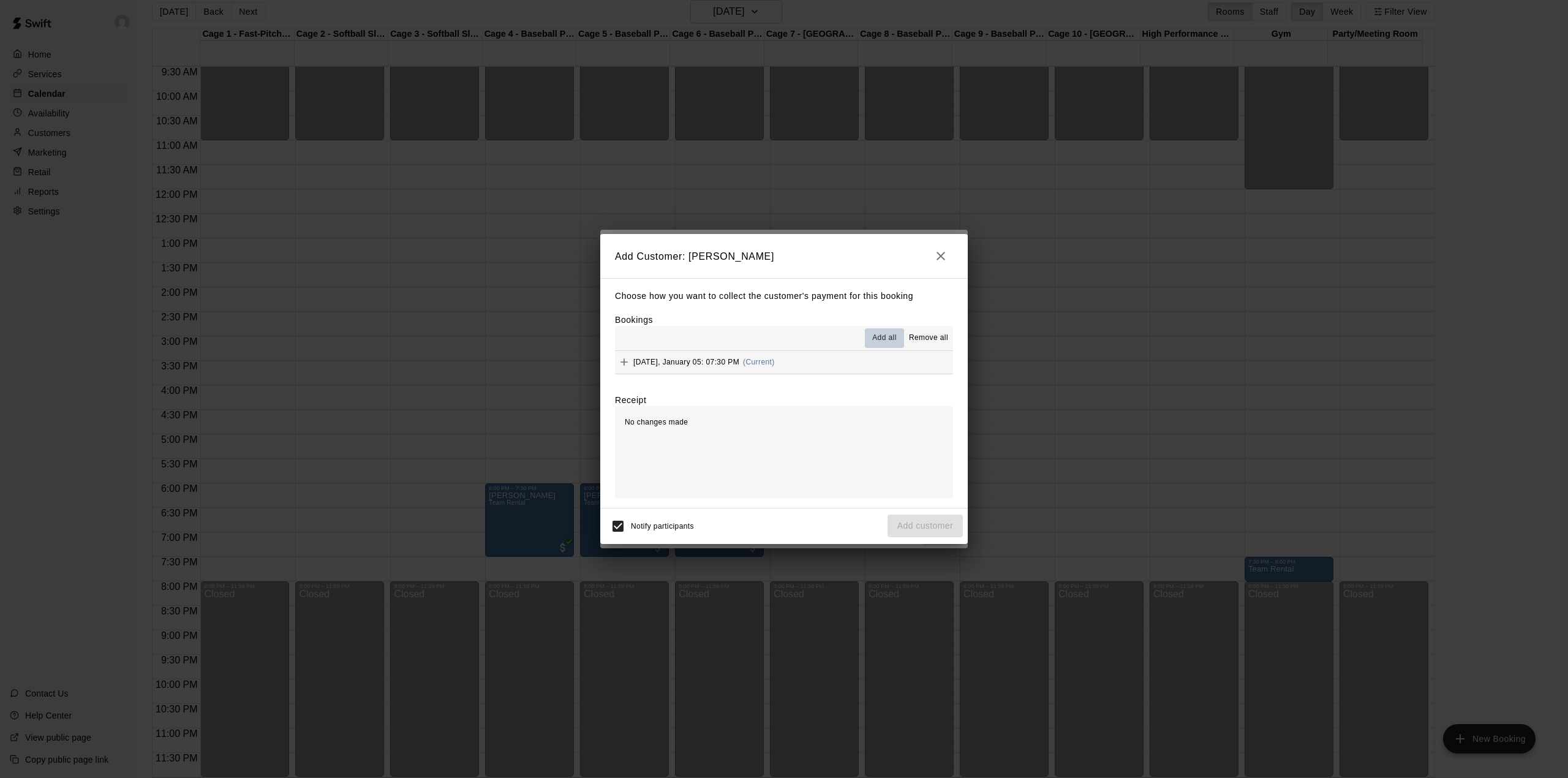
click at [881, 334] on span "Add all" at bounding box center [884, 338] width 25 height 12
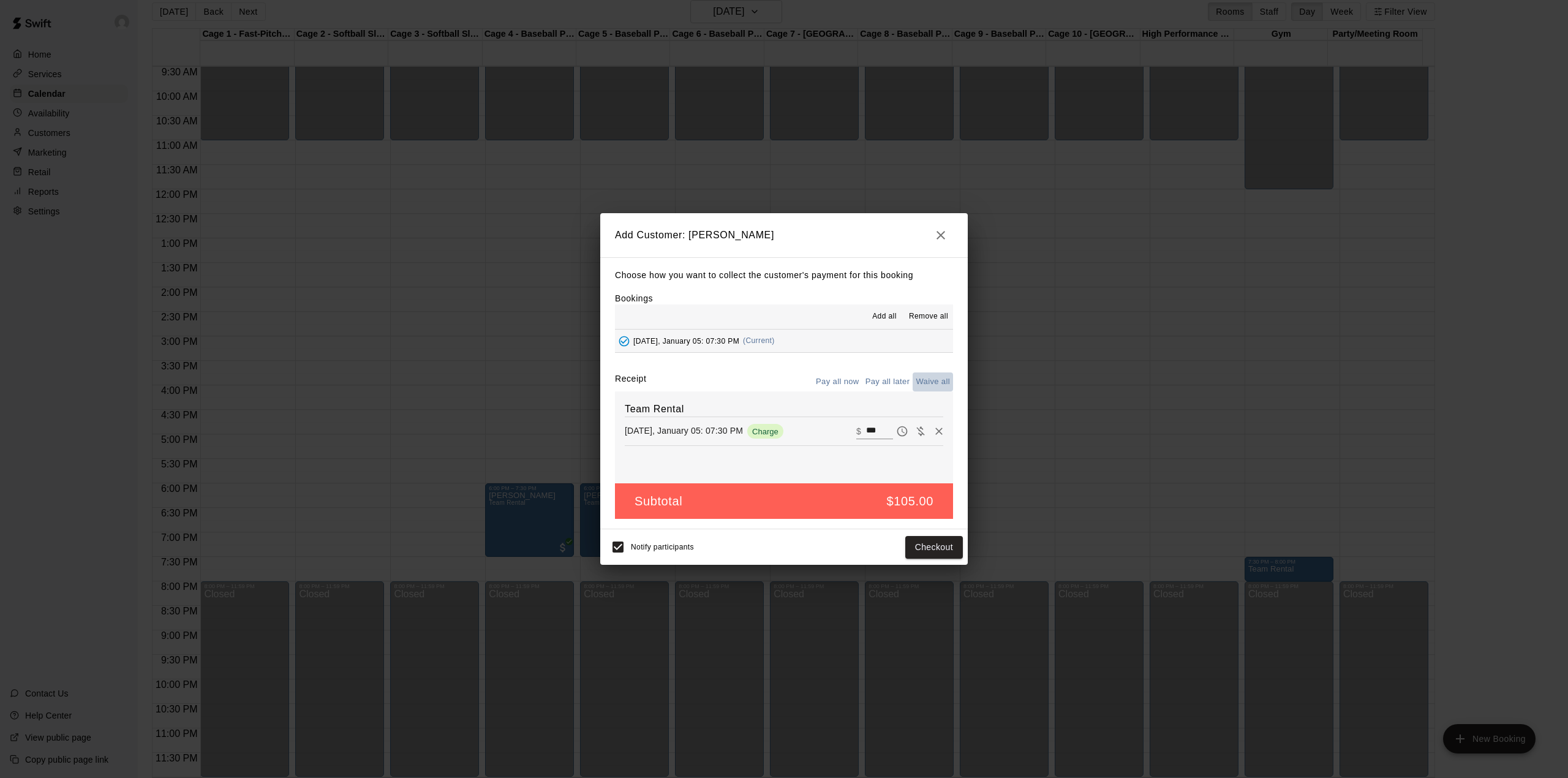
click at [941, 385] on button "Waive all" at bounding box center [933, 382] width 41 height 19
type input "*"
click at [918, 546] on button "Add customer" at bounding box center [924, 547] width 75 height 23
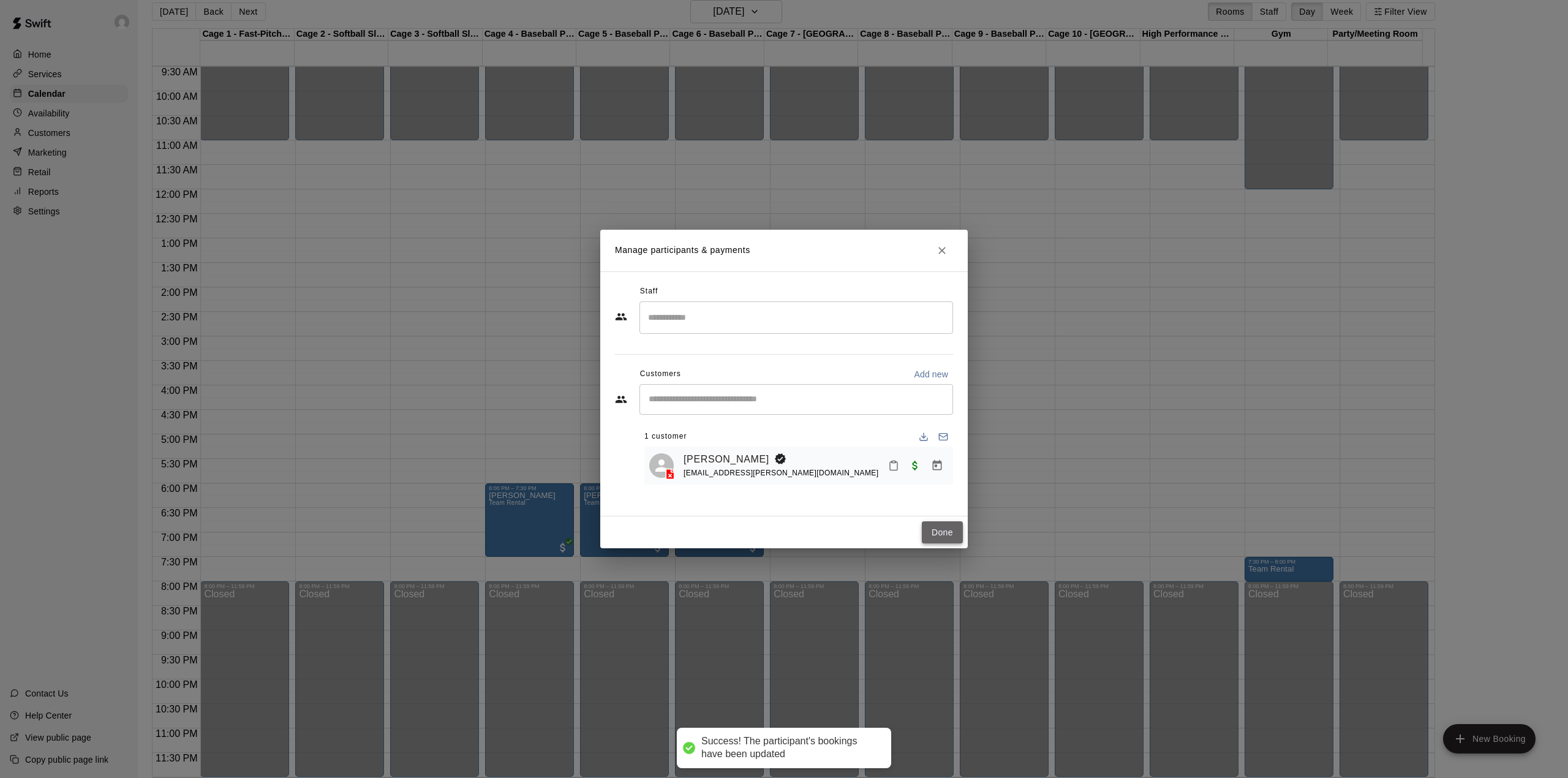
click at [935, 528] on button "Done" at bounding box center [941, 533] width 41 height 23
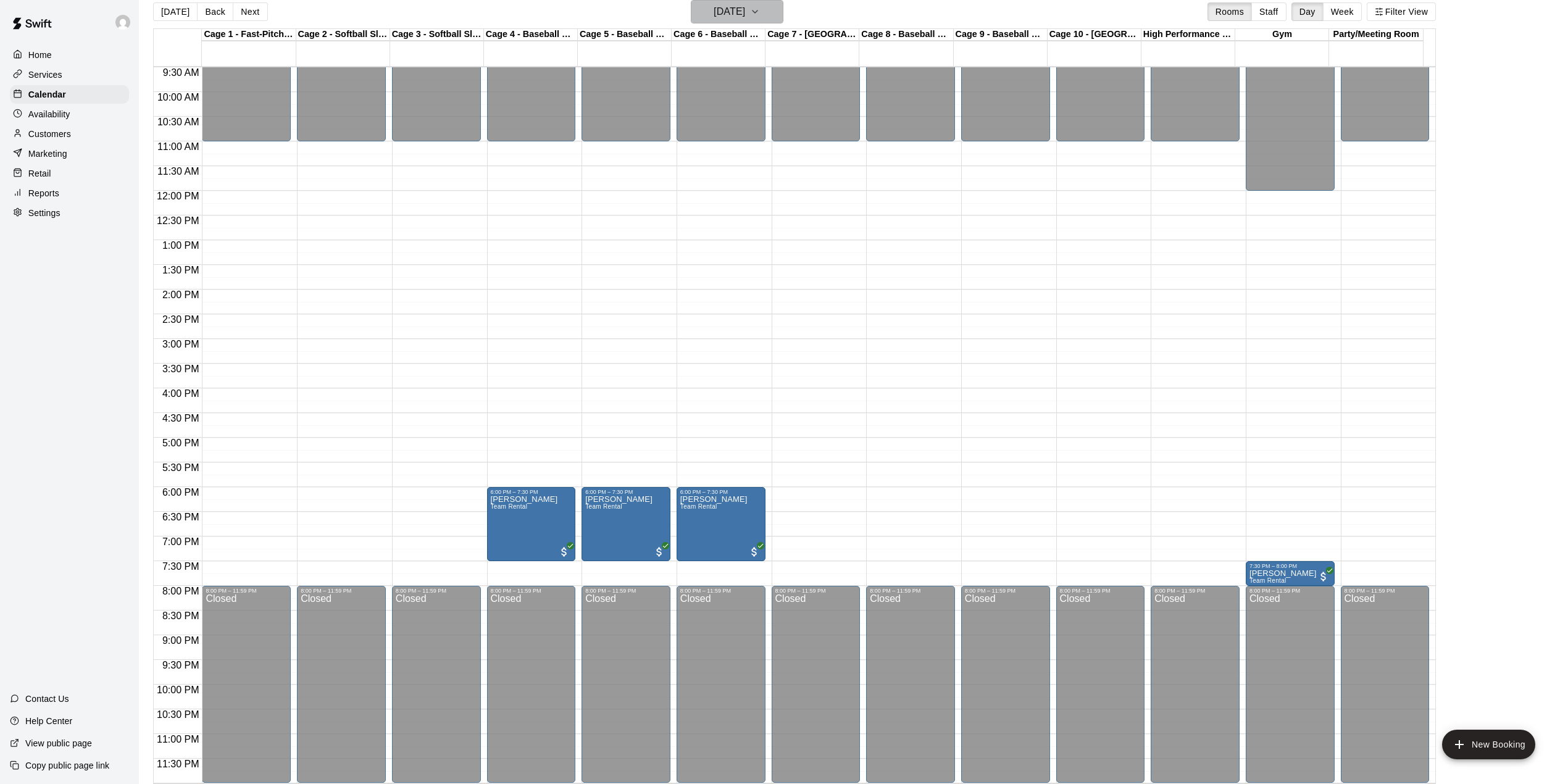
click at [760, 8] on icon "button" at bounding box center [754, 12] width 10 height 14
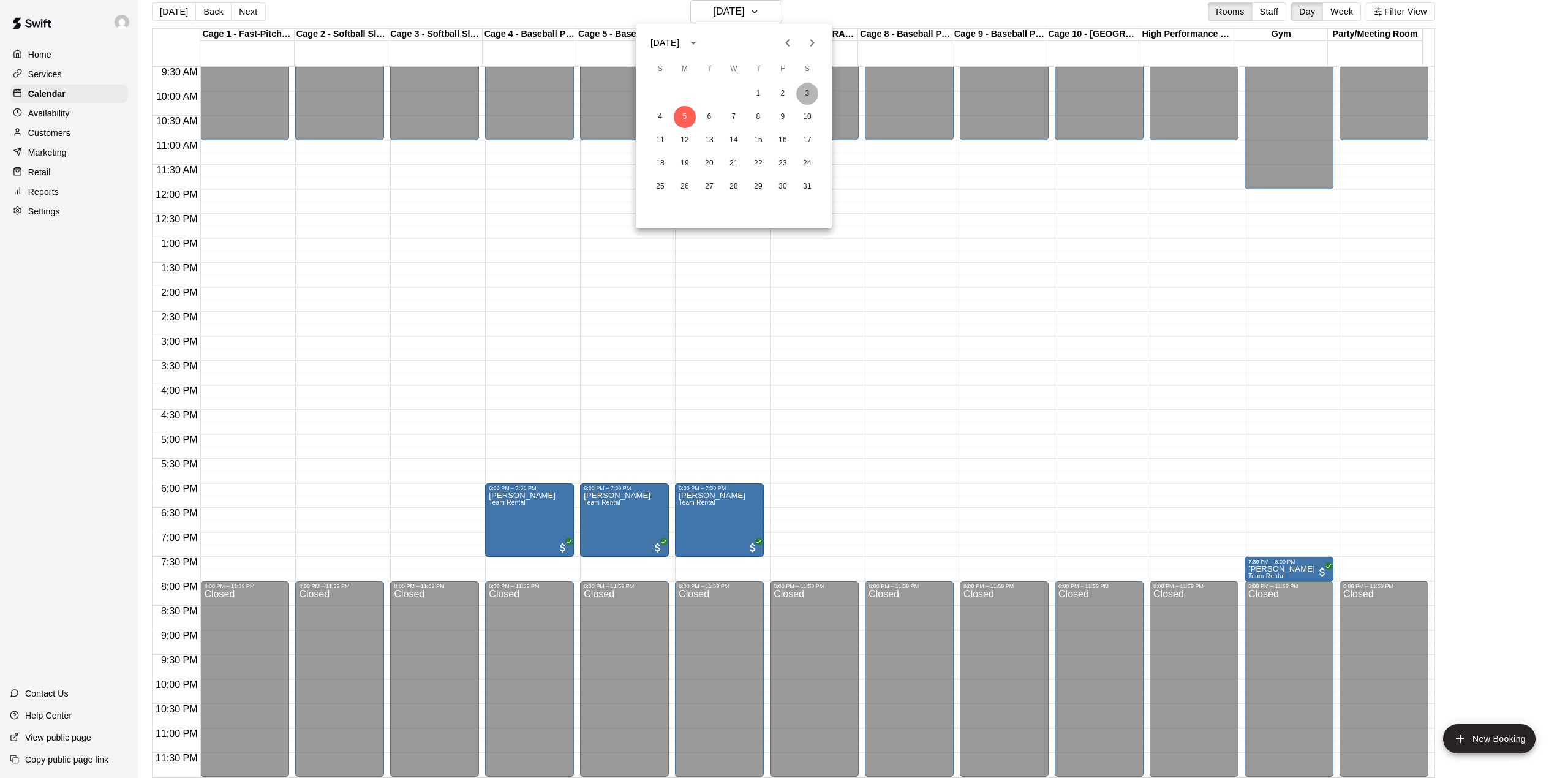
click at [804, 95] on button "3" at bounding box center [806, 93] width 22 height 22
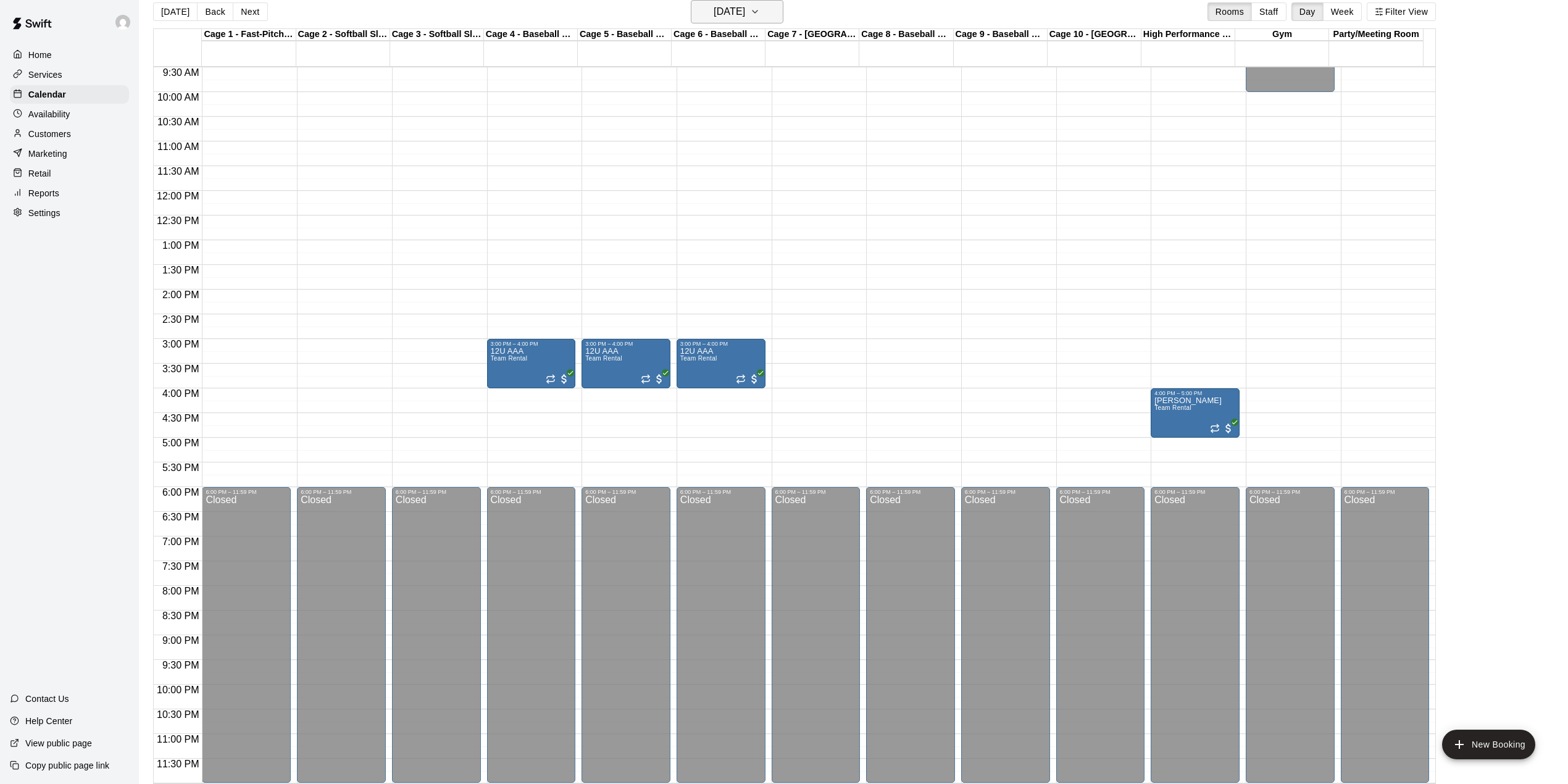
click at [760, 13] on icon "button" at bounding box center [754, 12] width 10 height 14
click at [819, 41] on icon "Next month" at bounding box center [818, 42] width 14 height 14
